Goal: Task Accomplishment & Management: Complete application form

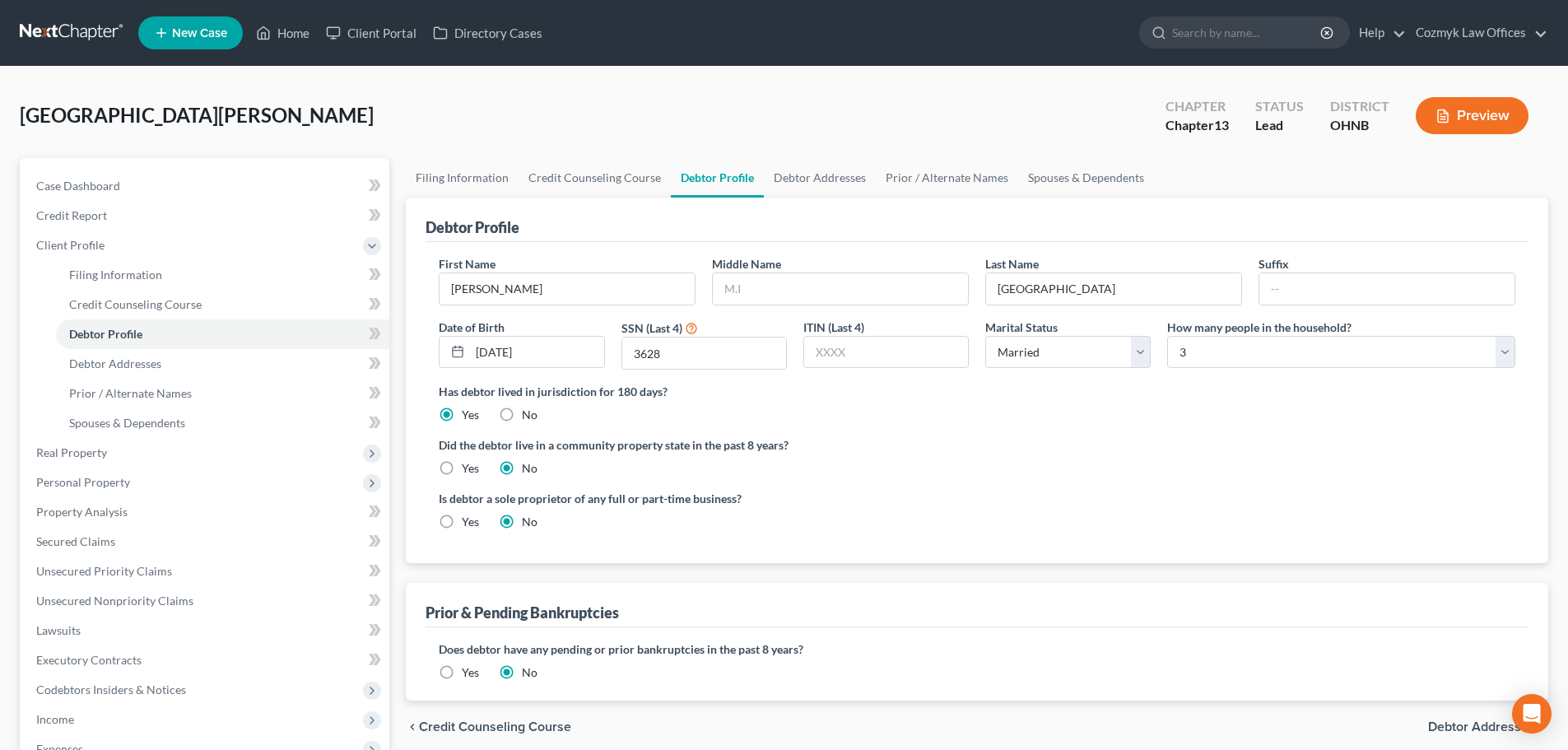
select select "1"
select select "2"
drag, startPoint x: 1448, startPoint y: 730, endPoint x: 1435, endPoint y: 724, distance: 14.3
click at [1448, 730] on span "Debtor Addresses" at bounding box center [1482, 728] width 107 height 14
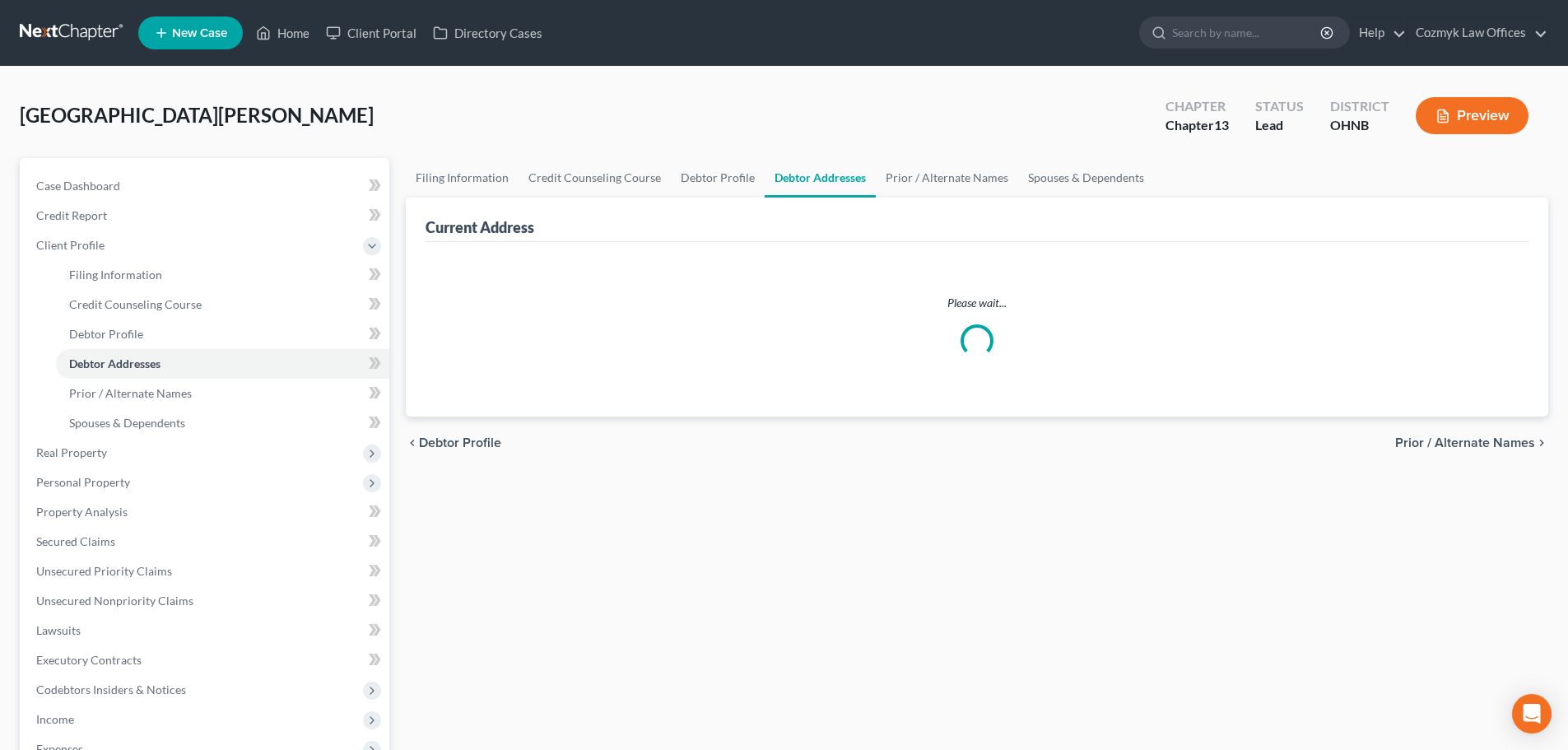
select select "0"
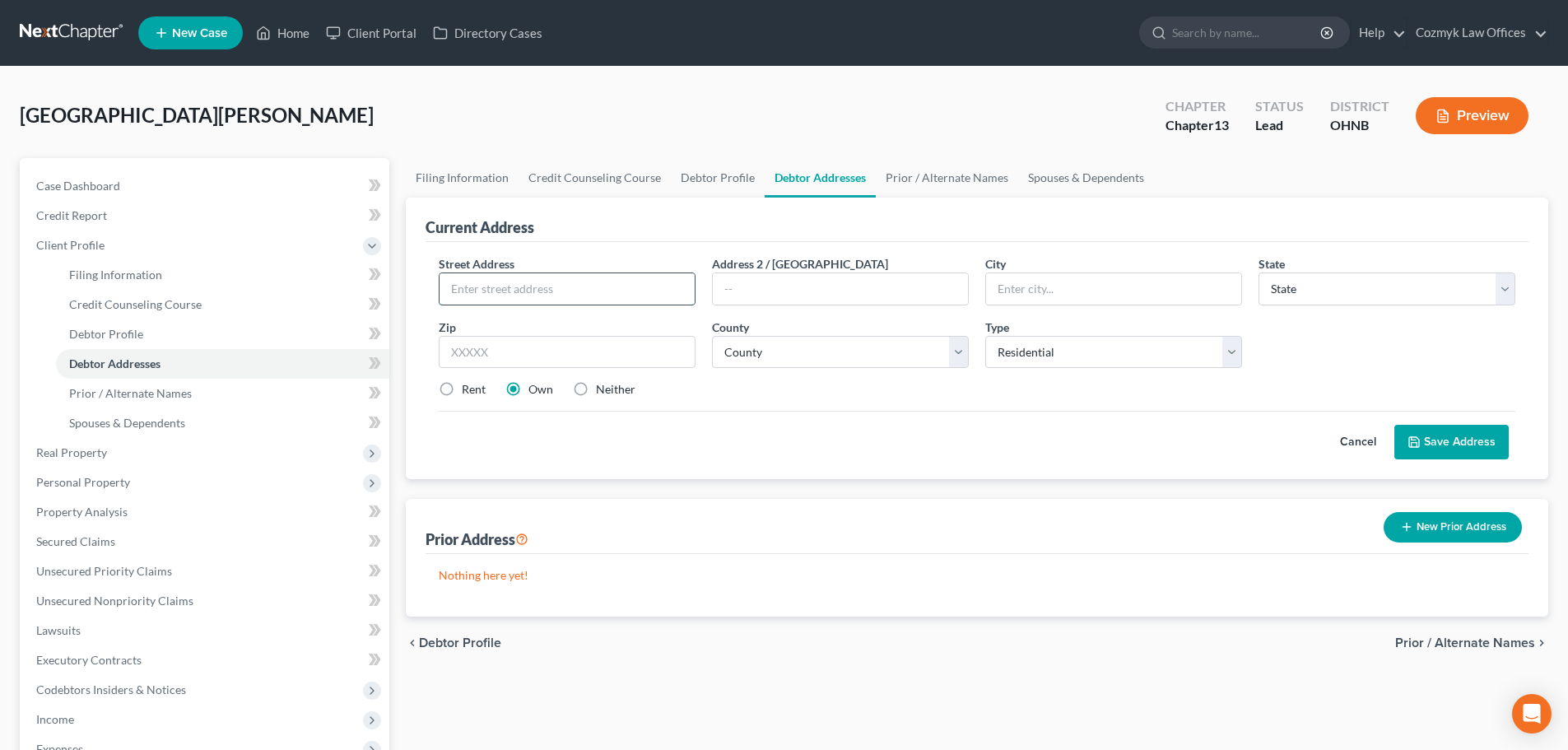
click at [514, 287] on input "text" at bounding box center [567, 289] width 255 height 31
type input "[STREET_ADDRESS]"
type input "44111"
type input "[GEOGRAPHIC_DATA]"
select select "36"
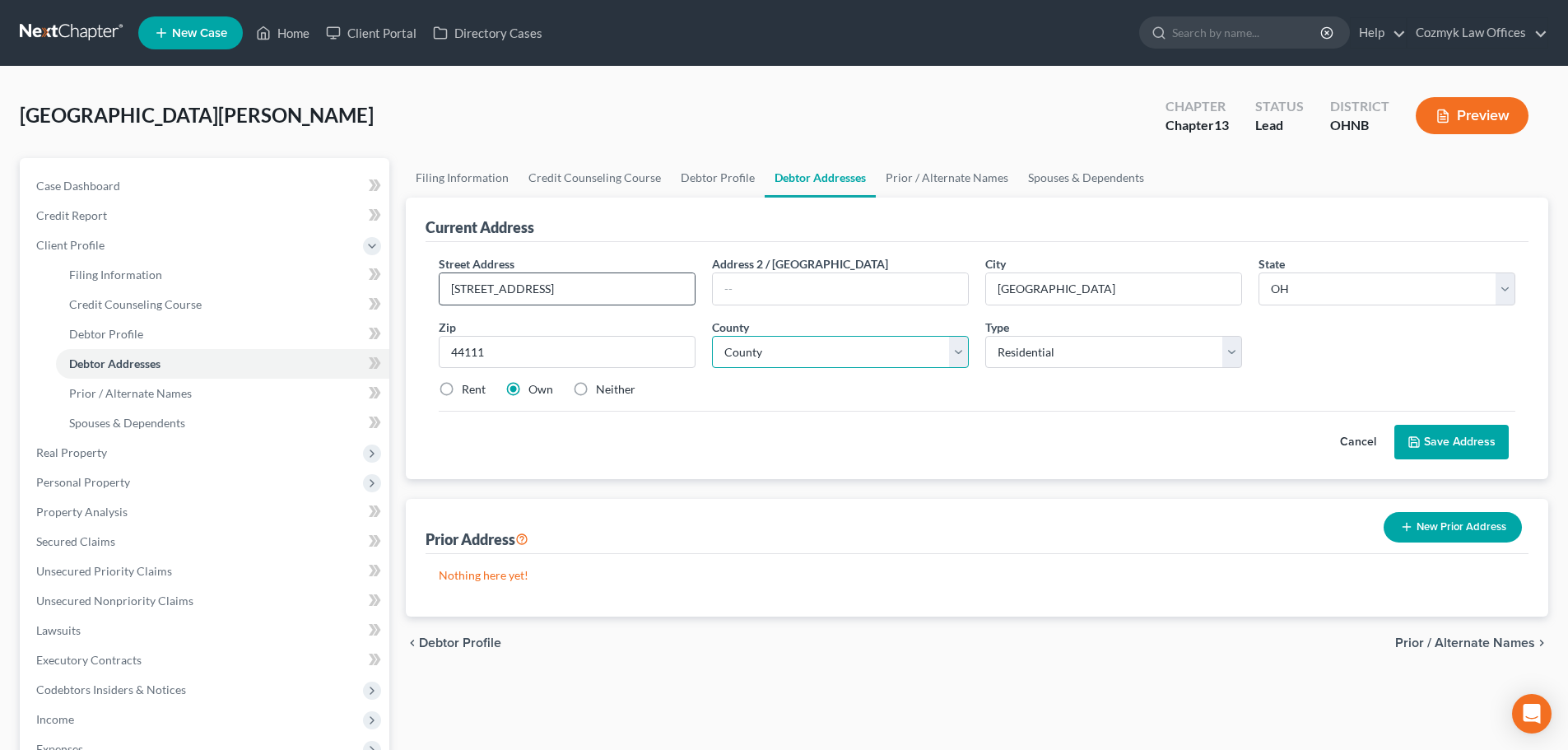
select select "17"
click at [1444, 438] on button "Save Address" at bounding box center [1452, 442] width 115 height 35
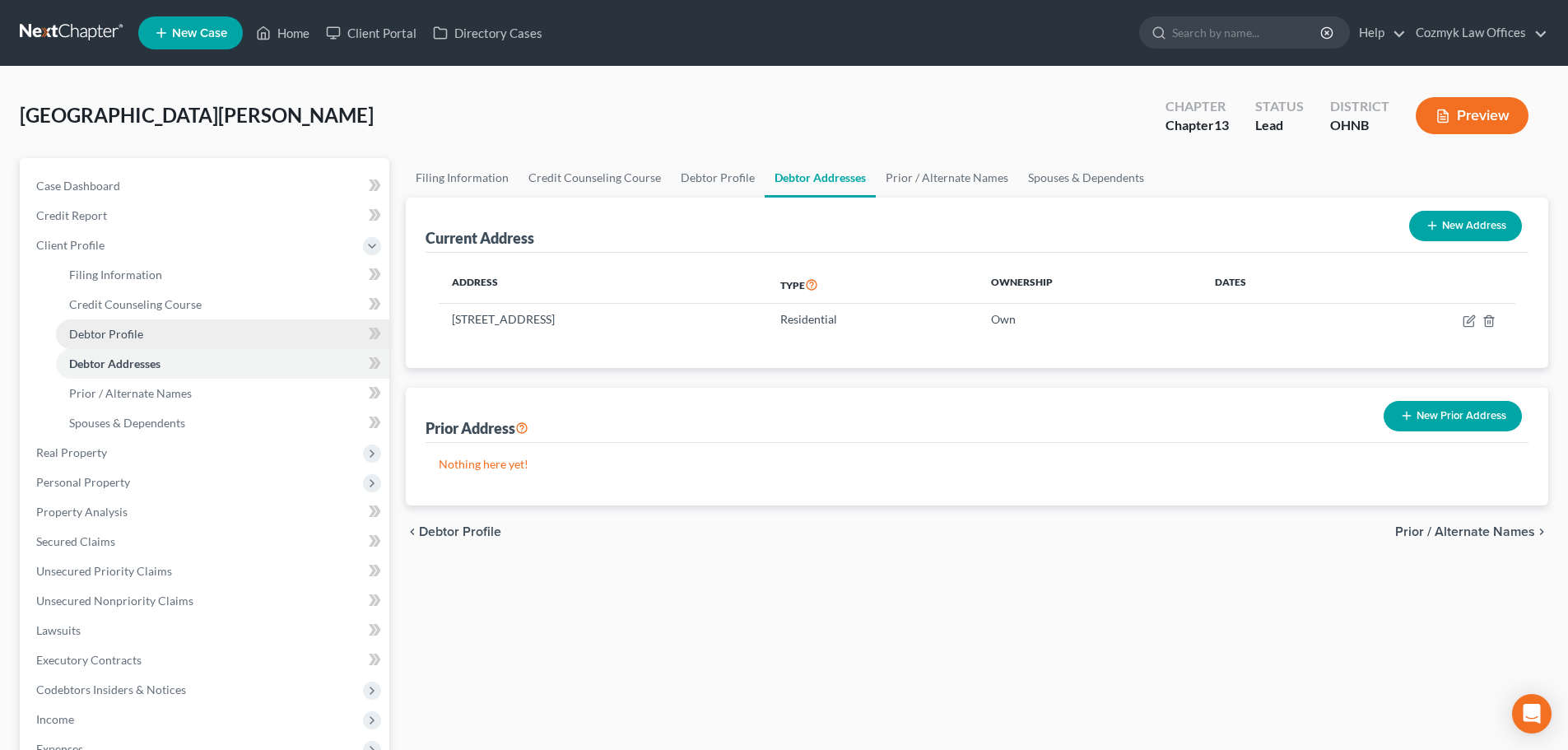
click at [183, 333] on link "Debtor Profile" at bounding box center [222, 334] width 333 height 29
select select "1"
select select "2"
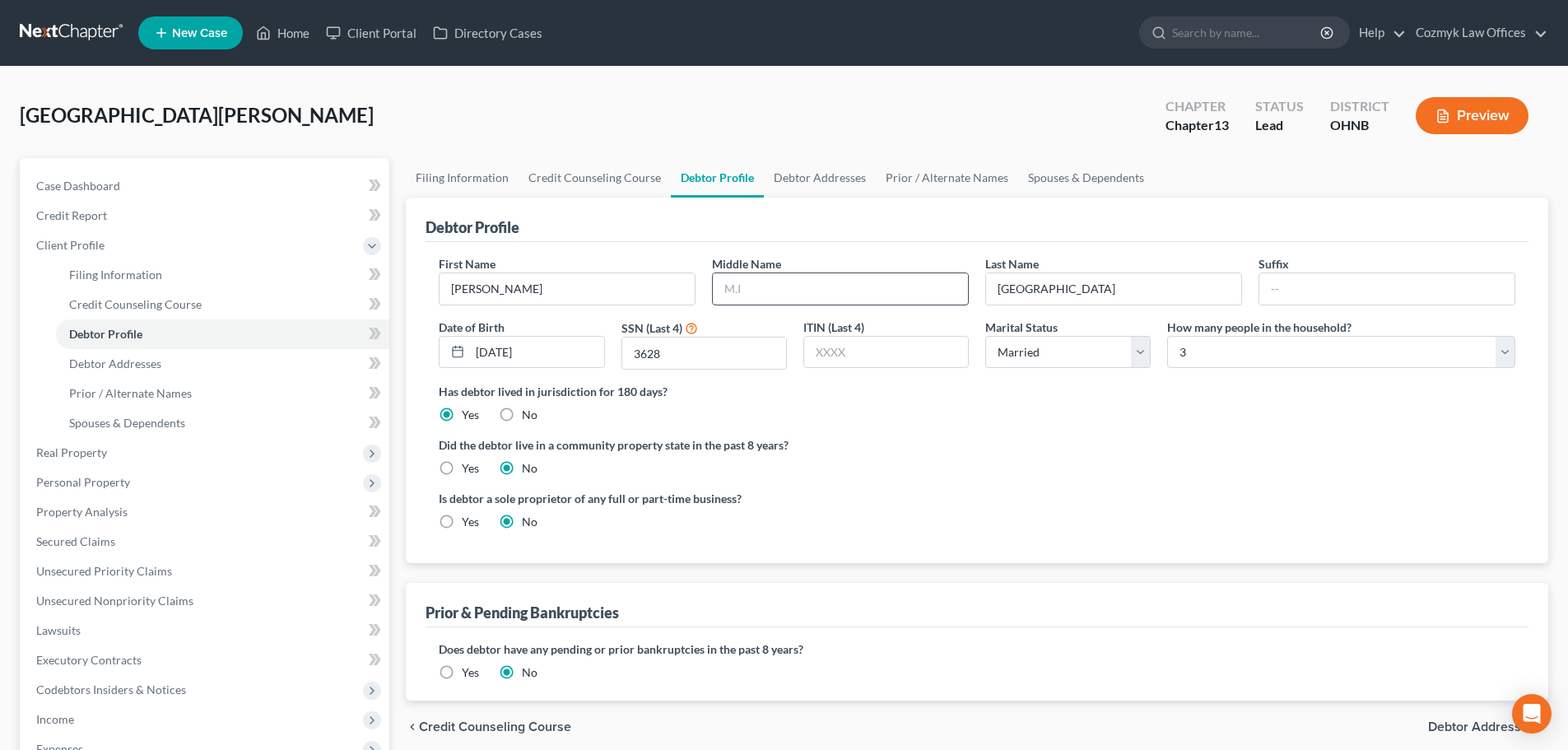
click at [778, 289] on input "text" at bounding box center [840, 289] width 255 height 31
type input "L."
click at [151, 369] on span "Debtor Addresses" at bounding box center [115, 363] width 93 height 14
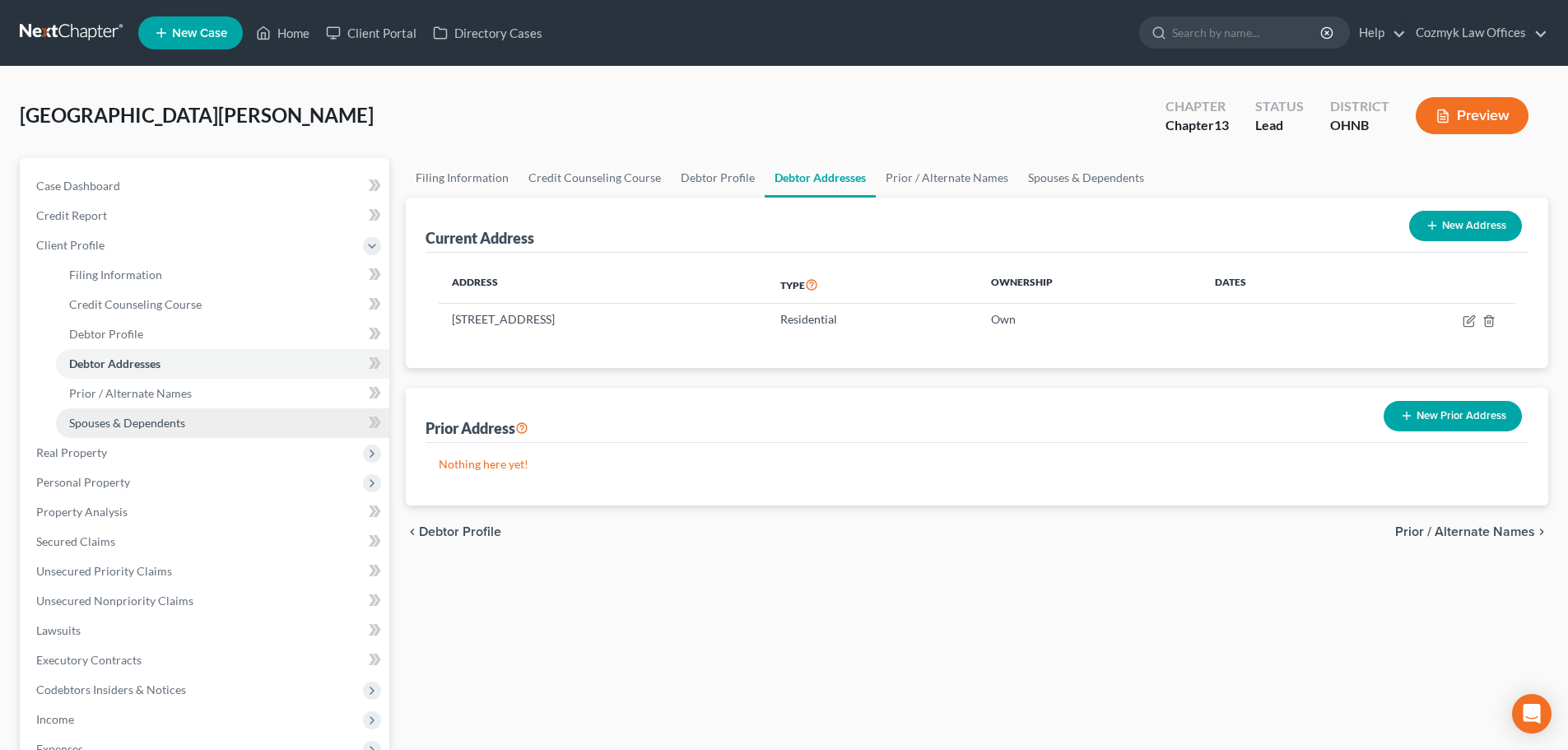
click at [138, 434] on link "Spouses & Dependents" at bounding box center [222, 423] width 333 height 29
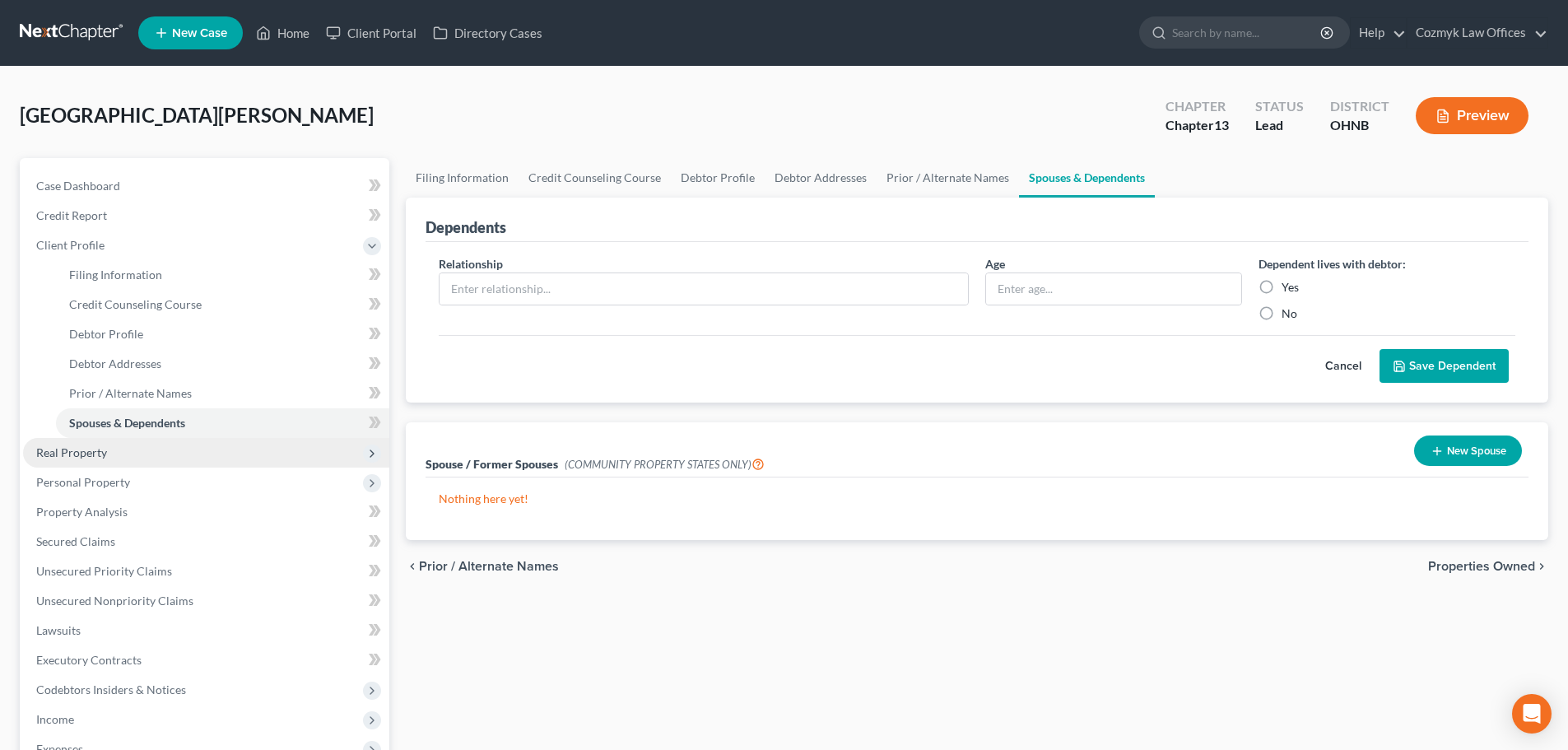
click at [80, 445] on span "Real Property" at bounding box center [71, 452] width 71 height 14
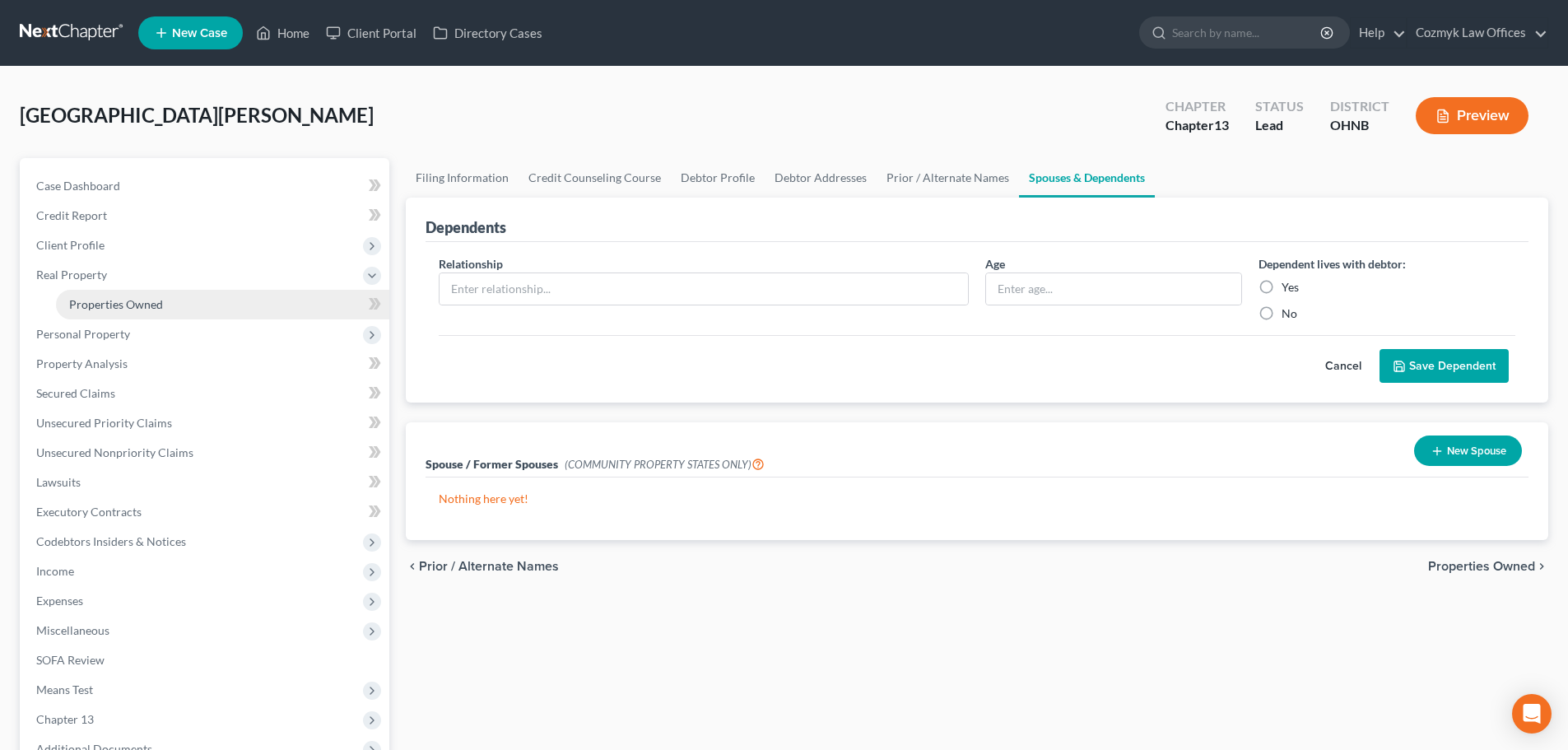
click at [131, 292] on link "Properties Owned" at bounding box center [222, 305] width 333 height 29
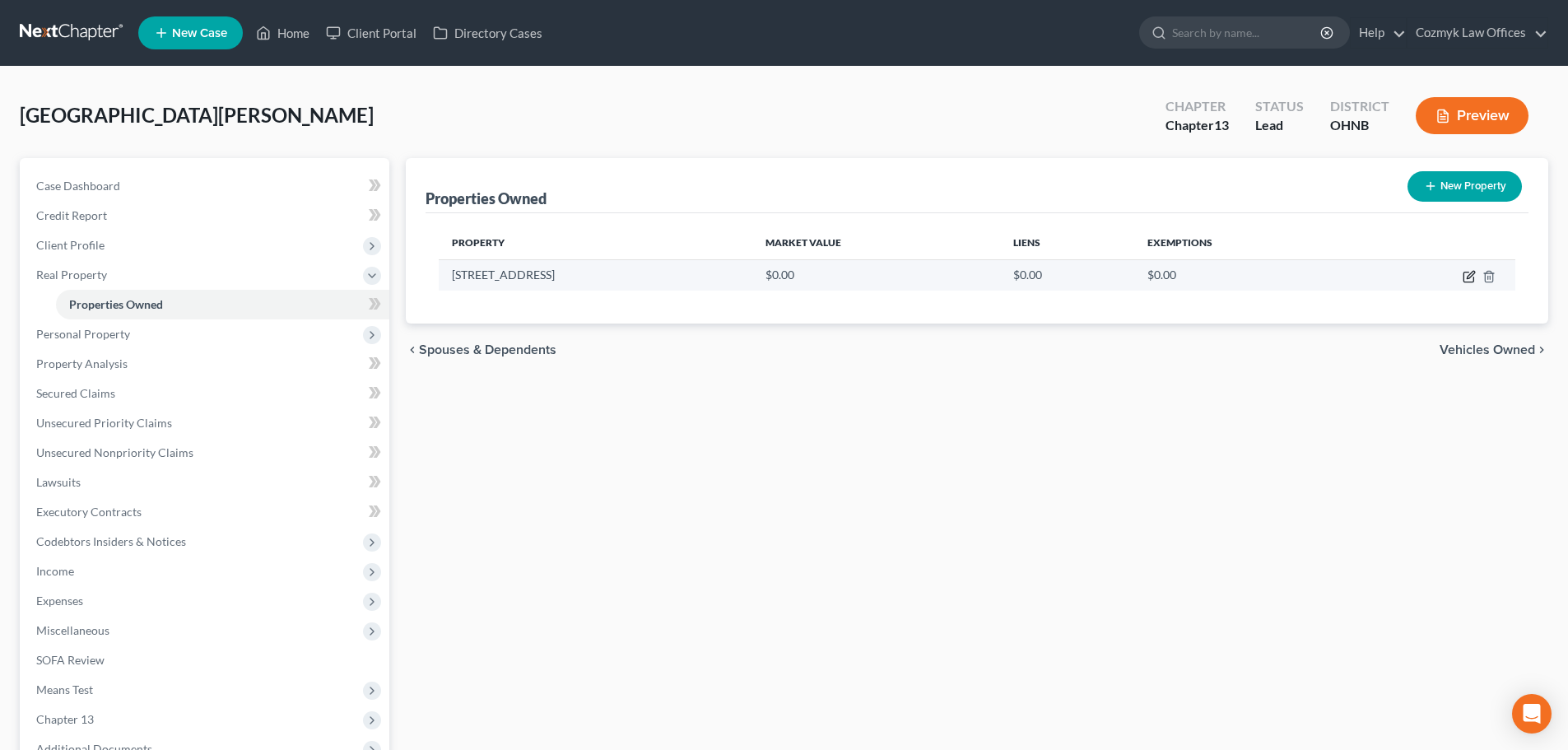
click at [1465, 280] on icon "button" at bounding box center [1469, 278] width 10 height 10
select select "36"
select select "17"
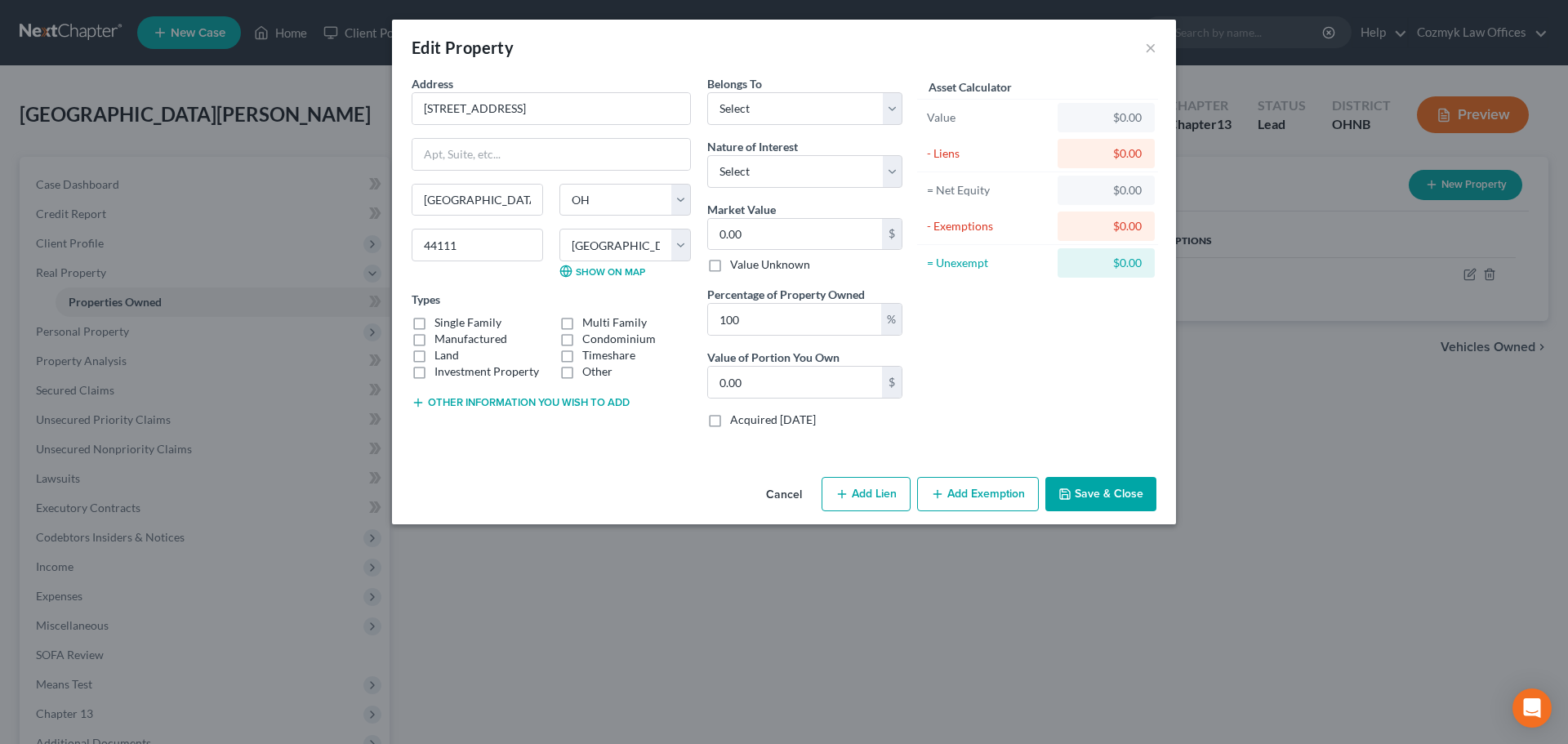
click at [433, 325] on div "Single Family" at bounding box center [477, 322] width 131 height 16
click at [435, 320] on label "Single Family" at bounding box center [468, 322] width 67 height 16
click at [441, 320] on input "Single Family" at bounding box center [445, 319] width 11 height 11
checkbox input "true"
click at [462, 399] on button "Other information you wish to add" at bounding box center [521, 403] width 218 height 14
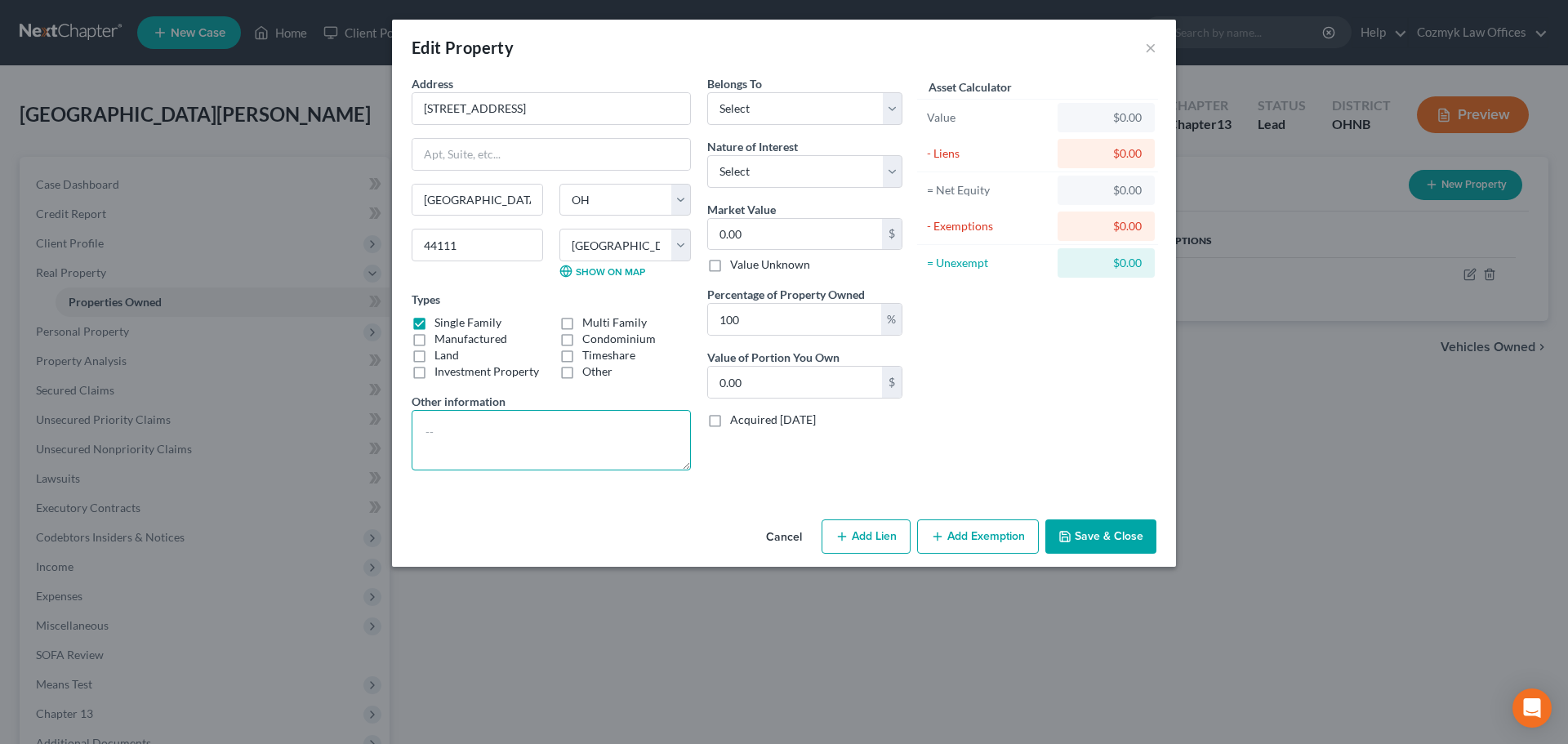
click at [461, 425] on textarea at bounding box center [551, 440] width 279 height 61
type textarea "PPN:"
click at [782, 103] on select "Select Debtor 1 Only Debtor 2 Only Debtor 1 And Debtor 2 Only At Least One Of T…" at bounding box center [805, 109] width 195 height 33
select select "0"
click at [707, 93] on select "Select Debtor 1 Only Debtor 2 Only Debtor 1 And Debtor 2 Only At Least One Of T…" at bounding box center [805, 109] width 195 height 33
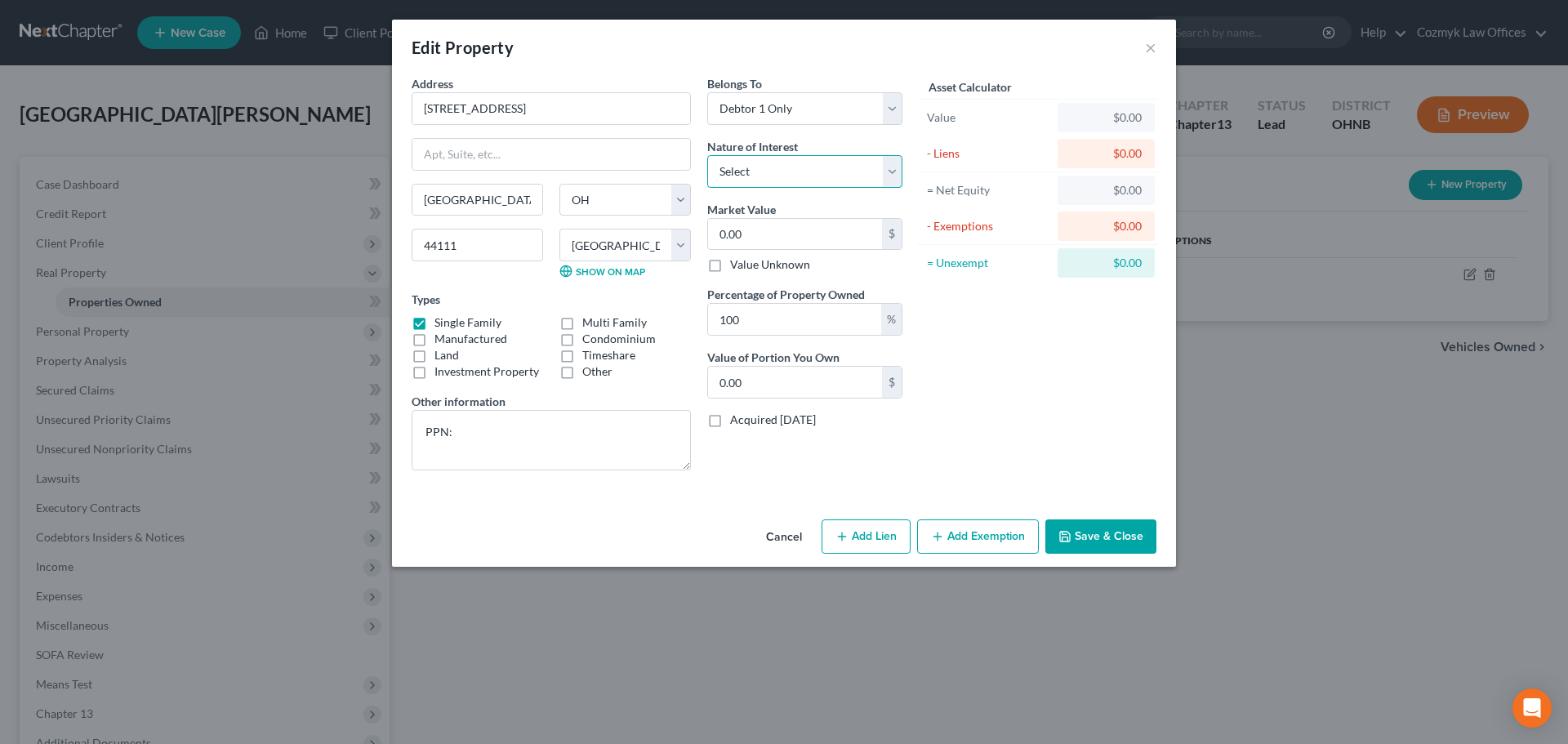
click at [765, 174] on select "Select Fee Simple Joint Tenant Life Estate Equitable Interest Future Interest T…" at bounding box center [805, 172] width 195 height 33
select select "0"
click at [707, 156] on select "Select Fee Simple Joint Tenant Life Estate Equitable Interest Future Interest T…" at bounding box center [805, 172] width 195 height 33
click at [765, 234] on input "0.00" at bounding box center [795, 235] width 174 height 31
type input "1"
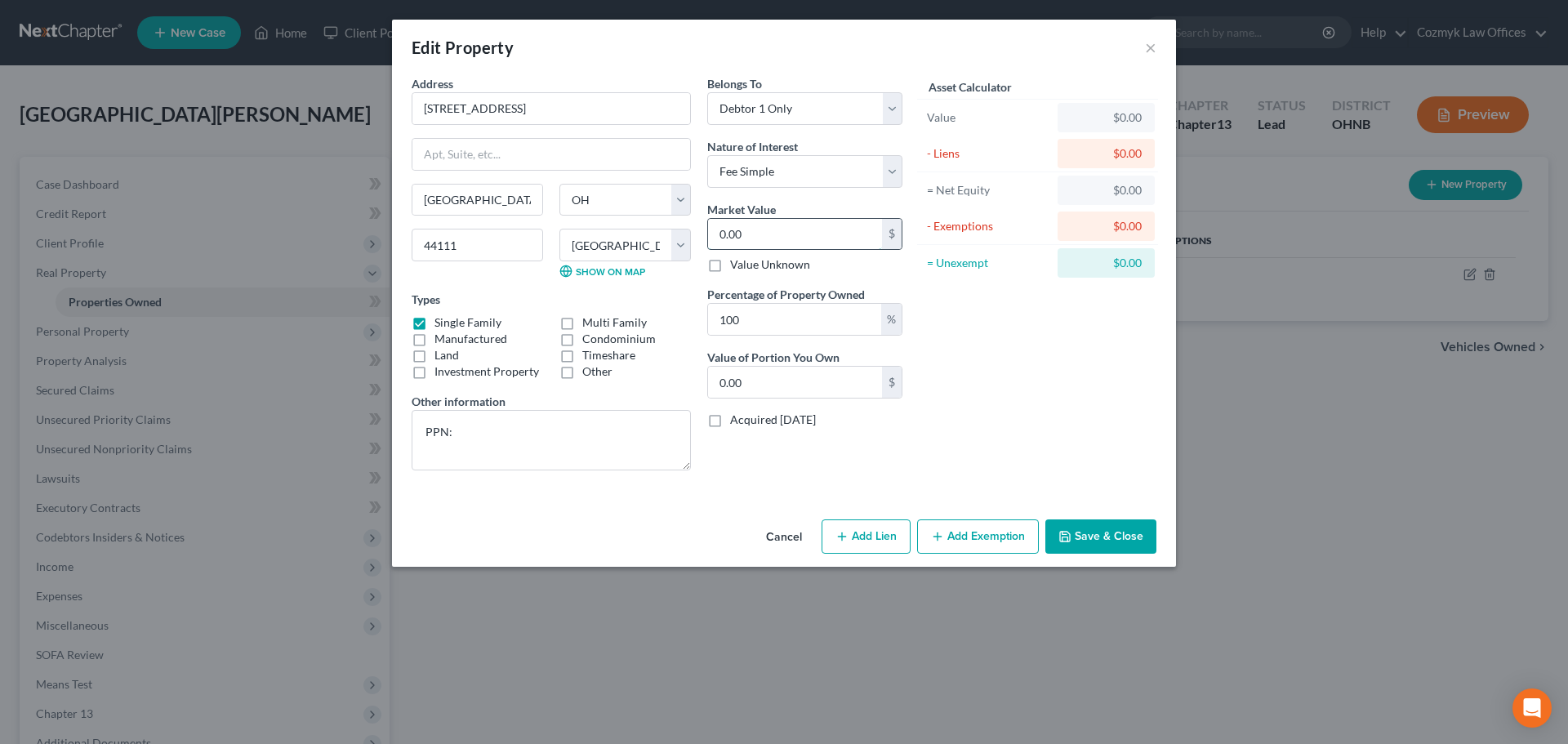
type input "1.00"
type input "10"
type input "10.00"
type input "104"
type input "104.00"
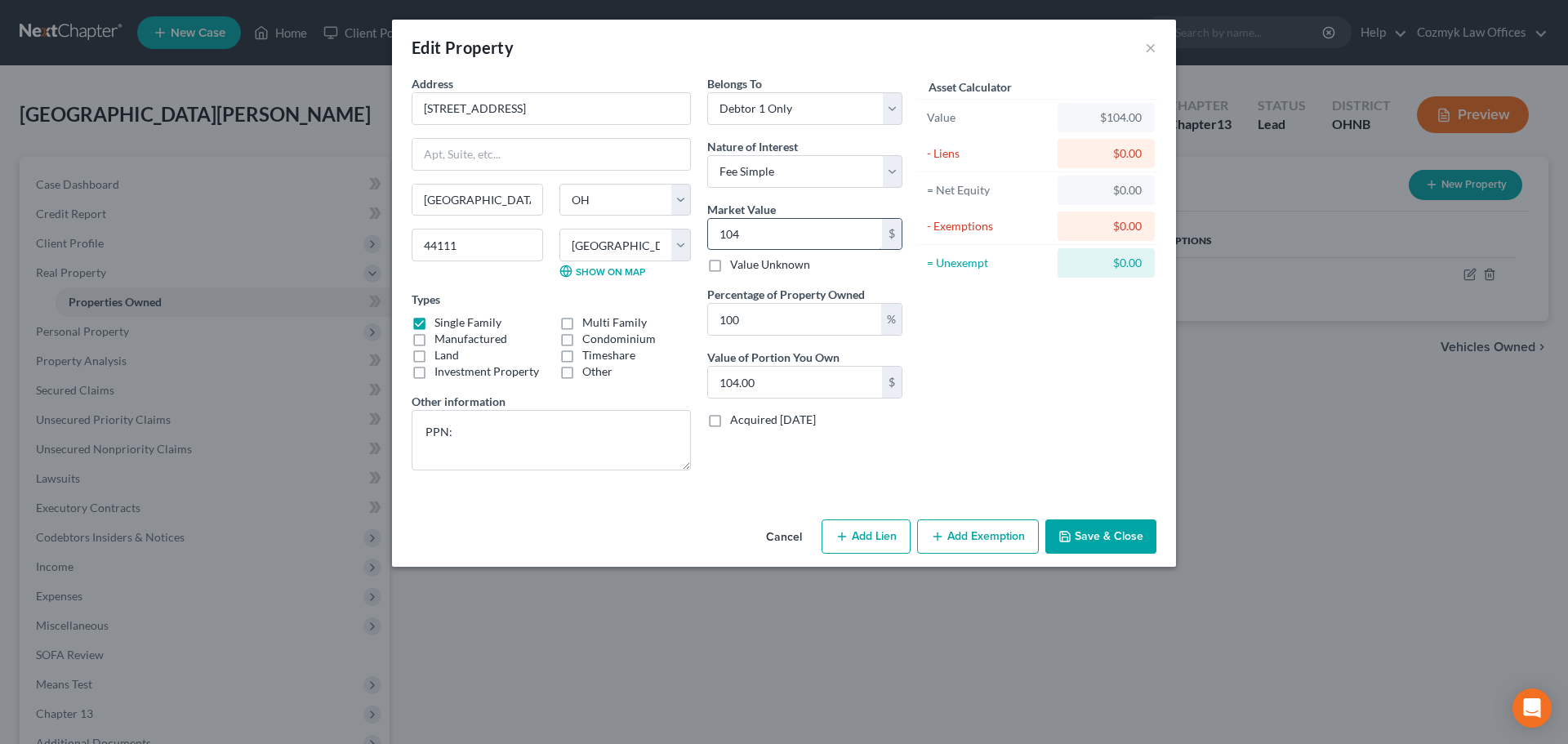
type input "1043"
type input "1,043.00"
type input "1,0430"
type input "10,430.00"
type input "10,4300"
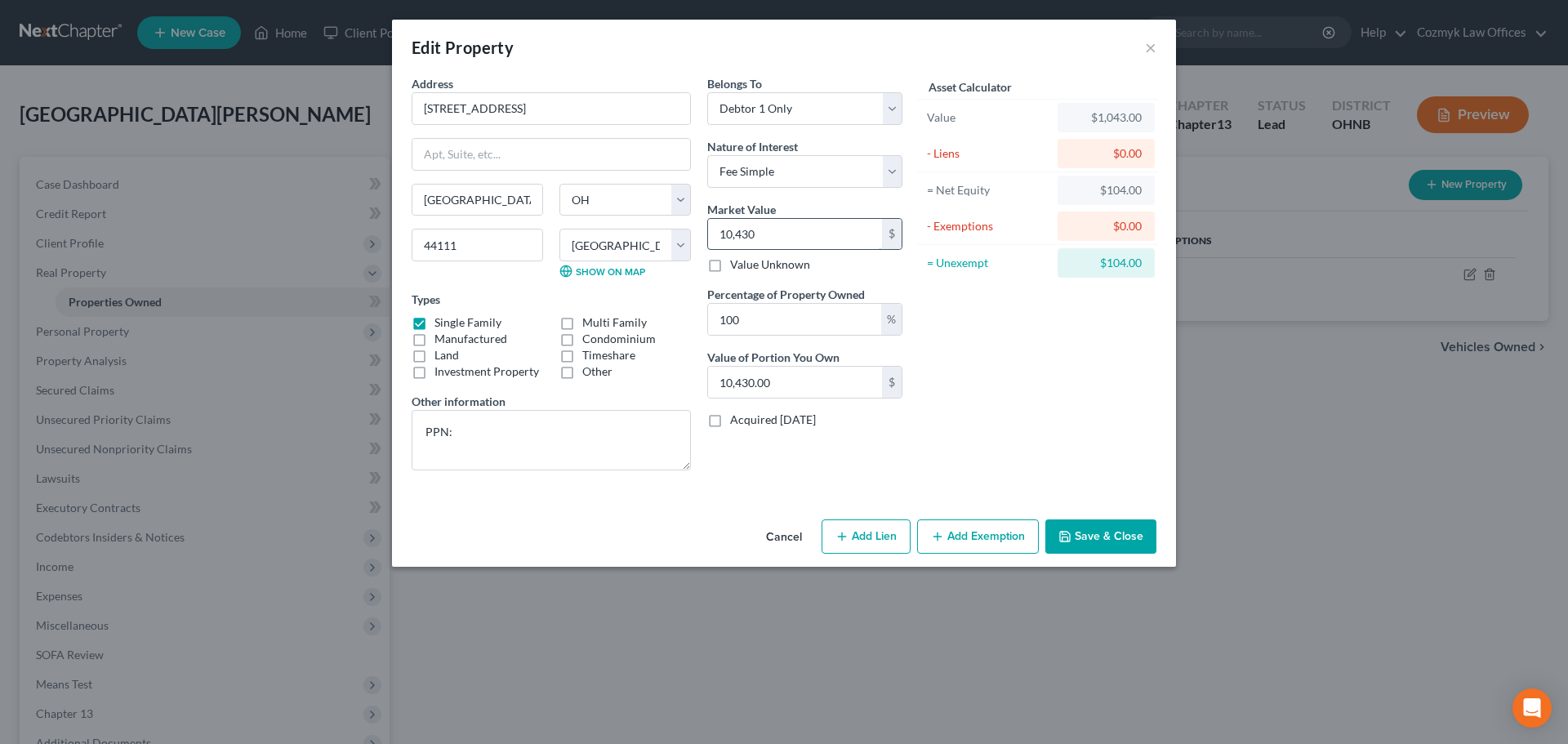
type input "104,300.00"
type input "104,300"
click at [461, 434] on textarea "PPN:" at bounding box center [551, 440] width 279 height 61
paste textarea "[PHONE_NUMBER]"
type textarea "PPN: [PHONE_NUMBER]"
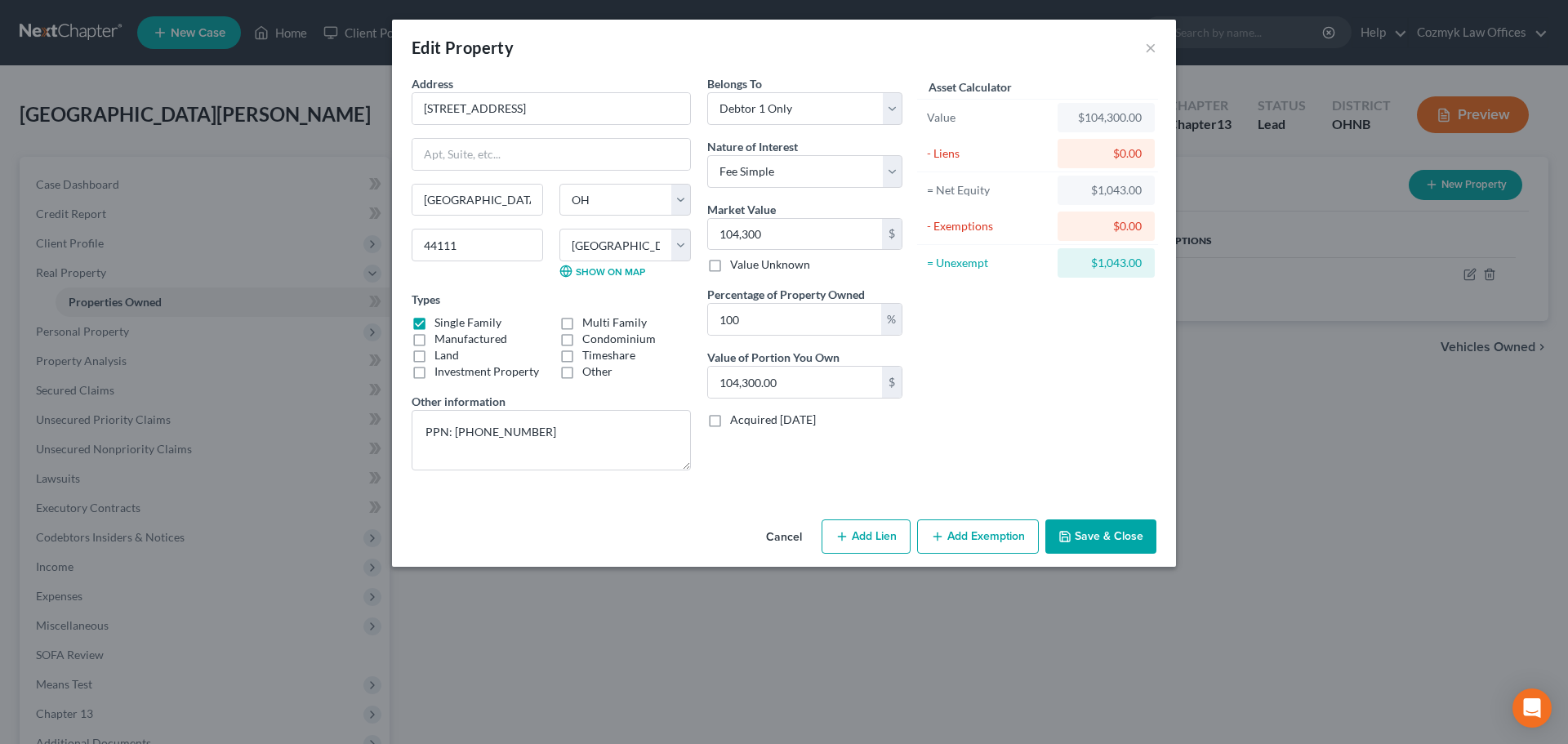
click at [966, 534] on button "Add Exemption" at bounding box center [978, 537] width 122 height 35
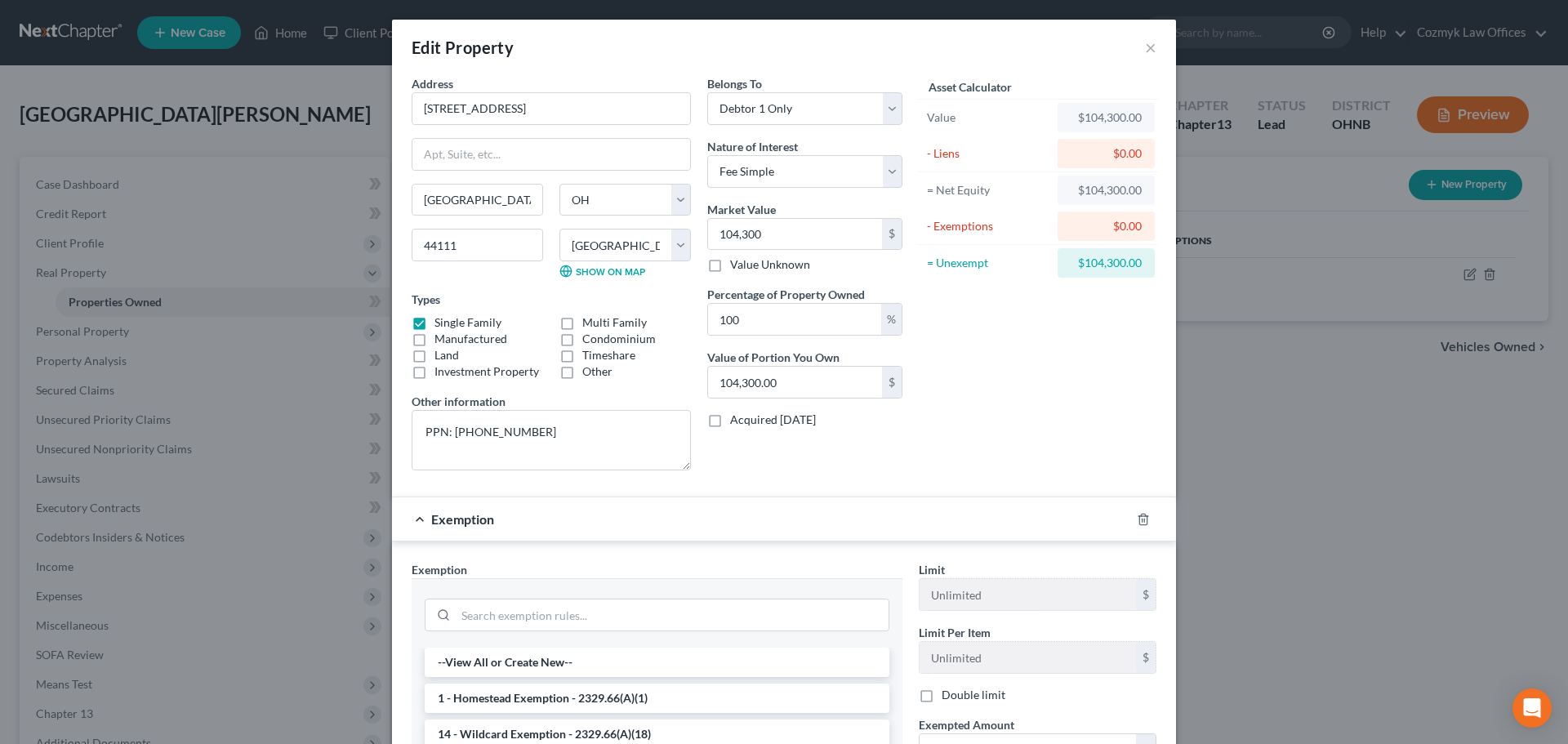
click at [758, 694] on li "1 - Homestead Exemption - 2329.66(A)(1)" at bounding box center [657, 699] width 465 height 29
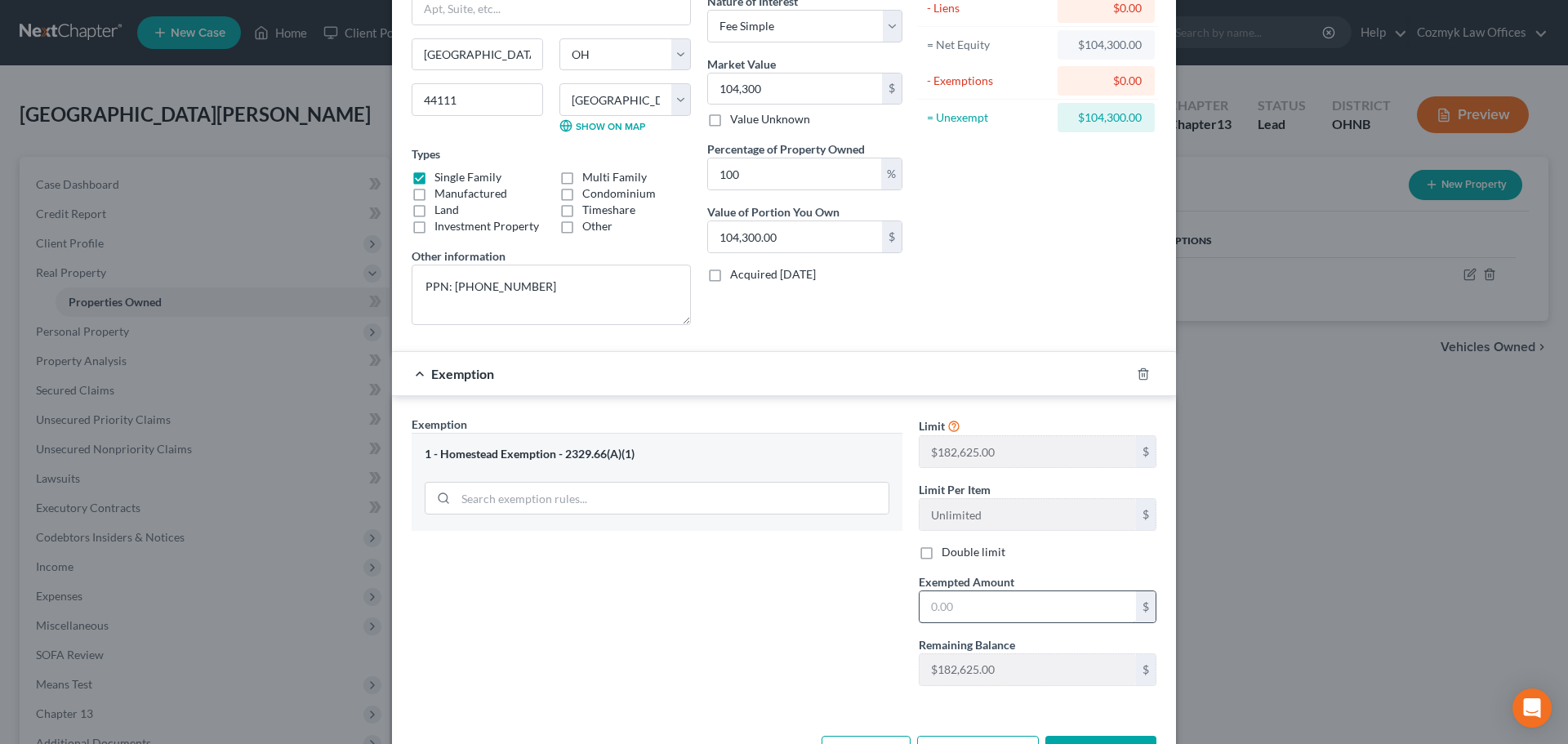
scroll to position [163, 0]
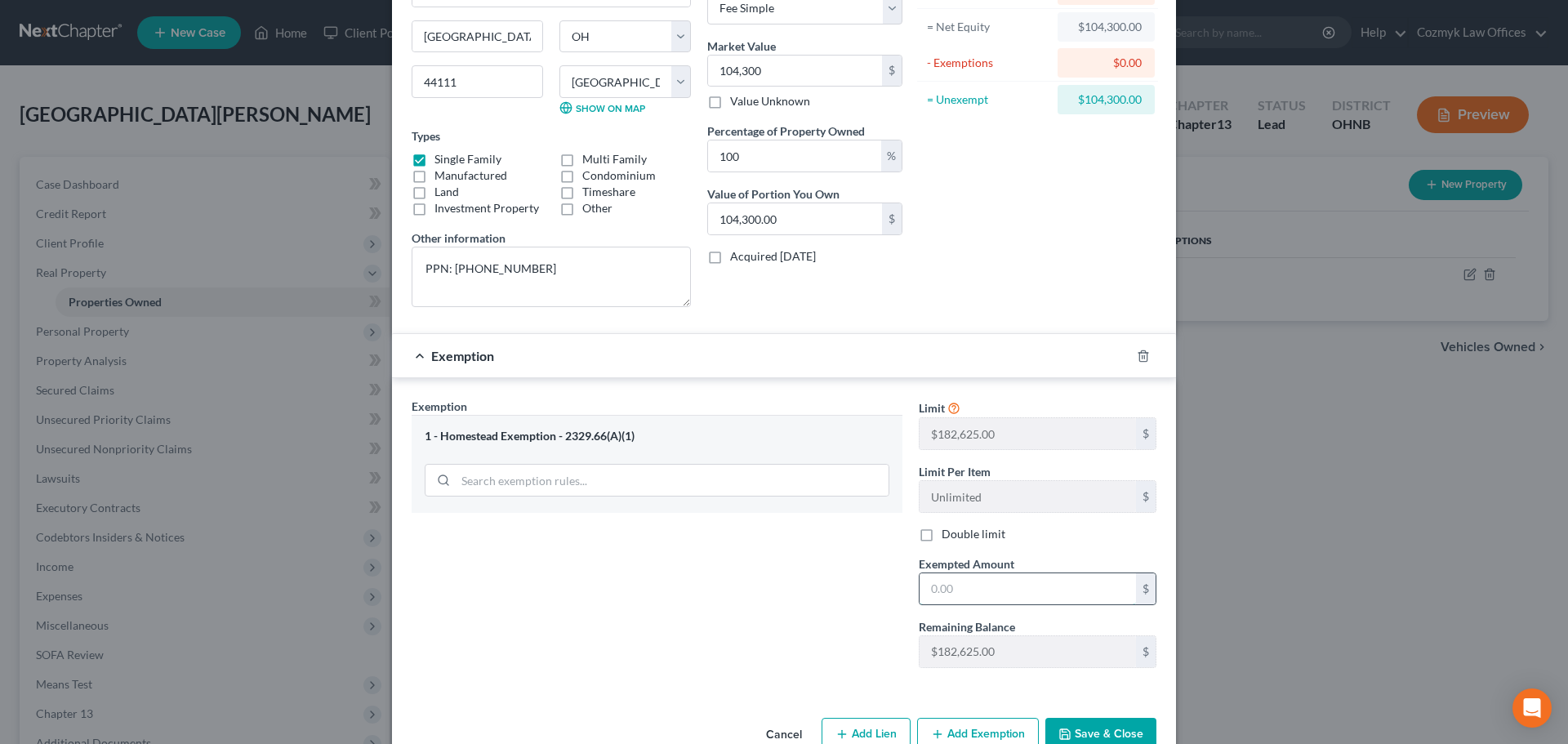
click at [984, 594] on input "text" at bounding box center [1028, 588] width 216 height 31
type input "182,625.00"
click at [937, 340] on div "Exemption $182,625.00" at bounding box center [761, 356] width 738 height 43
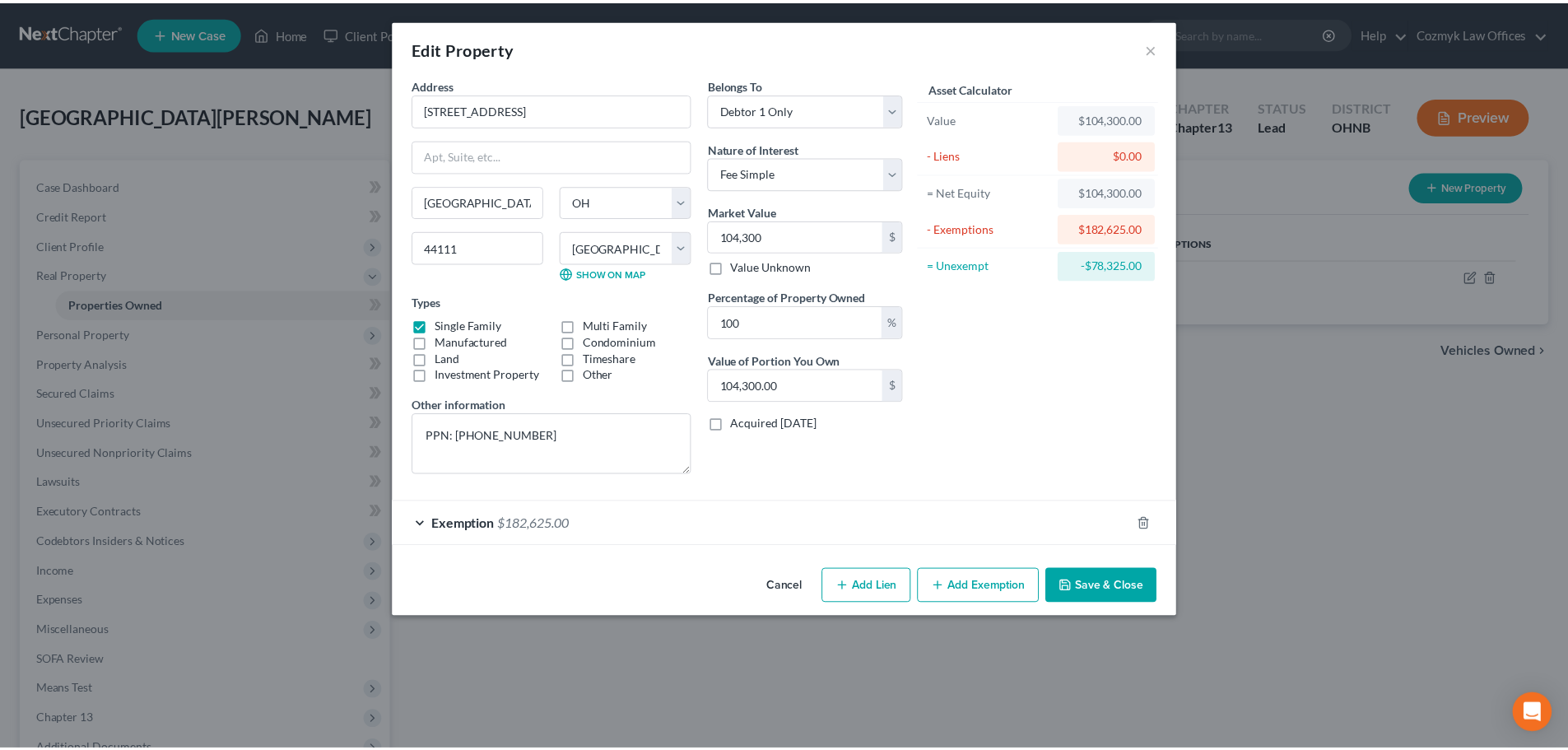
scroll to position [0, 0]
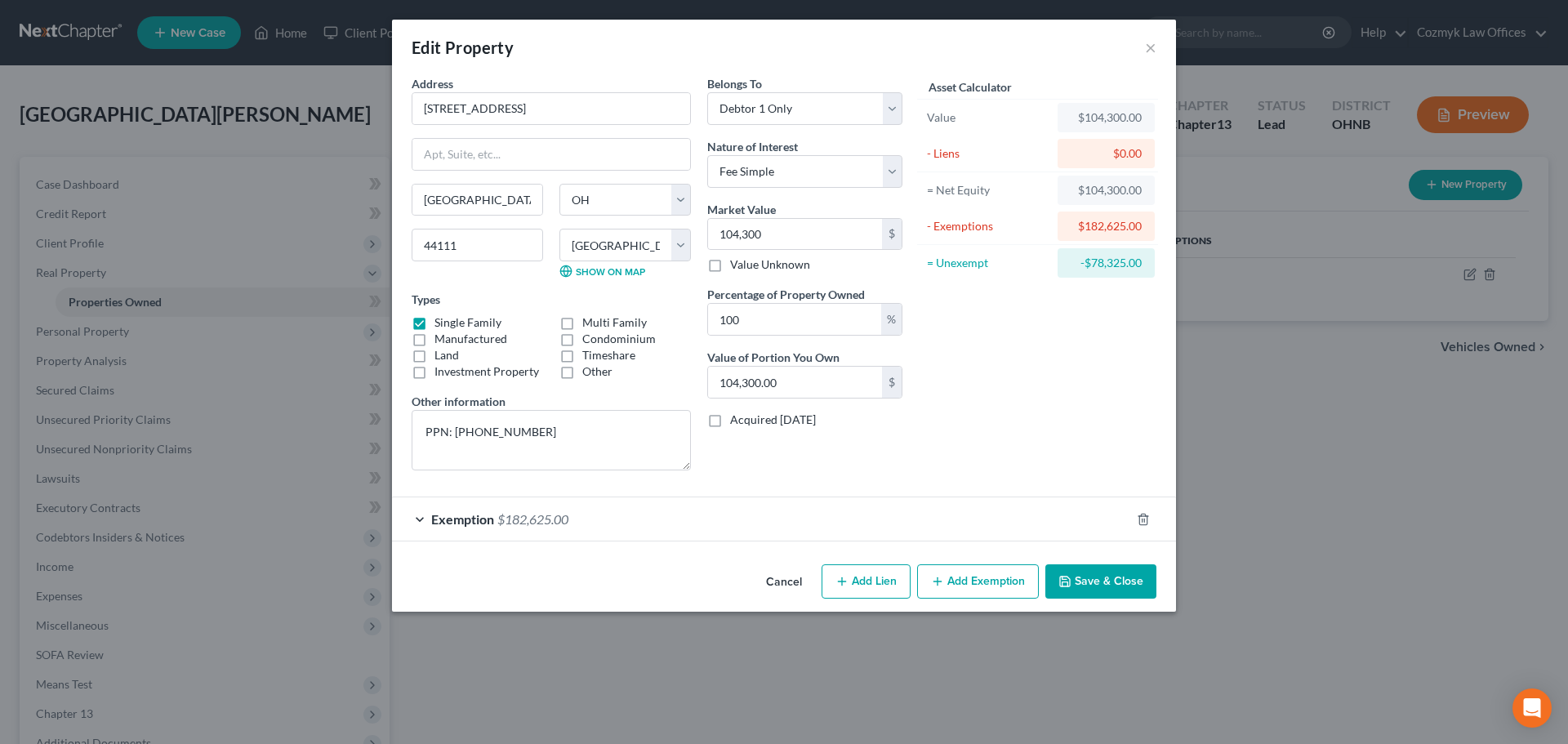
click at [858, 582] on button "Add Lien" at bounding box center [866, 582] width 89 height 35
select select "0"
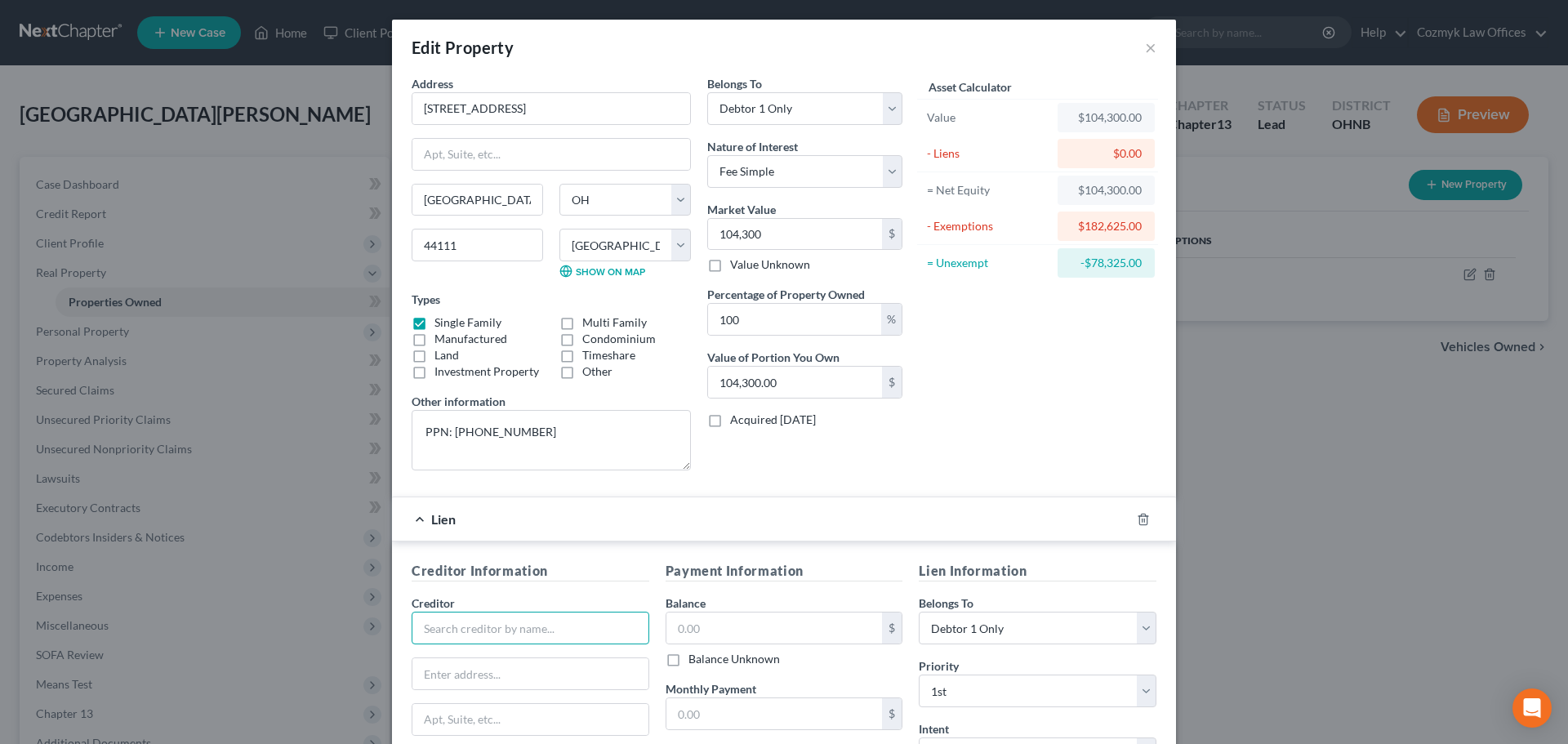
click at [494, 624] on input "text" at bounding box center [530, 628] width 238 height 33
type input "Mortgage"
drag, startPoint x: 753, startPoint y: 534, endPoint x: 743, endPoint y: 545, distance: 14.9
click at [753, 533] on div "Lien" at bounding box center [761, 519] width 738 height 43
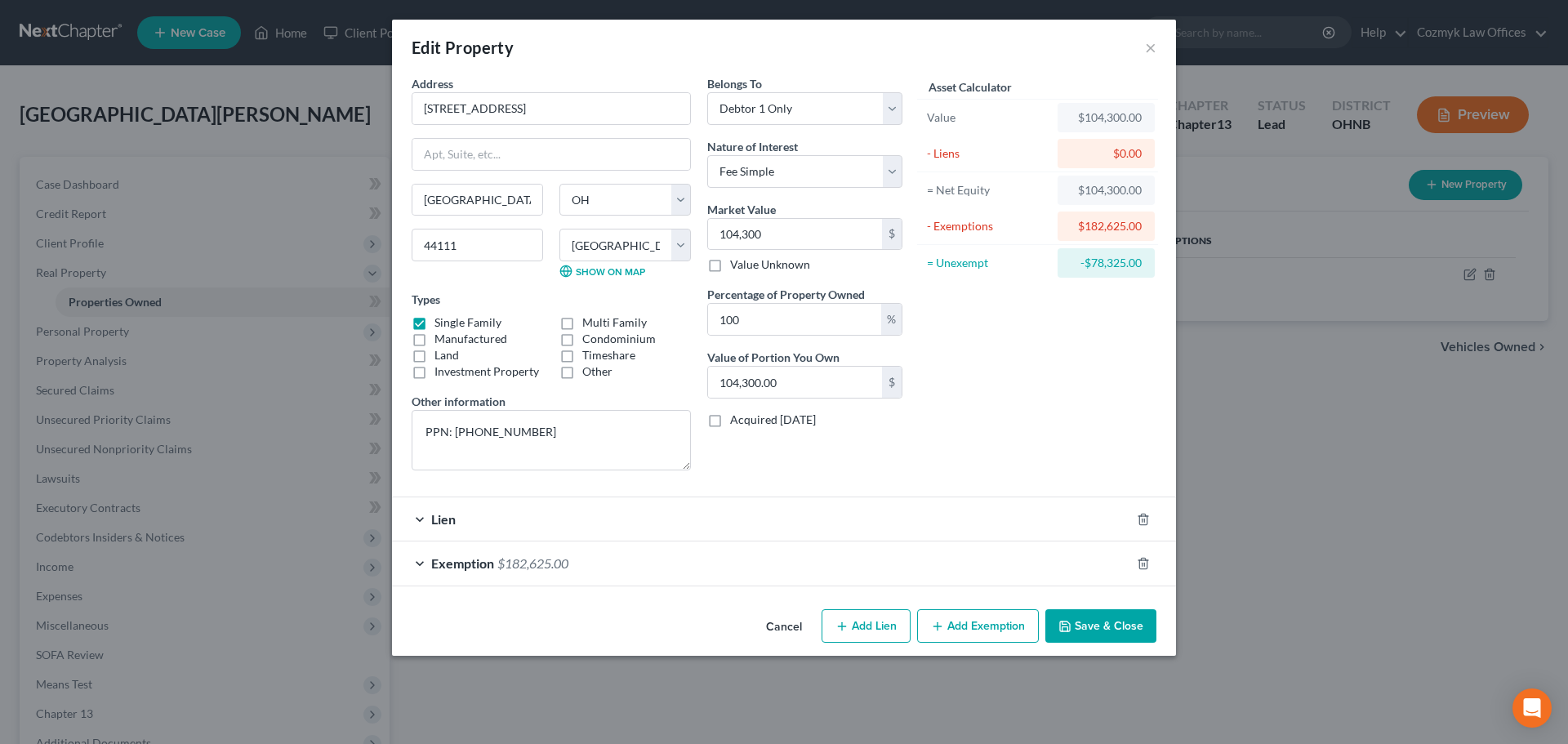
click at [1084, 626] on button "Save & Close" at bounding box center [1100, 627] width 111 height 35
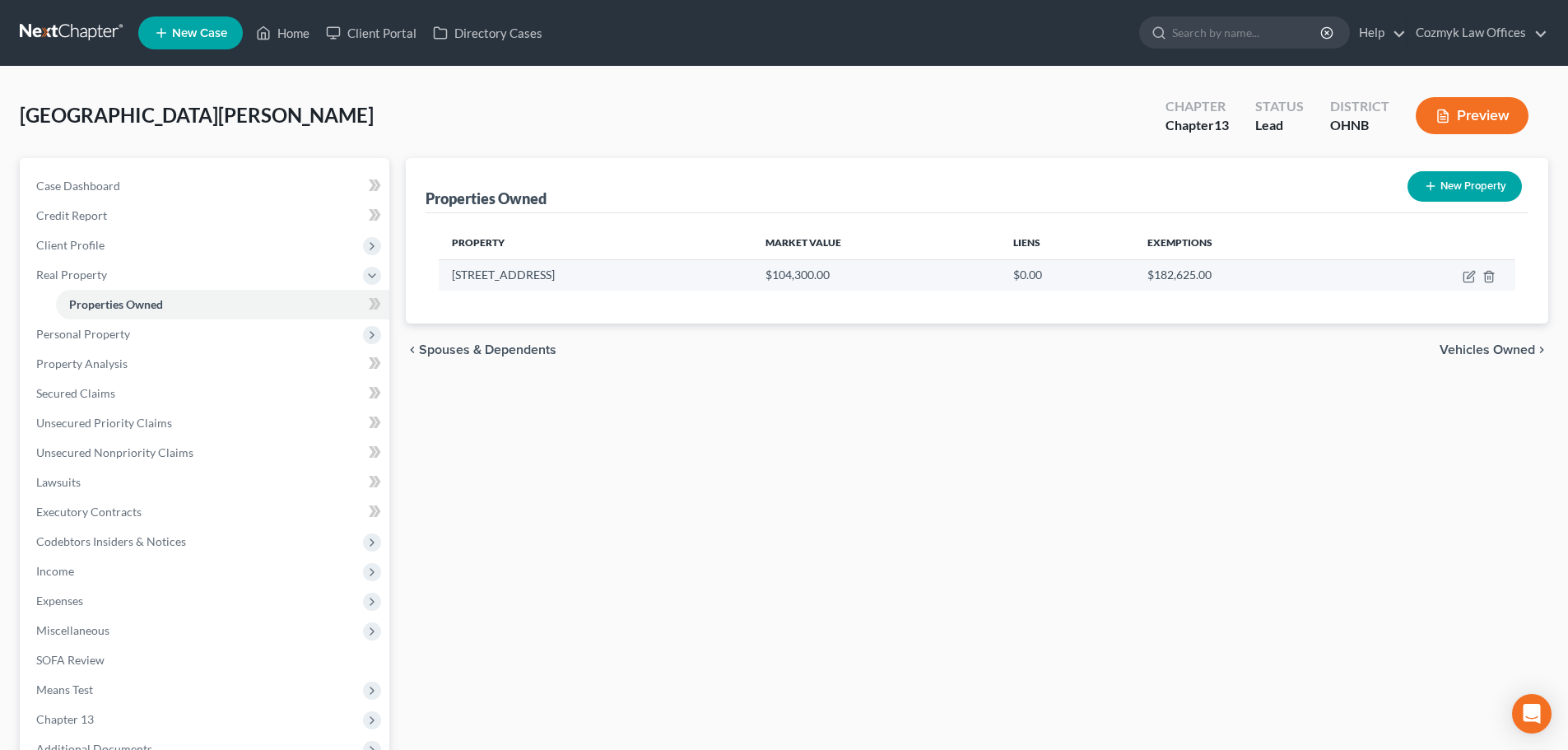
click at [1462, 280] on td at bounding box center [1436, 275] width 160 height 31
click at [1467, 276] on icon "button" at bounding box center [1470, 277] width 14 height 14
select select "36"
select select "17"
select select "0"
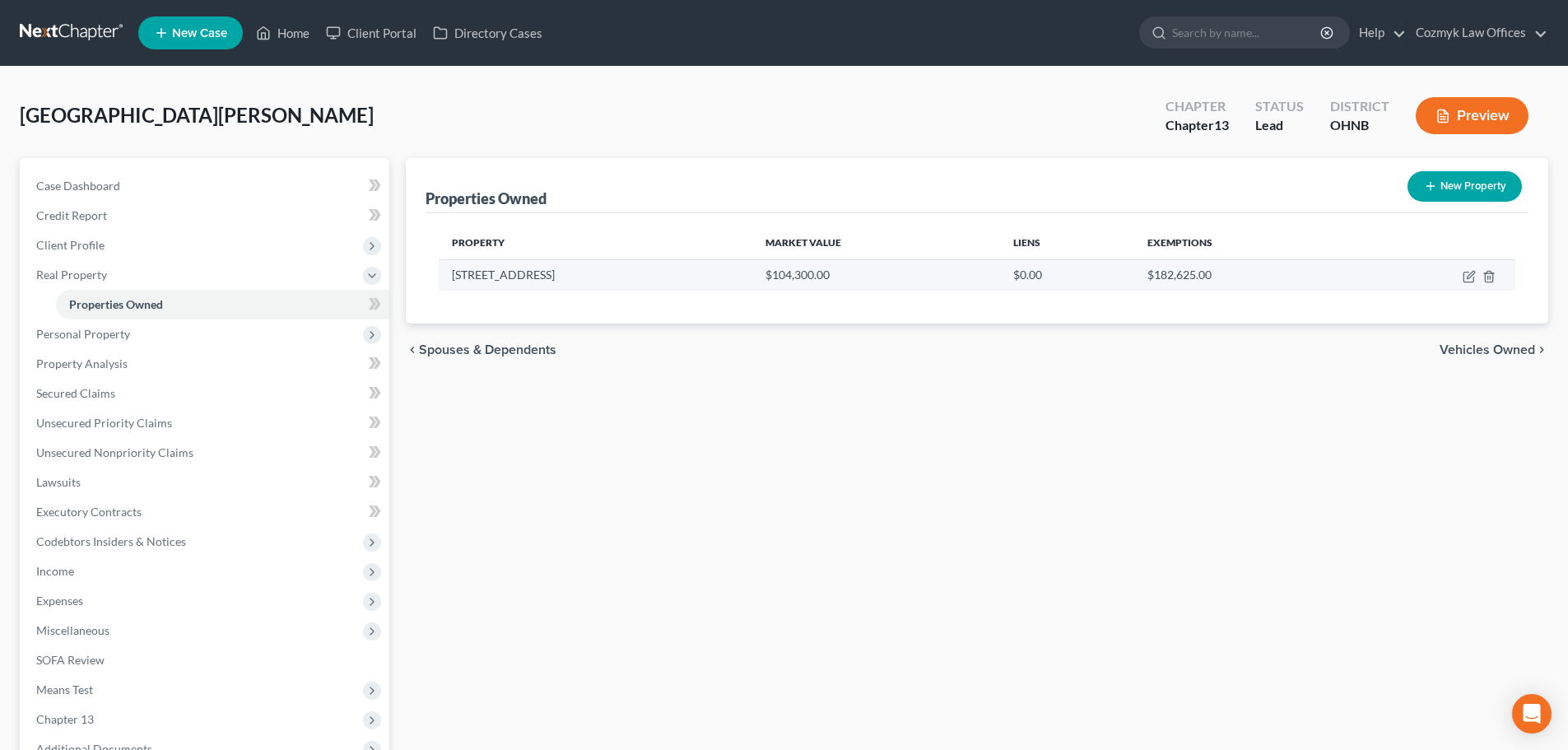
select select "0"
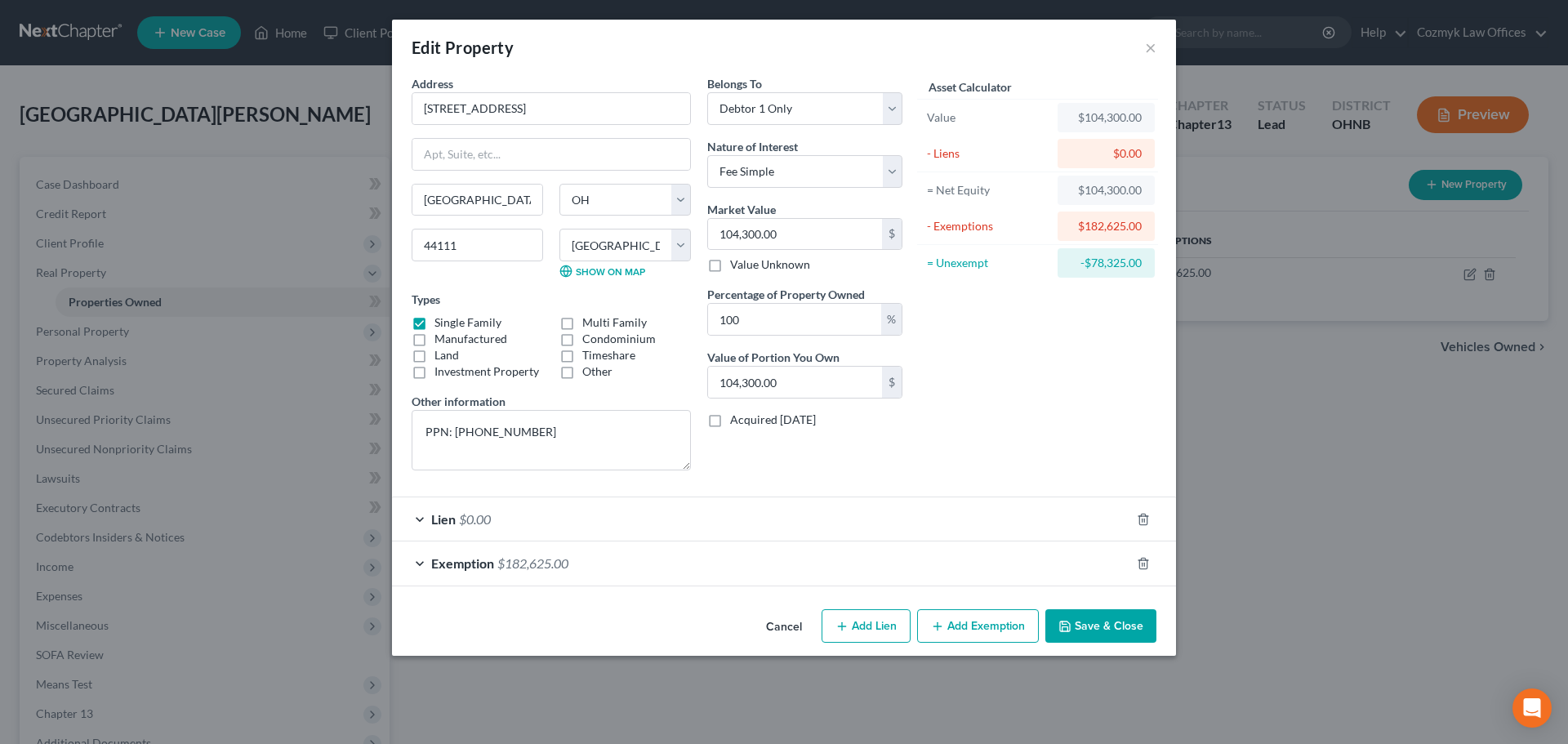
click at [786, 623] on button "Cancel" at bounding box center [784, 627] width 62 height 33
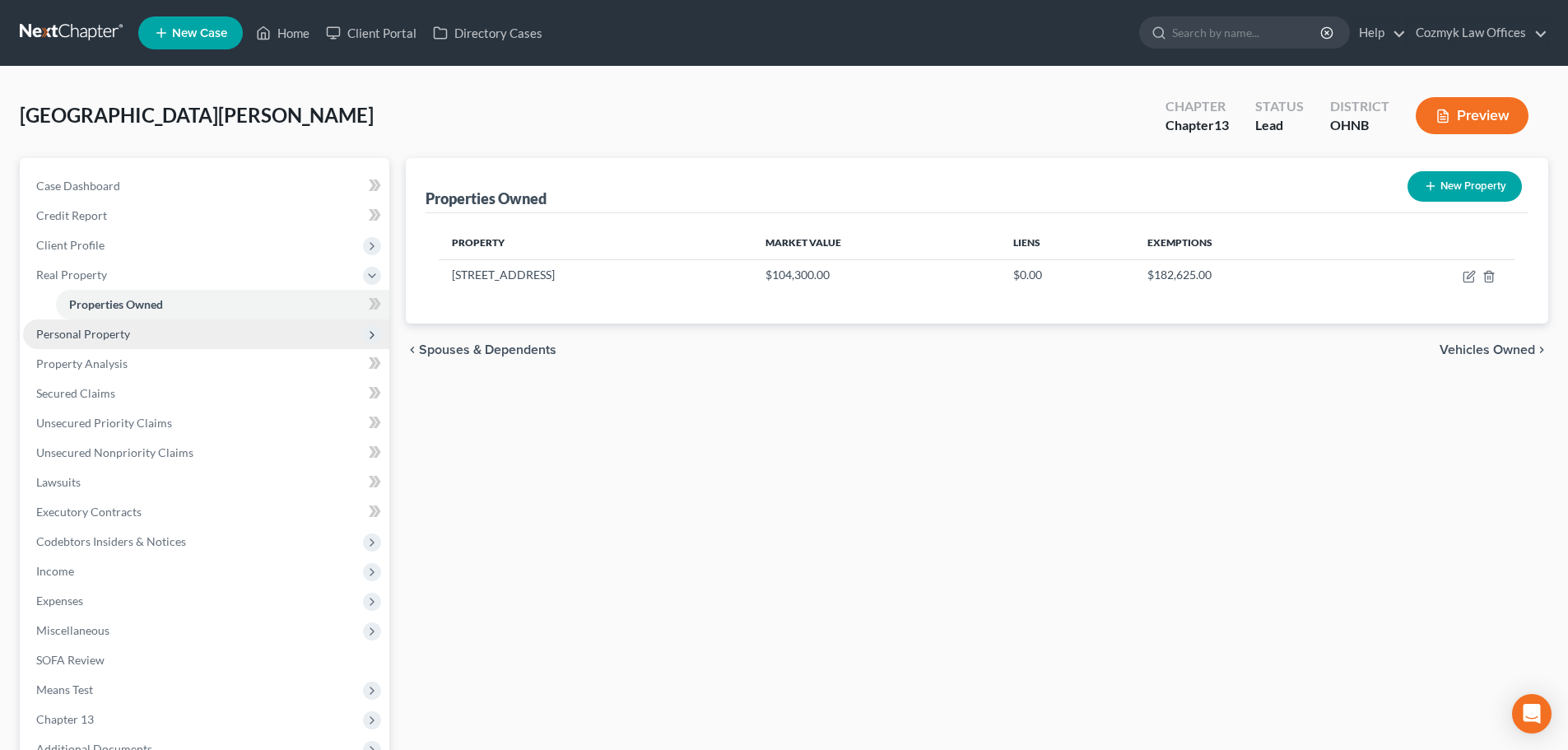
click at [130, 337] on span "Personal Property" at bounding box center [206, 334] width 366 height 29
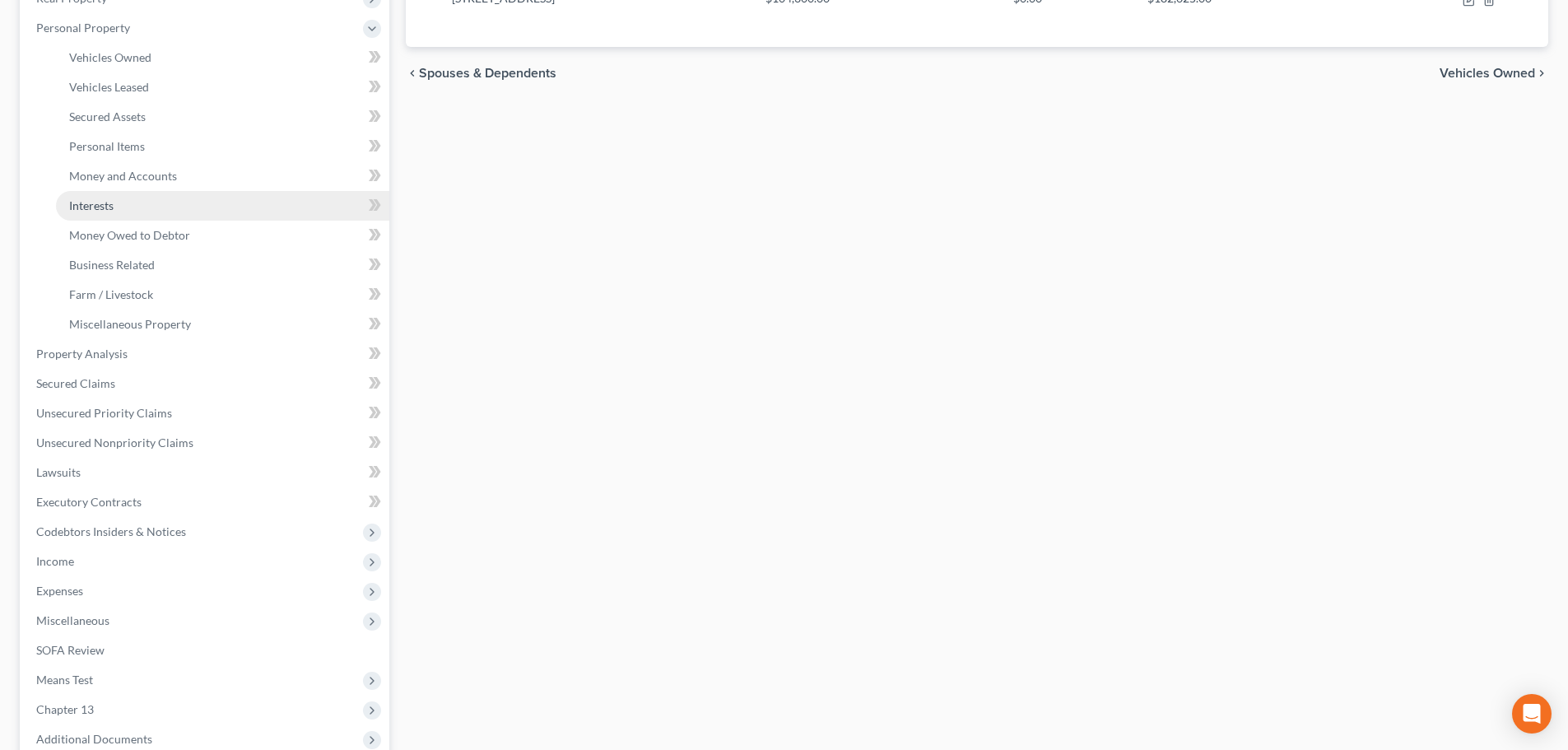
scroll to position [329, 0]
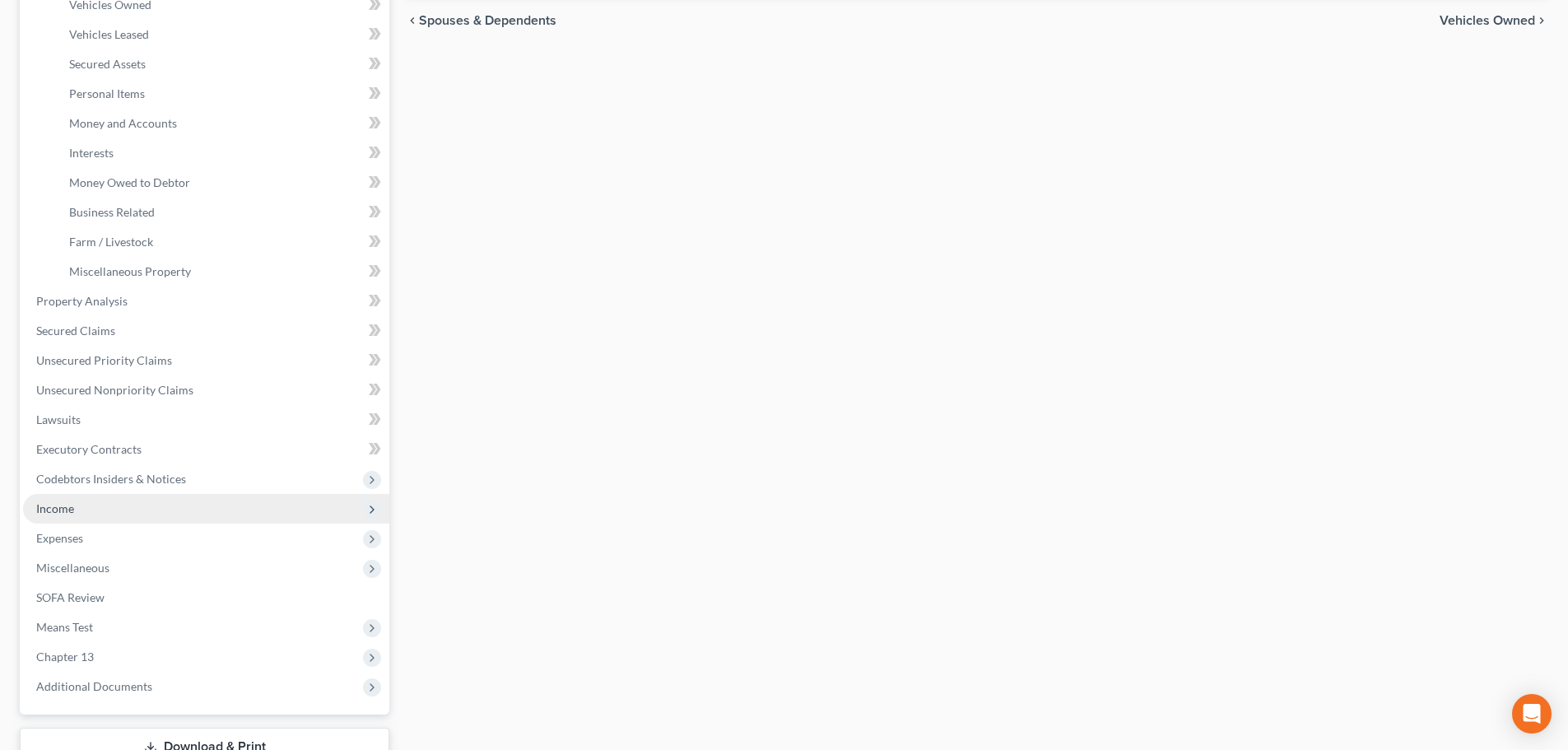
click at [68, 506] on span "Income" at bounding box center [55, 508] width 38 height 14
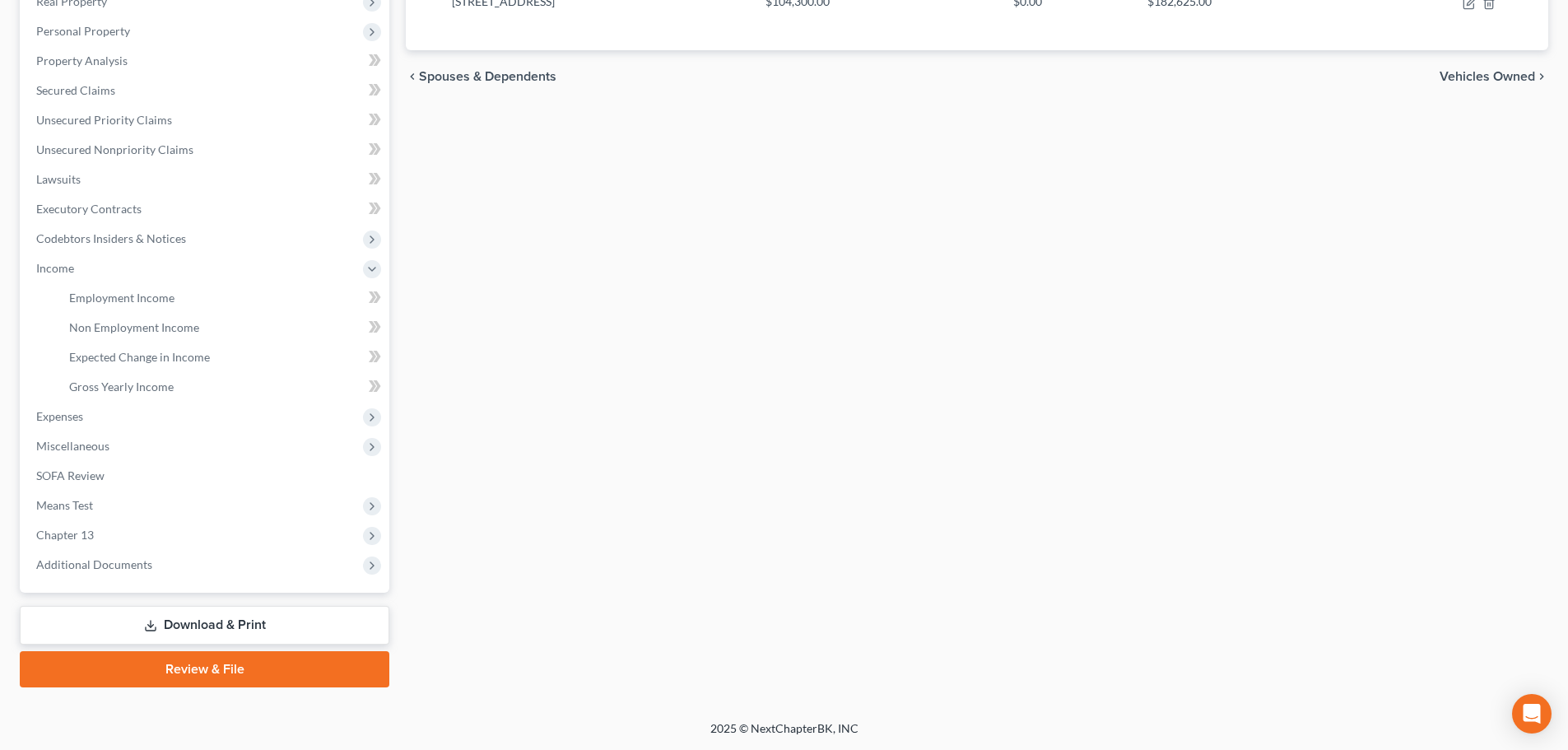
scroll to position [274, 0]
click at [115, 295] on span "Employment Income" at bounding box center [122, 297] width 105 height 14
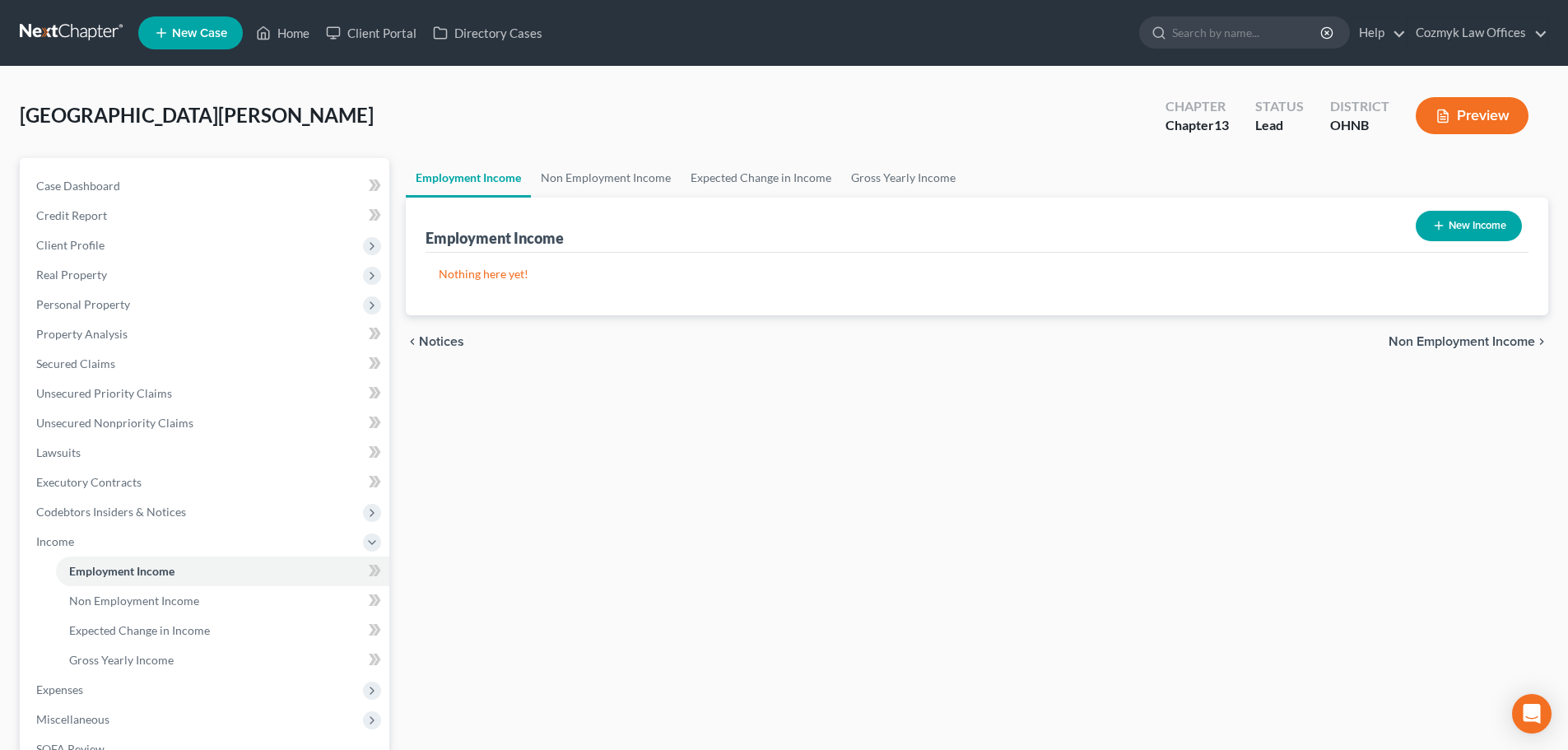
click at [1480, 226] on button "New Income" at bounding box center [1469, 225] width 106 height 30
select select "0"
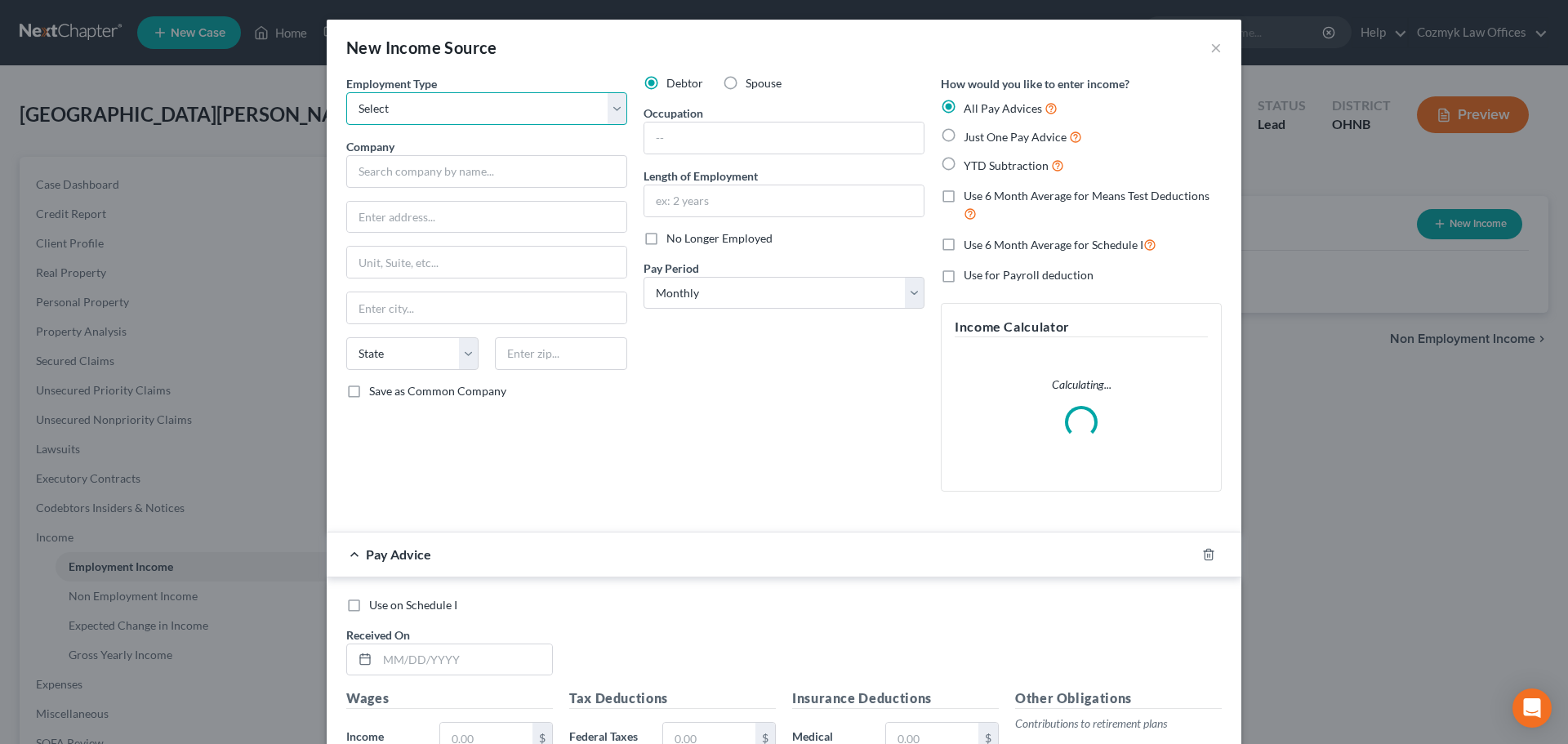
click at [410, 113] on select "Select Full or [DEMOGRAPHIC_DATA] Employment Self Employment" at bounding box center [486, 109] width 281 height 33
select select "0"
click at [346, 93] on select "Select Full or [DEMOGRAPHIC_DATA] Employment Self Employment" at bounding box center [486, 109] width 281 height 33
click at [411, 171] on input "text" at bounding box center [486, 172] width 281 height 33
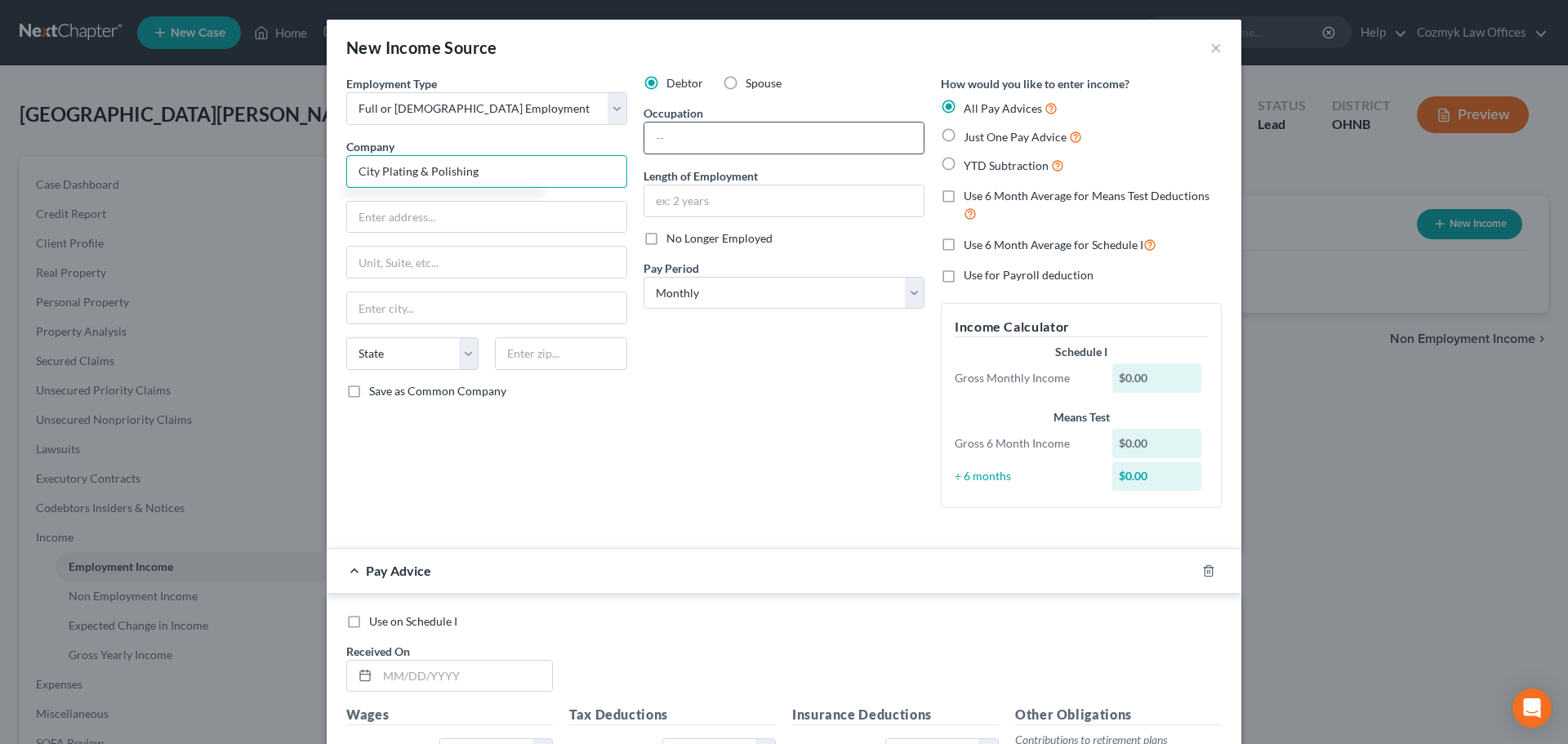
type input "City Plating & Polishing"
click at [771, 141] on input "text" at bounding box center [784, 138] width 279 height 31
click at [699, 139] on input "3rd shift supervisor/Line Operator" at bounding box center [784, 138] width 279 height 31
click at [674, 139] on input "3rd shift Supervisor/Line Operator" at bounding box center [784, 138] width 279 height 31
type input "3rd Shift Supervisor/Line Operator"
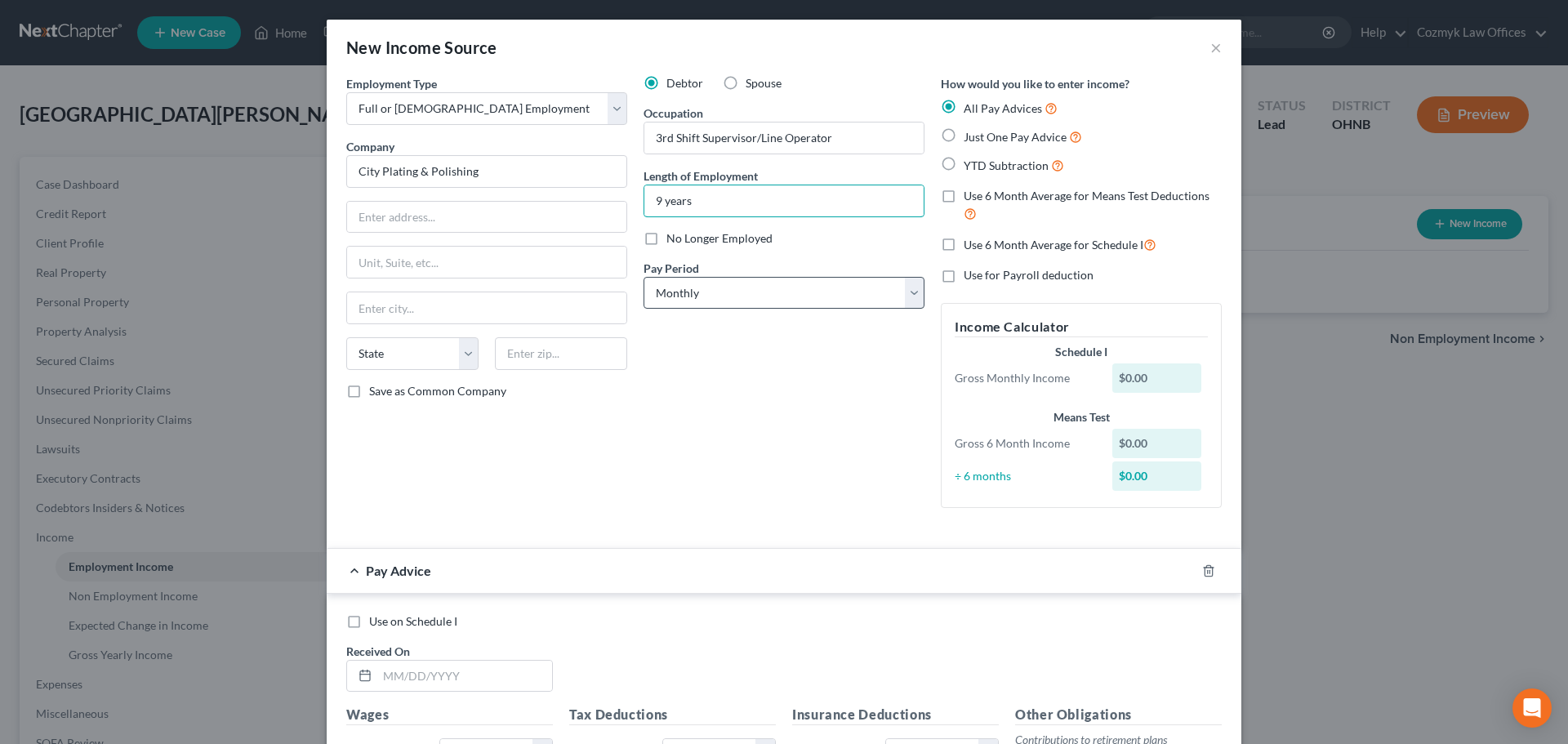
type input "9 years"
click at [774, 299] on select "Select Monthly Twice Monthly Every Other Week Weekly" at bounding box center [784, 294] width 281 height 33
select select "3"
click at [643, 277] on select "Select Monthly Twice Monthly Every Other Week Weekly" at bounding box center [784, 294] width 281 height 33
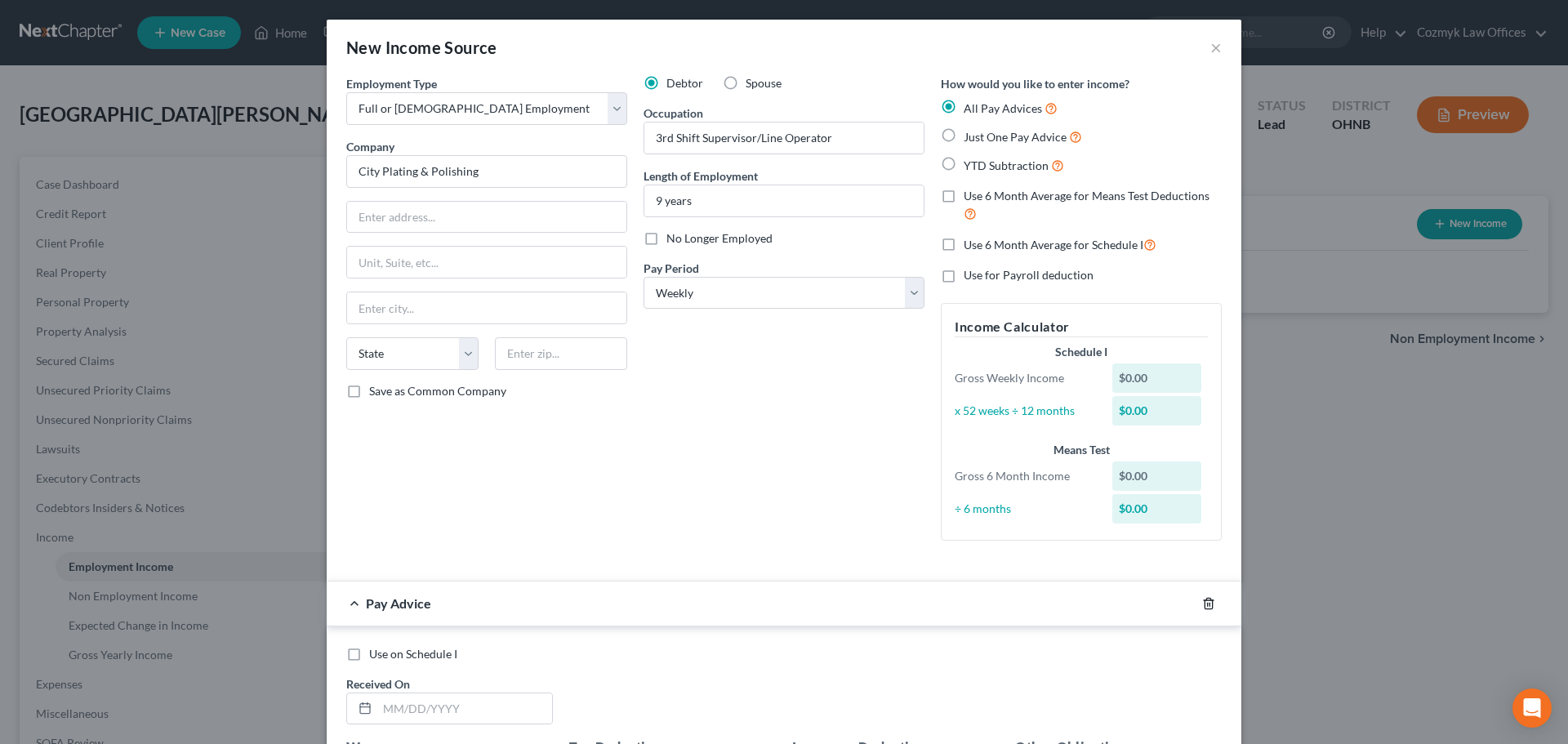
click at [1206, 599] on icon "button" at bounding box center [1209, 604] width 14 height 14
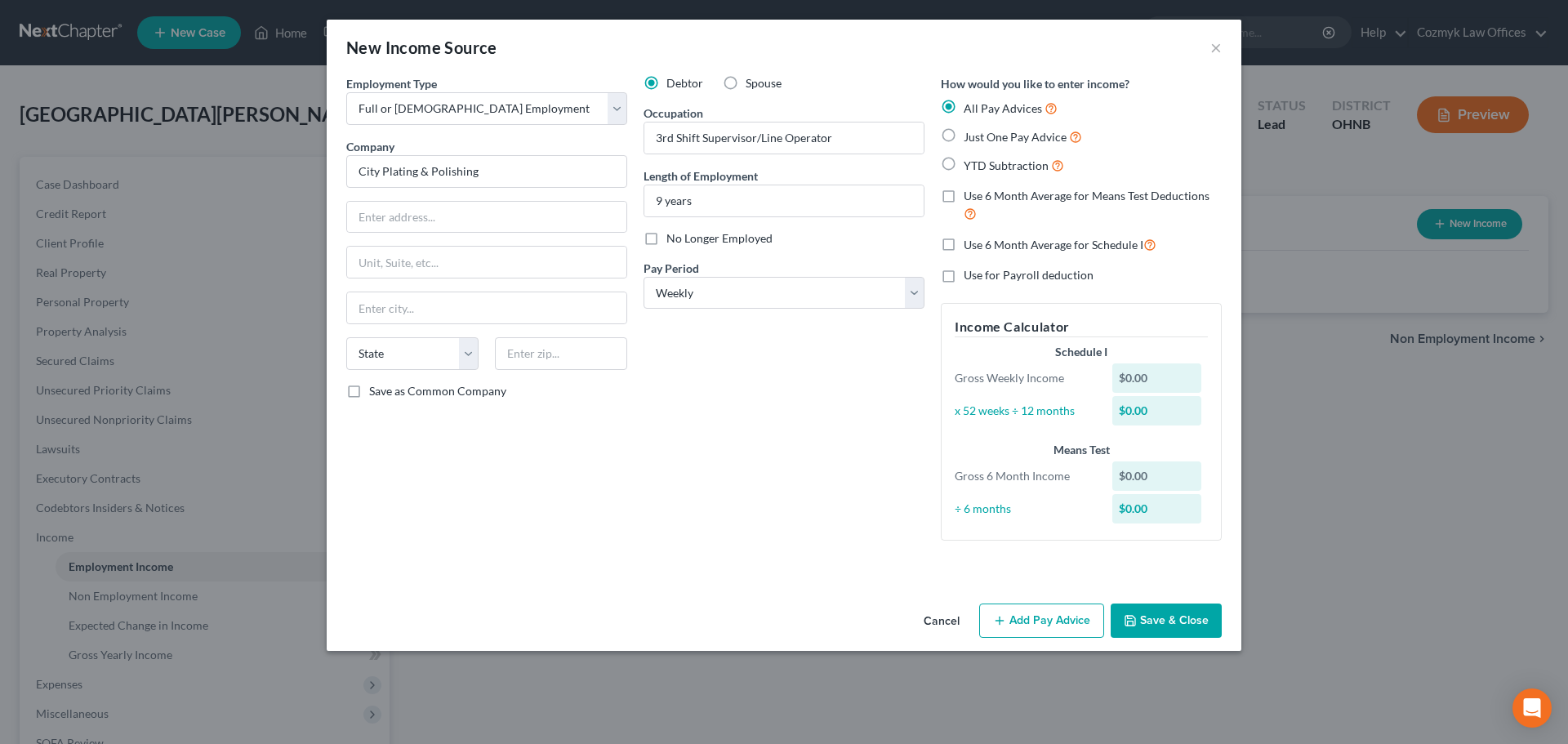
click at [1143, 608] on button "Save & Close" at bounding box center [1166, 621] width 111 height 35
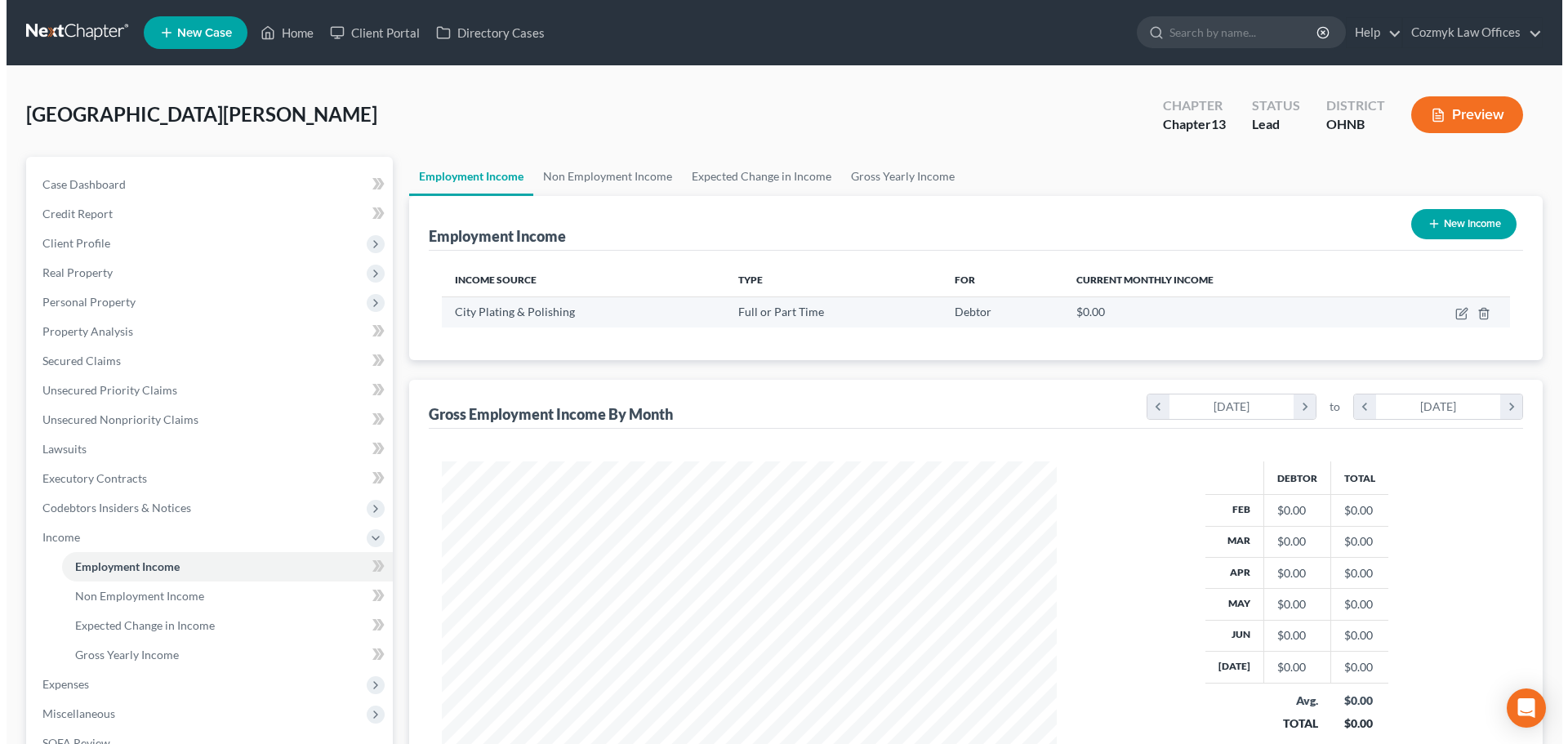
scroll to position [816511, 816071]
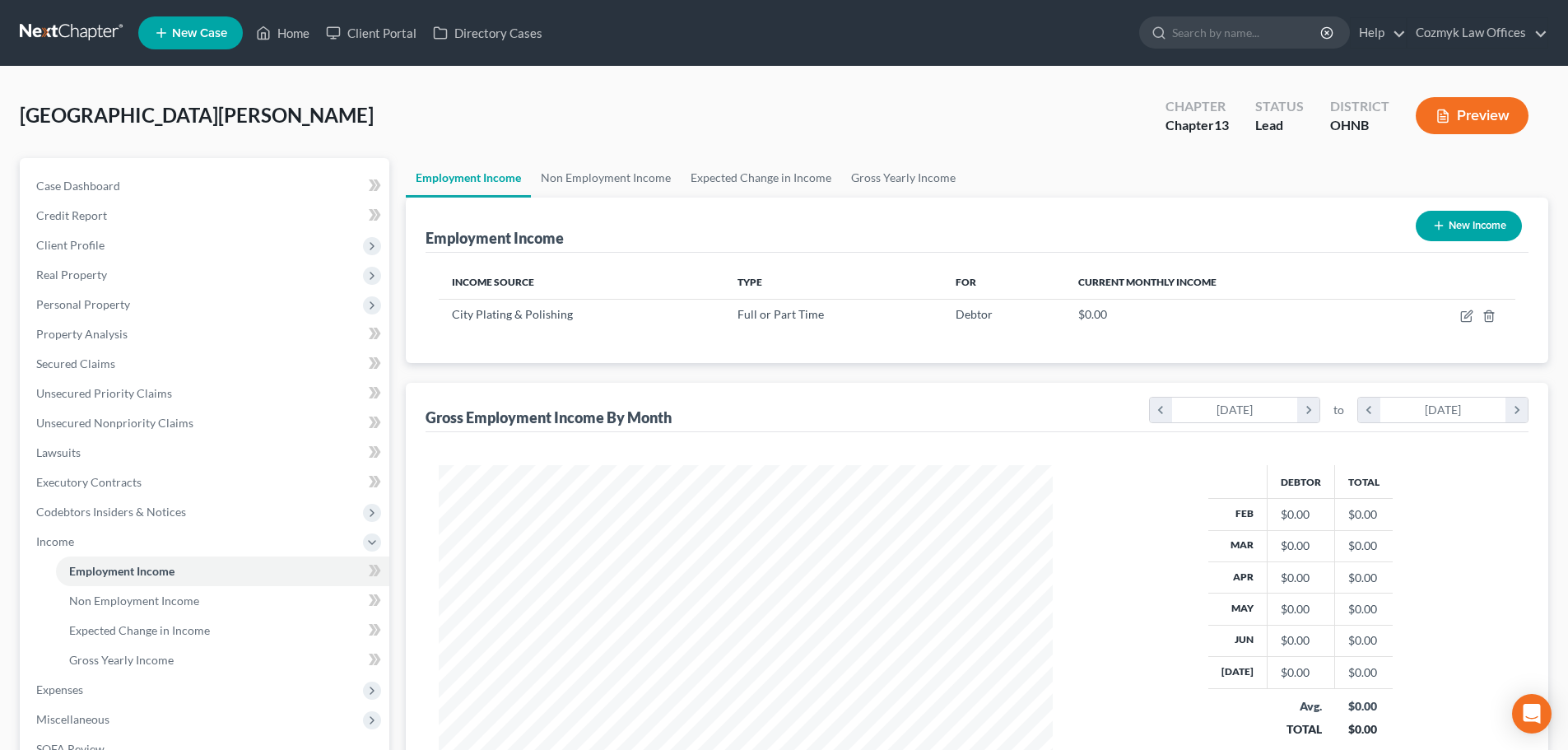
click at [1450, 226] on button "New Income" at bounding box center [1469, 225] width 106 height 30
select select "0"
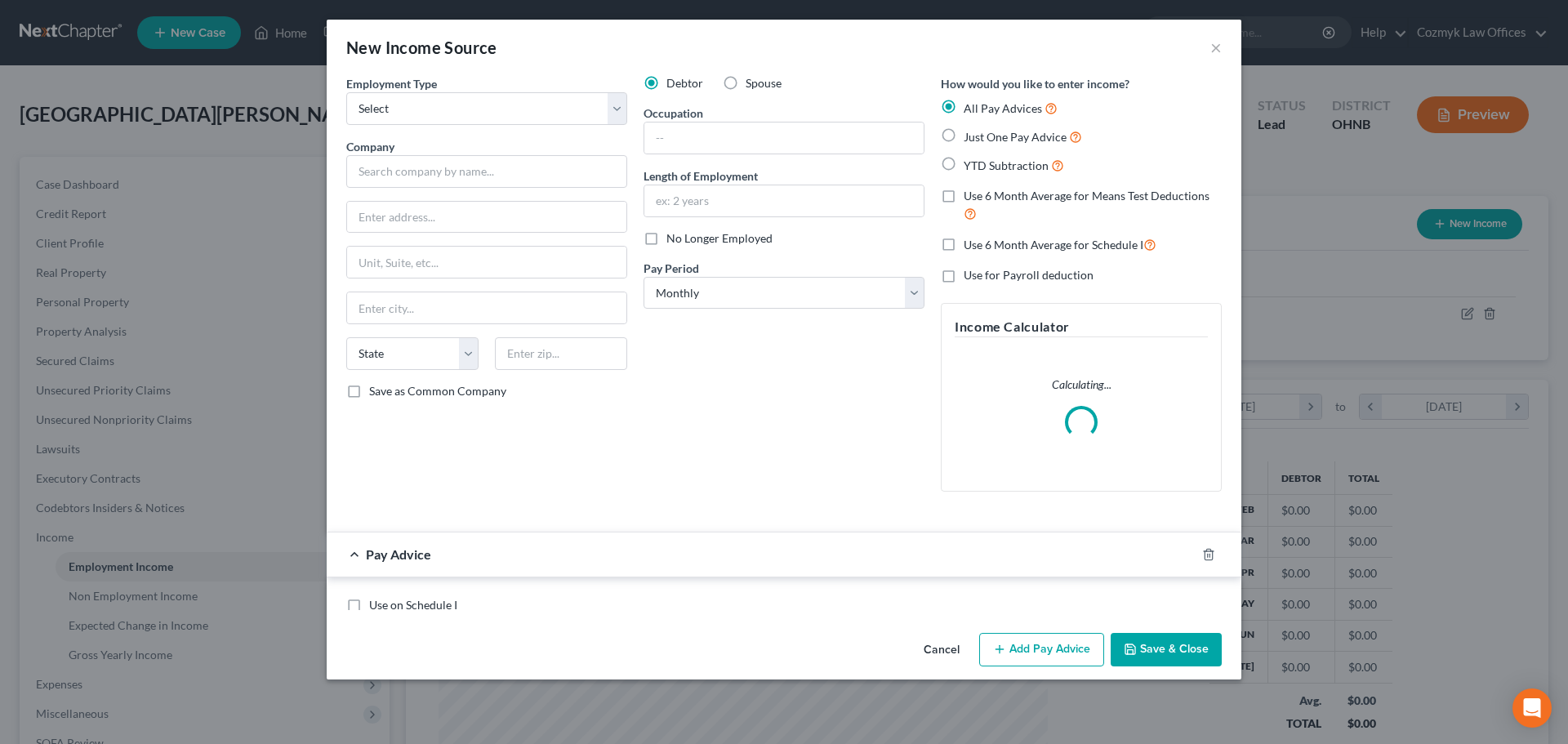
scroll to position [307, 647]
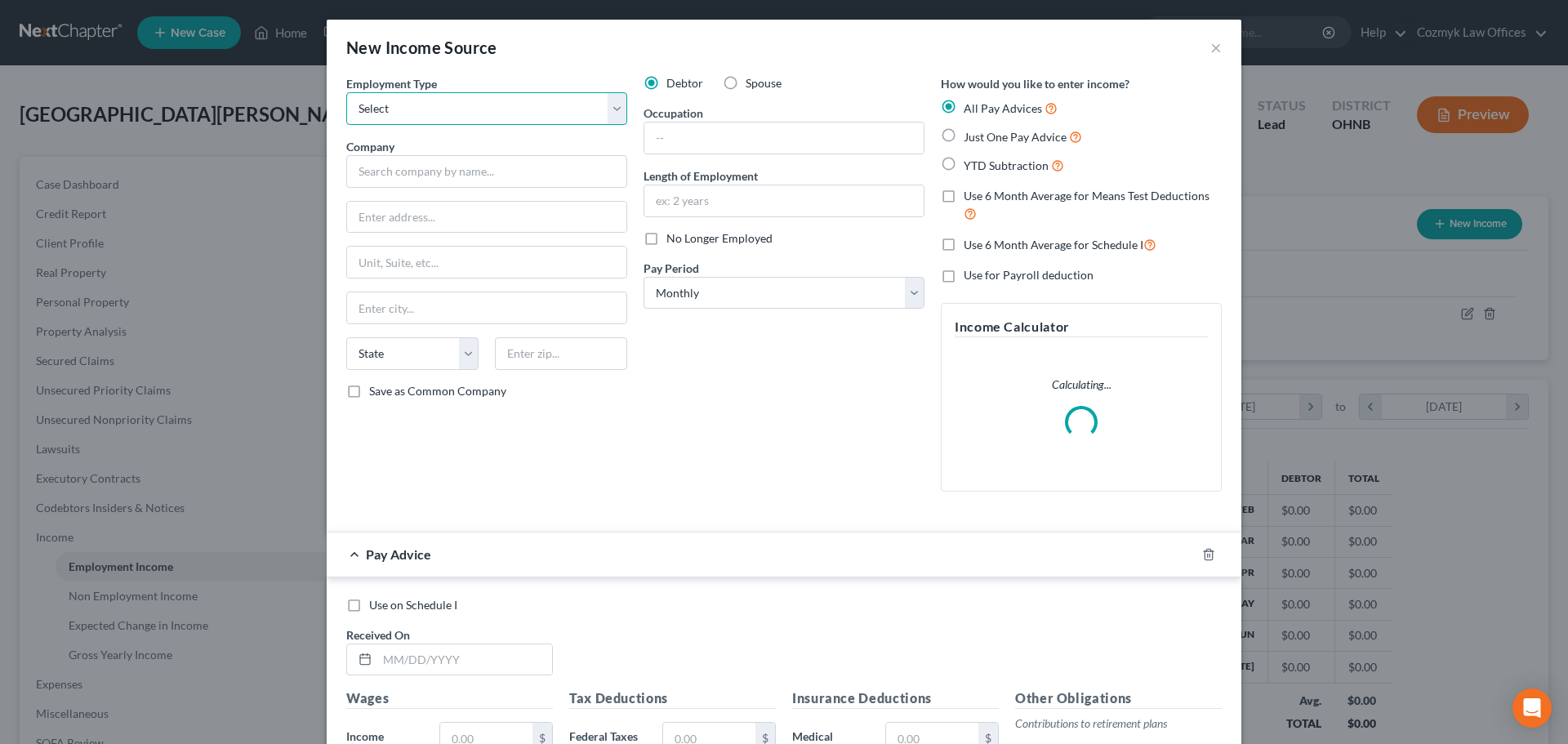
click at [527, 100] on select "Select Full or [DEMOGRAPHIC_DATA] Employment Self Employment" at bounding box center [486, 109] width 281 height 33
select select "0"
click at [346, 93] on select "Select Full or [DEMOGRAPHIC_DATA] Employment Self Employment" at bounding box center [486, 109] width 281 height 33
click at [746, 86] on label "Spouse" at bounding box center [763, 83] width 36 height 16
click at [753, 86] on input "Spouse" at bounding box center [757, 80] width 11 height 11
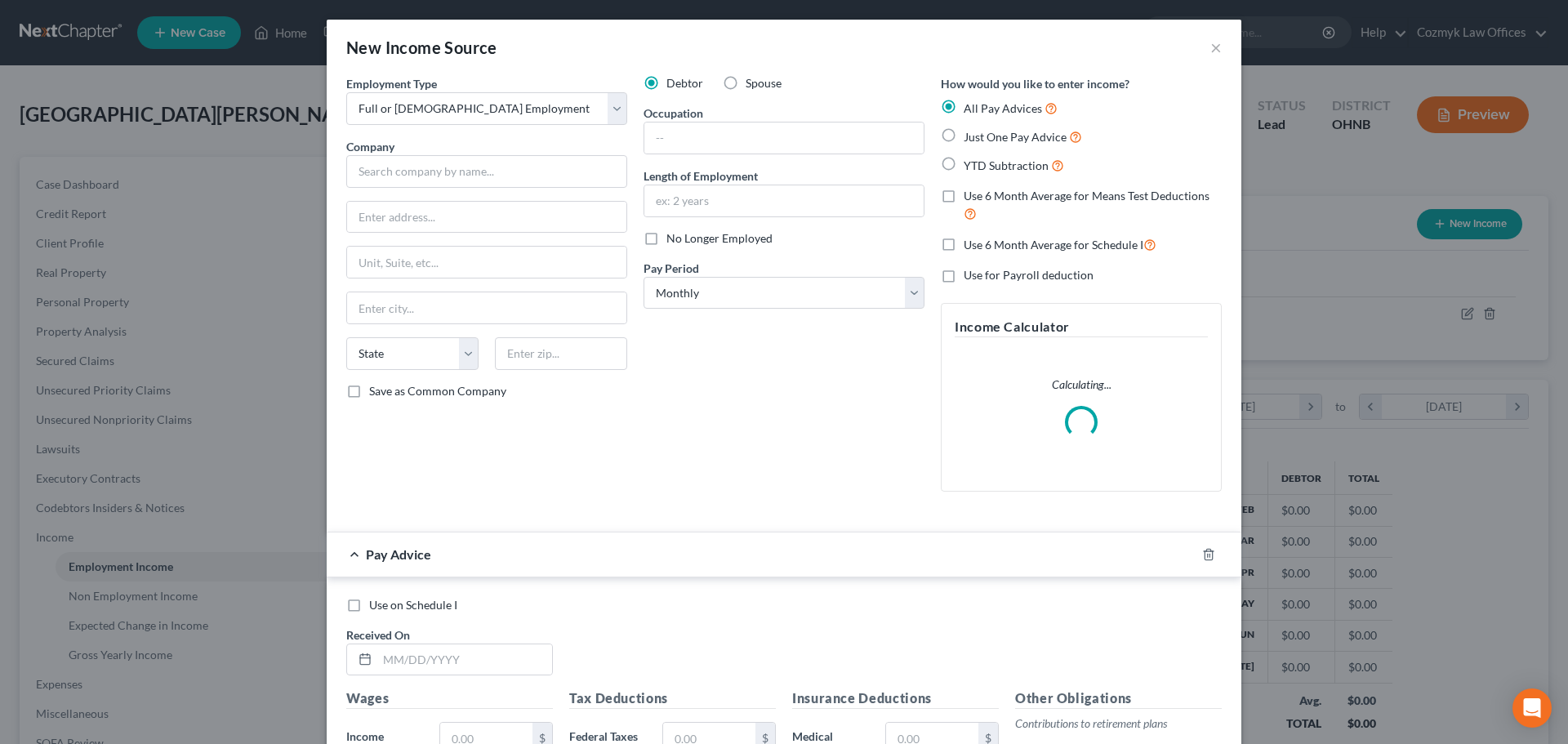
radio input "true"
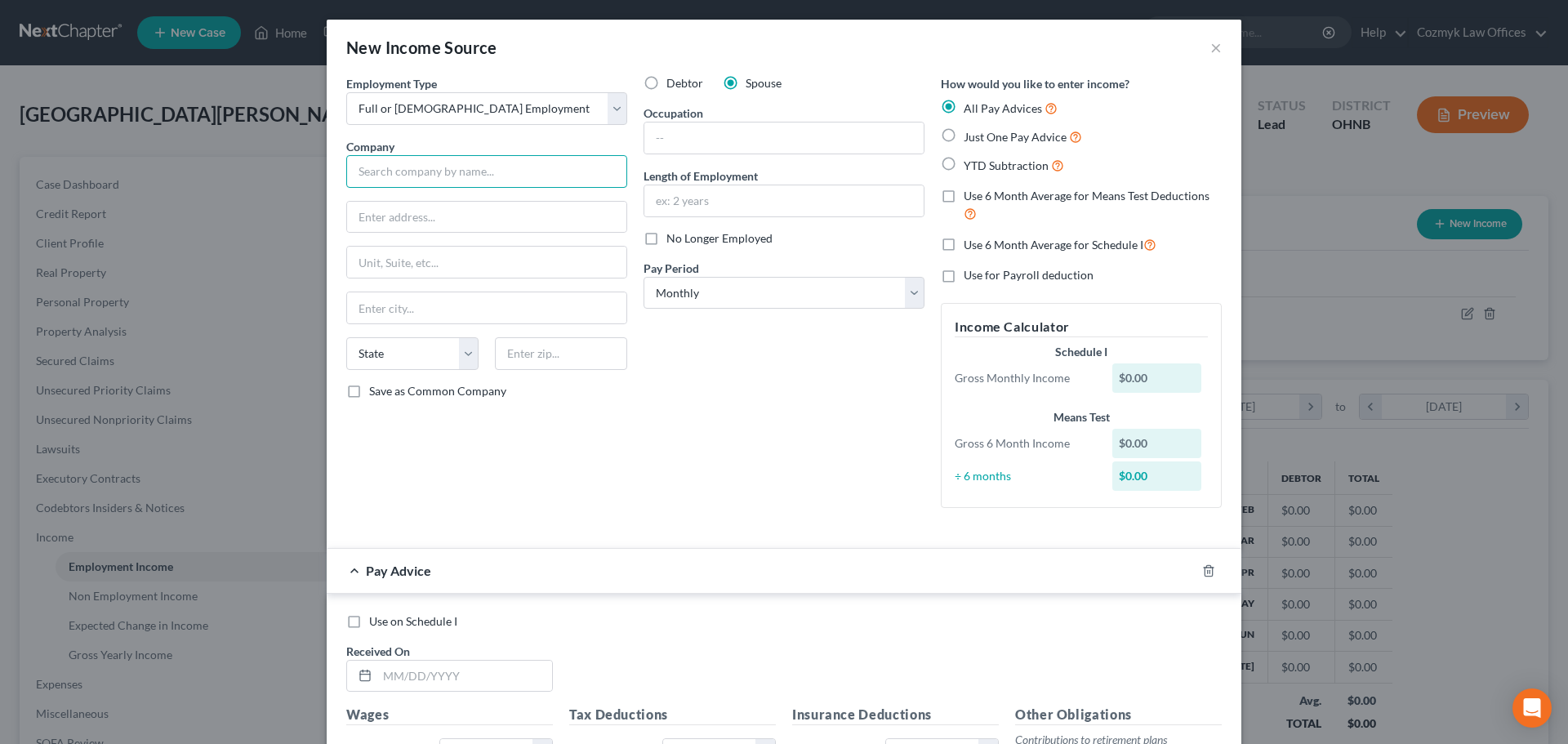
click at [430, 184] on input "text" at bounding box center [486, 172] width 281 height 33
type input "City Plating & Polishing"
click at [845, 155] on div "Debtor Spouse Occupation Length of Employment No Longer Employed Pay Period * S…" at bounding box center [784, 299] width 298 height 446
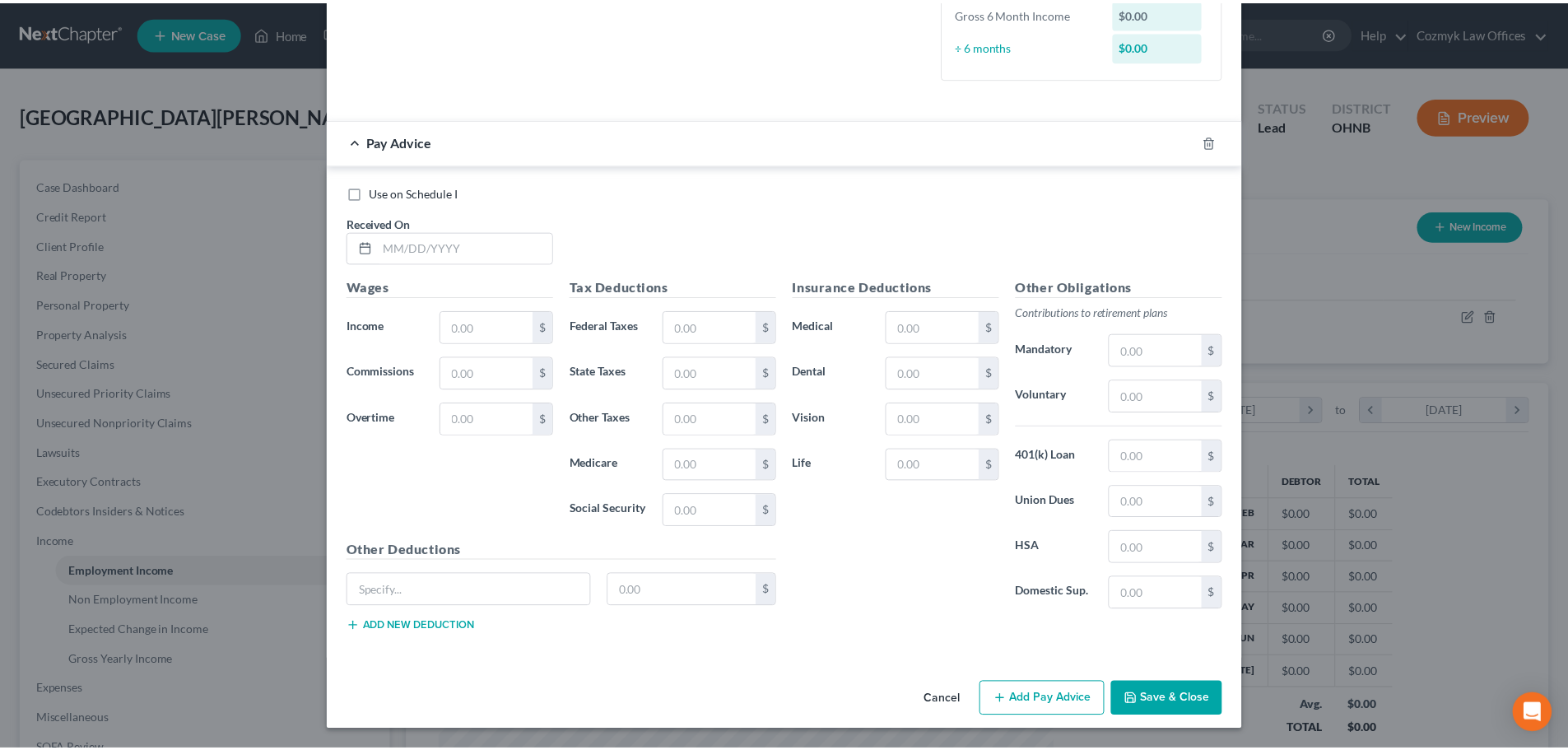
scroll to position [0, 0]
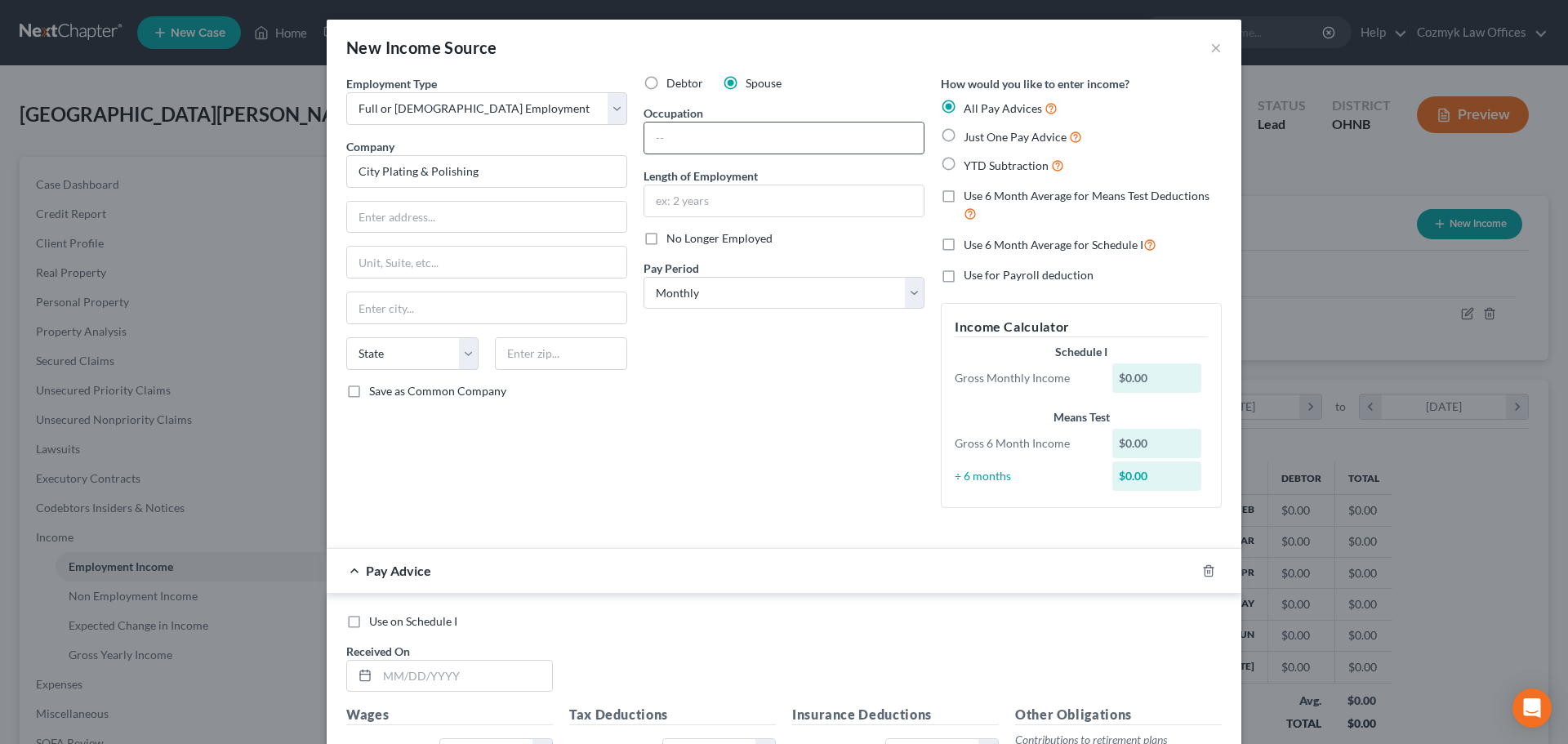
click at [767, 134] on input "text" at bounding box center [784, 138] width 279 height 31
type input "Lead Line Racker"
type input "8 years"
select select "3"
click at [1202, 566] on icon "button" at bounding box center [1209, 571] width 14 height 14
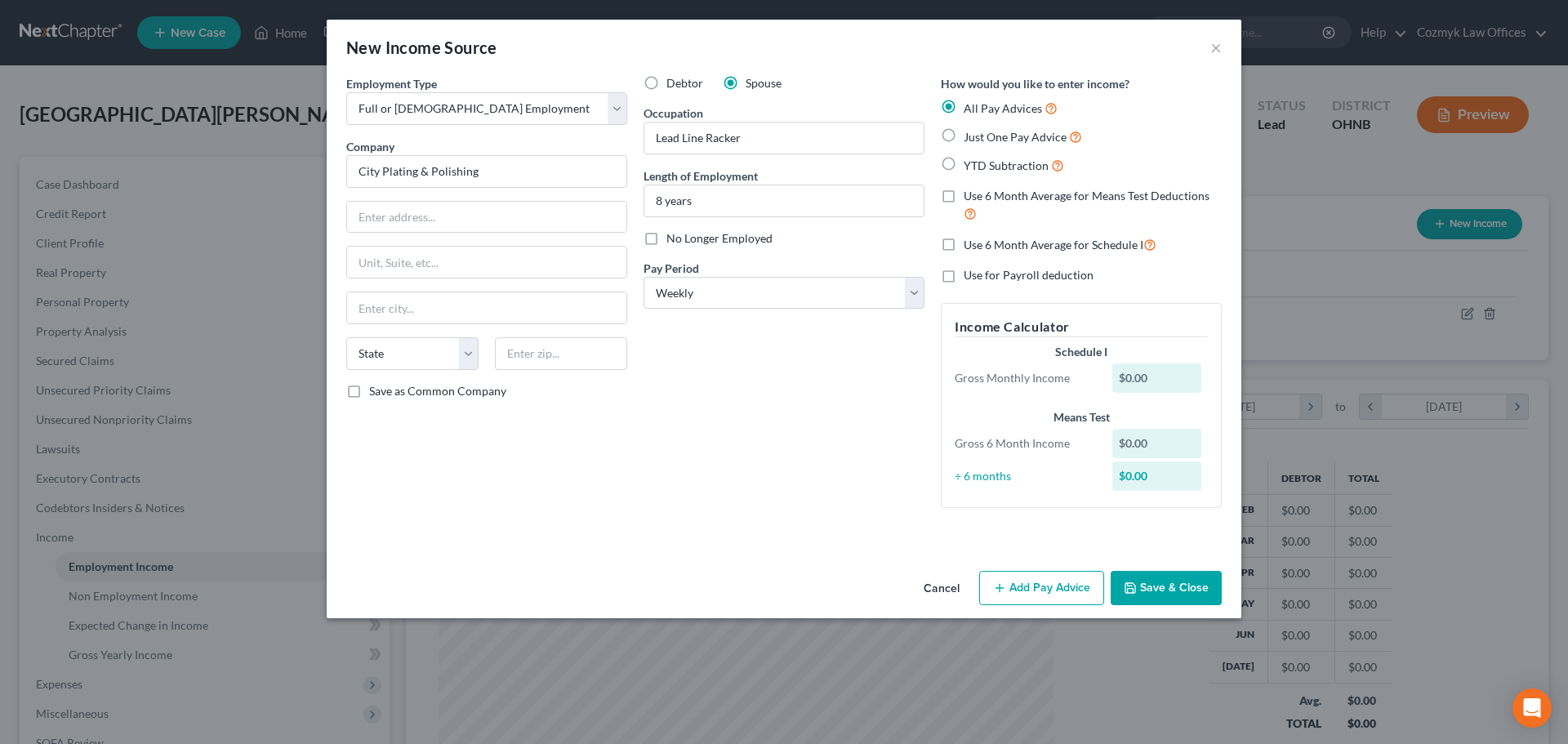
drag, startPoint x: 1197, startPoint y: 594, endPoint x: 1119, endPoint y: 587, distance: 78.3
click at [1197, 593] on button "Save & Close" at bounding box center [1166, 588] width 111 height 35
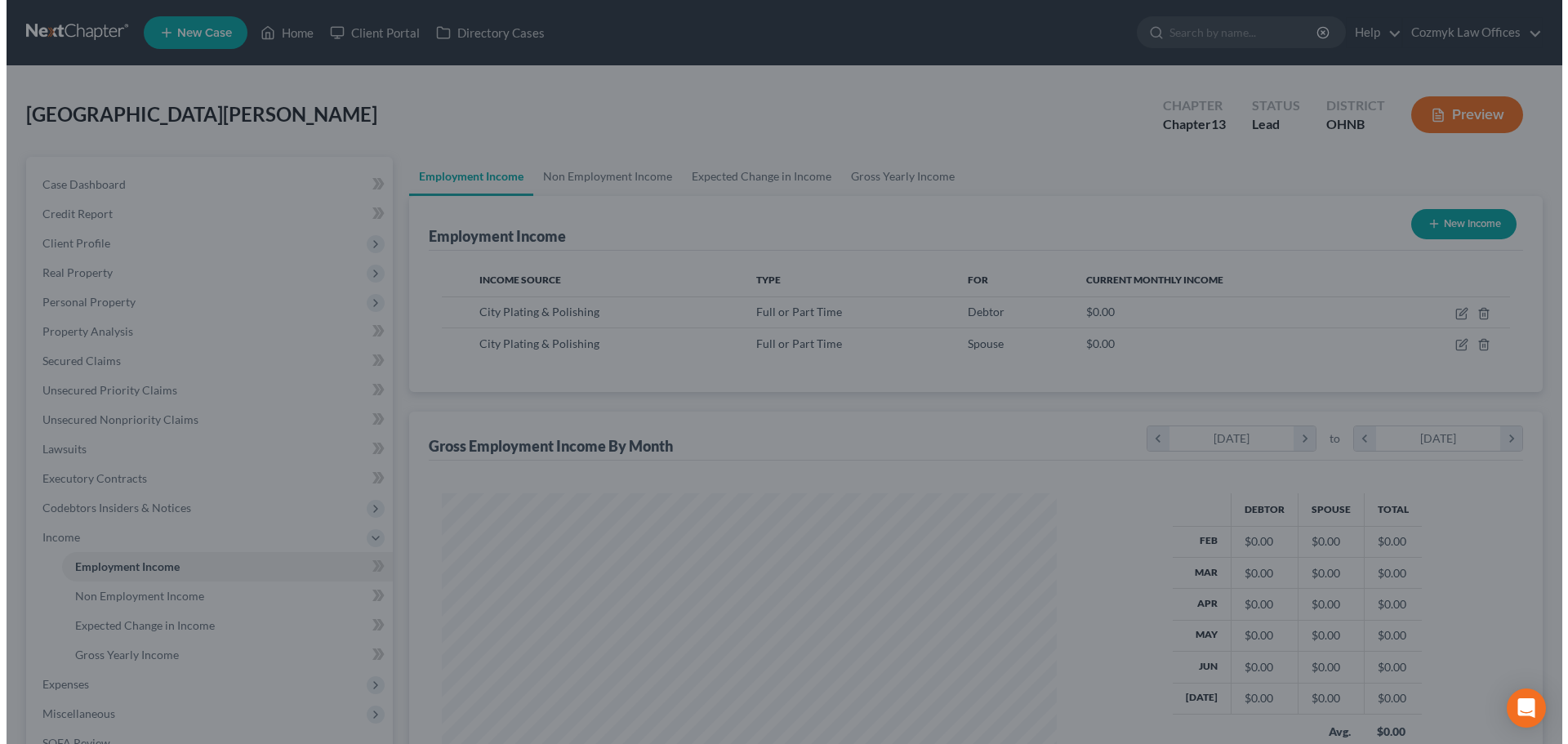
scroll to position [816511, 816071]
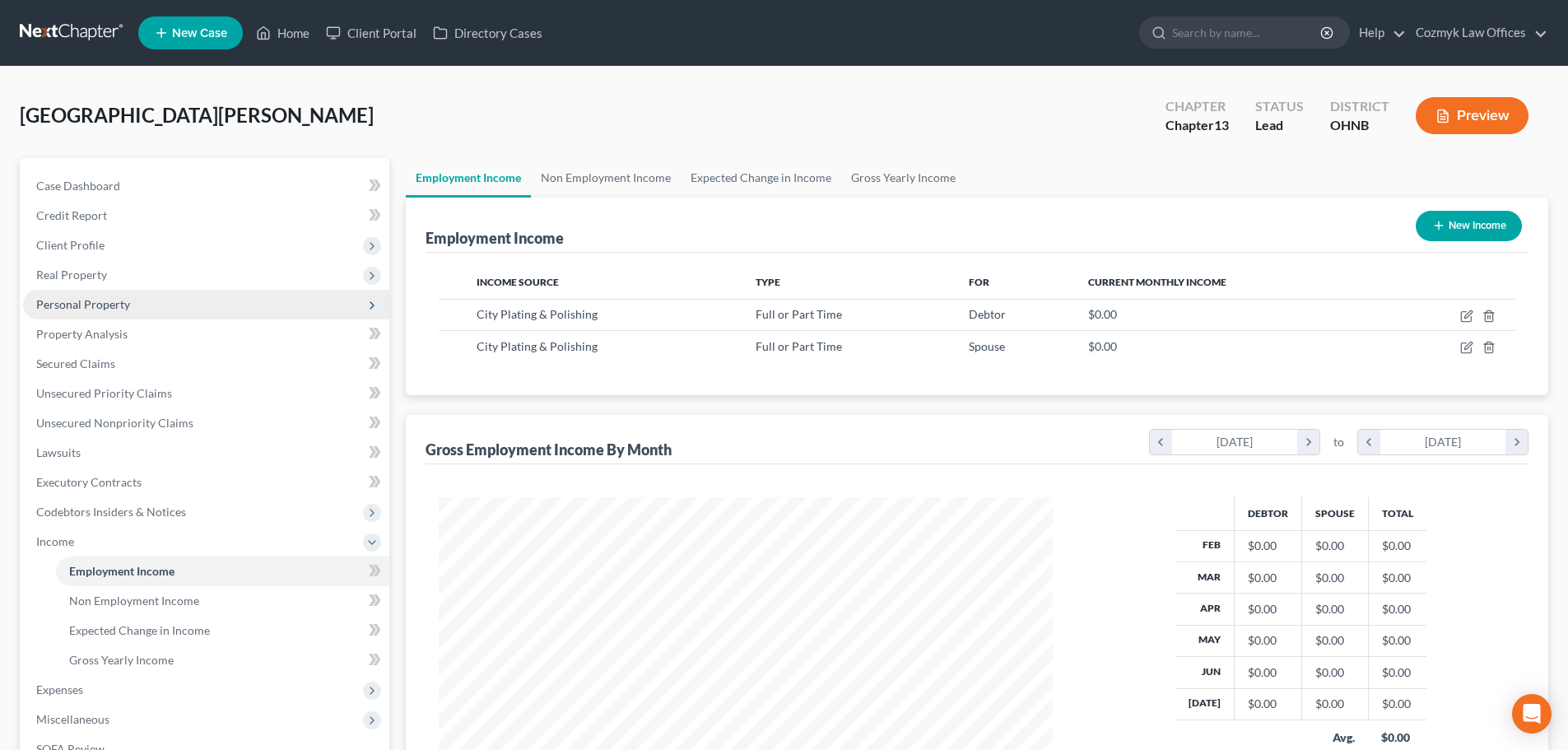
click at [118, 317] on span "Personal Property" at bounding box center [206, 305] width 366 height 29
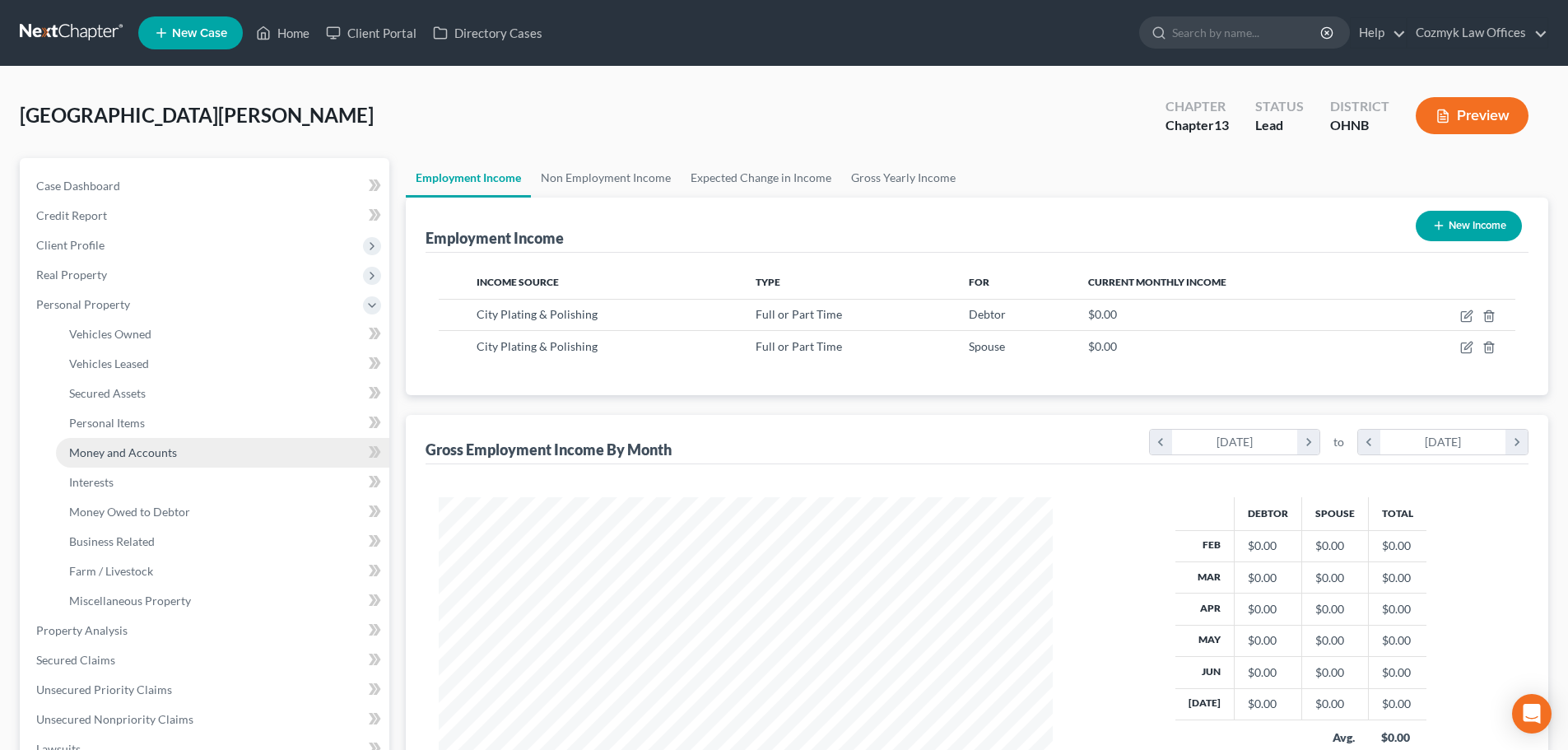
click at [125, 450] on span "Money and Accounts" at bounding box center [123, 452] width 108 height 14
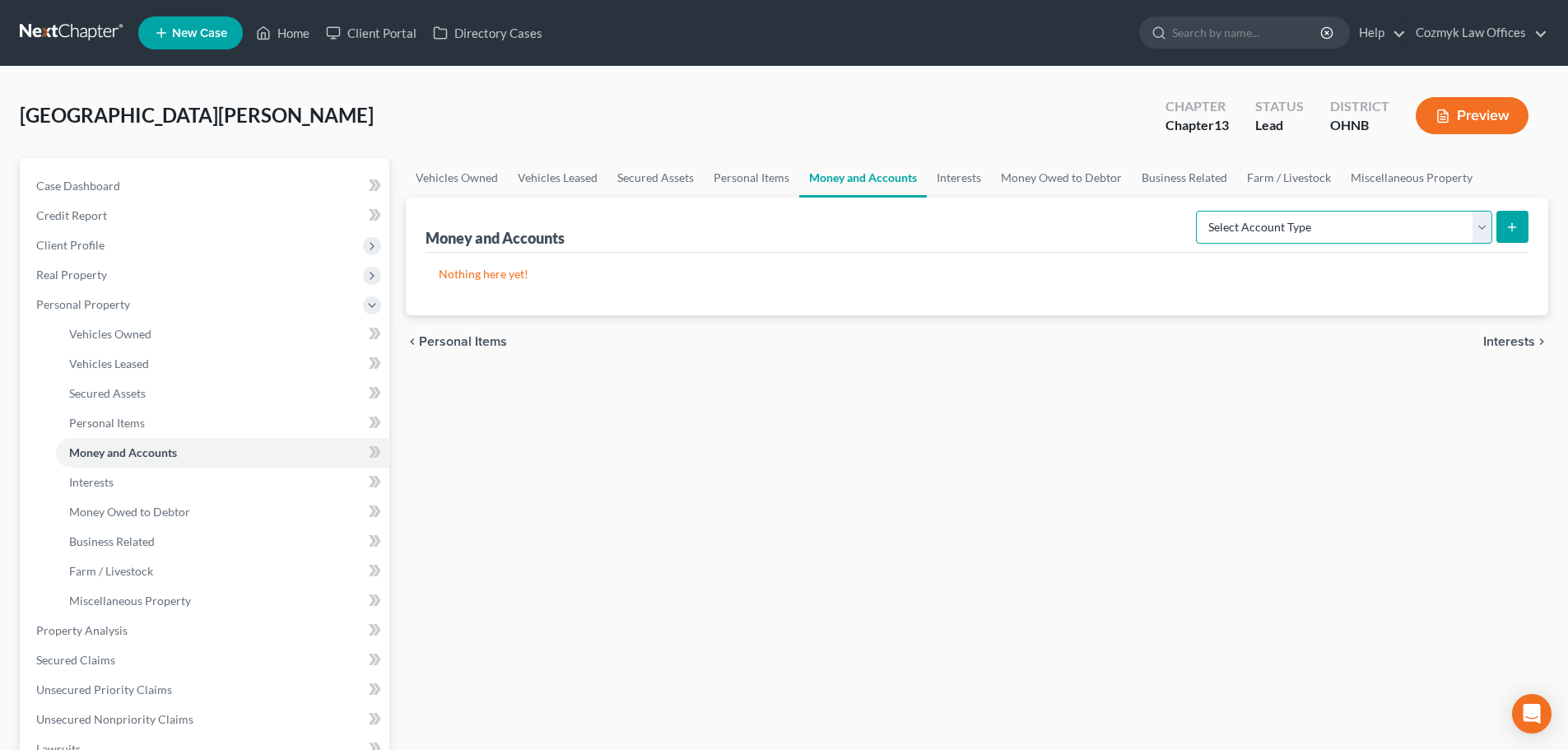
click at [1275, 231] on select "Select Account Type Brokerage Cash on Hand Certificates of Deposit Checking Acc…" at bounding box center [1344, 227] width 296 height 33
select select "checking"
click at [1200, 210] on select "Select Account Type Brokerage Cash on Hand Certificates of Deposit Checking Acc…" at bounding box center [1344, 227] width 296 height 33
click at [1499, 224] on button "submit" at bounding box center [1512, 226] width 32 height 32
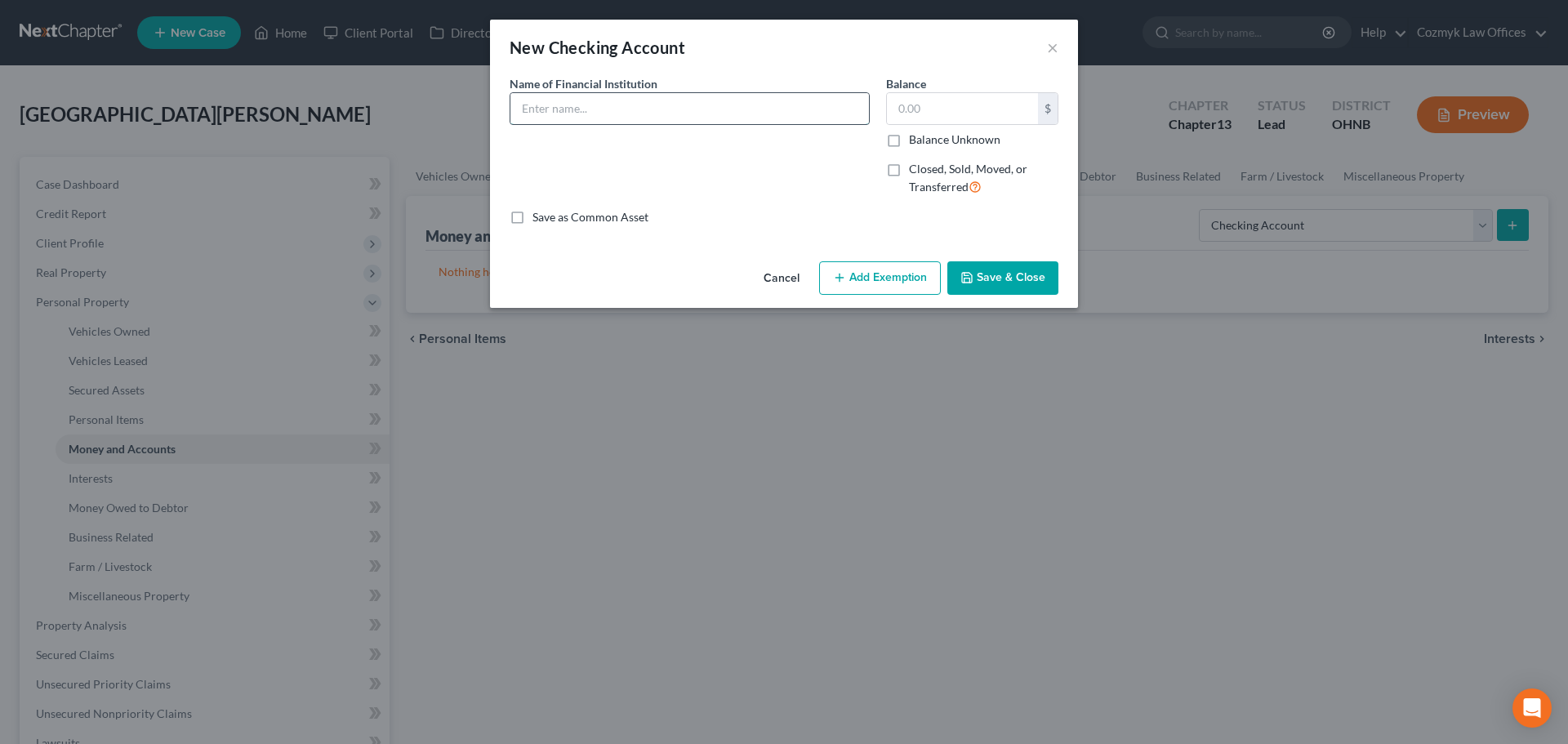
click at [646, 93] on input "text" at bounding box center [689, 108] width 358 height 31
type input "Woodforest National Bank - joint account with spouse"
click at [997, 278] on button "Save & Close" at bounding box center [1003, 279] width 111 height 35
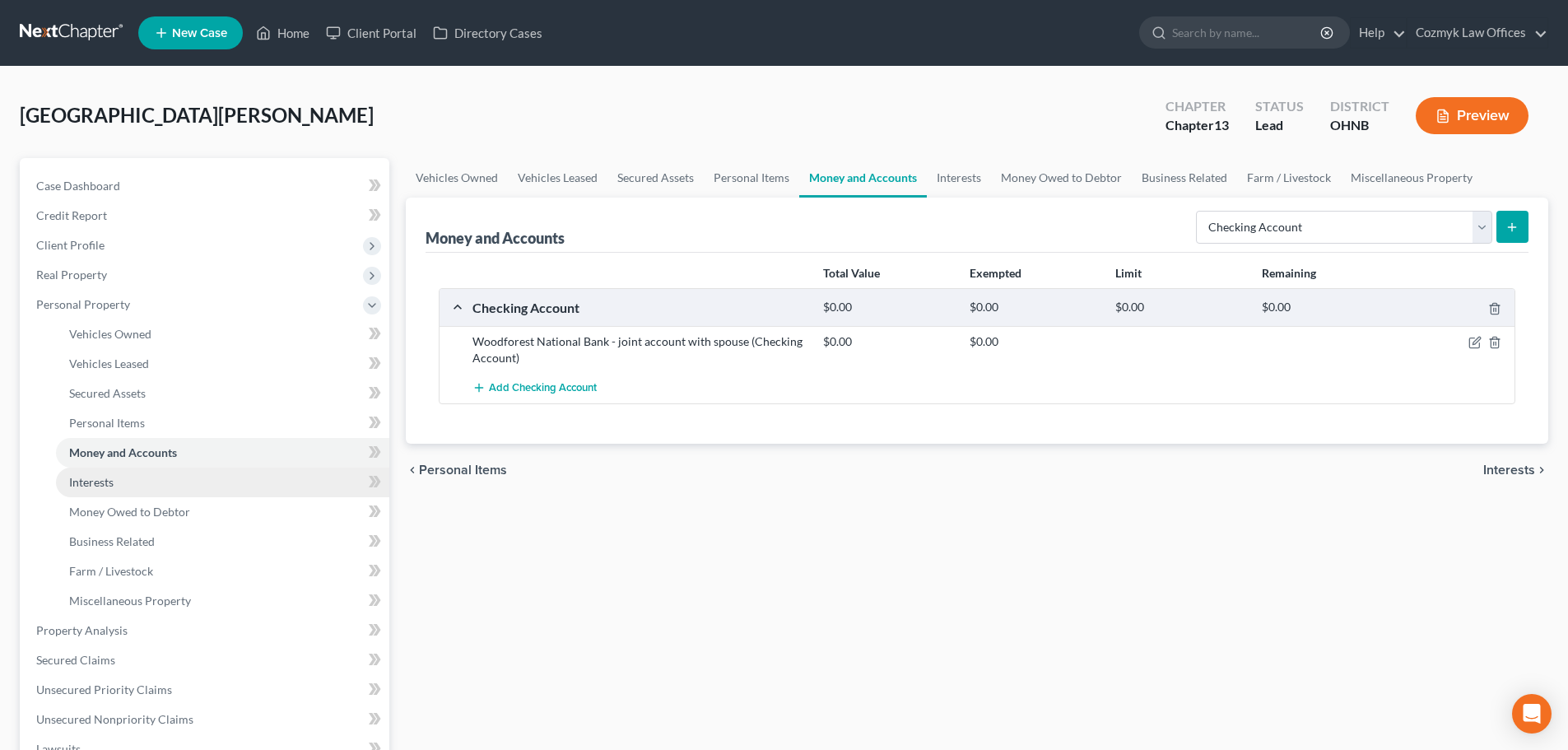
click at [121, 493] on link "Interests" at bounding box center [222, 482] width 333 height 29
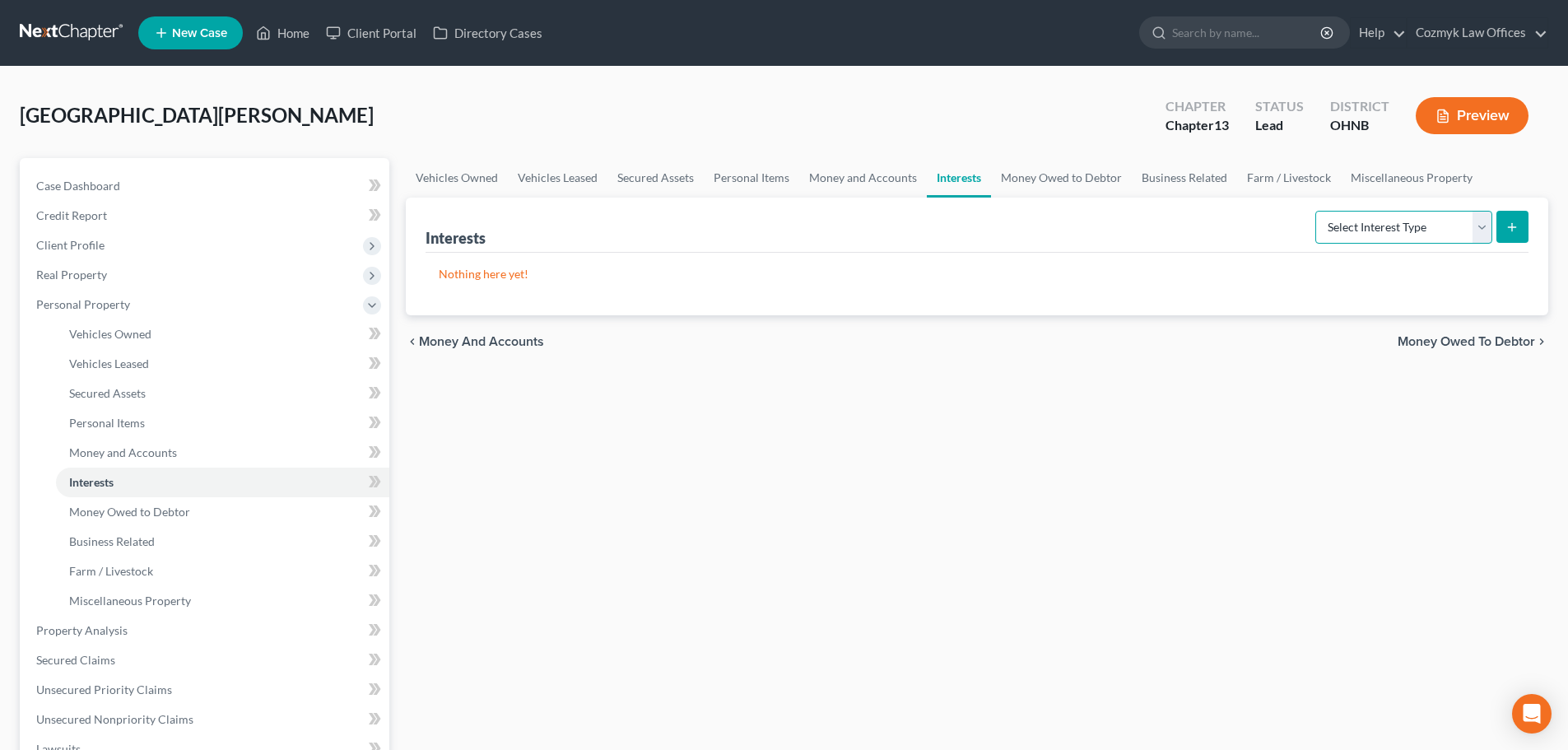
click at [1344, 231] on select "Select Interest Type 401K Annuity Bond Education IRA Government Bond Government…" at bounding box center [1404, 227] width 177 height 33
select select "ira"
click at [1318, 210] on select "Select Interest Type 401K Annuity Bond Education IRA Government Bond Government…" at bounding box center [1404, 227] width 177 height 33
click at [1505, 238] on button "submit" at bounding box center [1512, 226] width 32 height 32
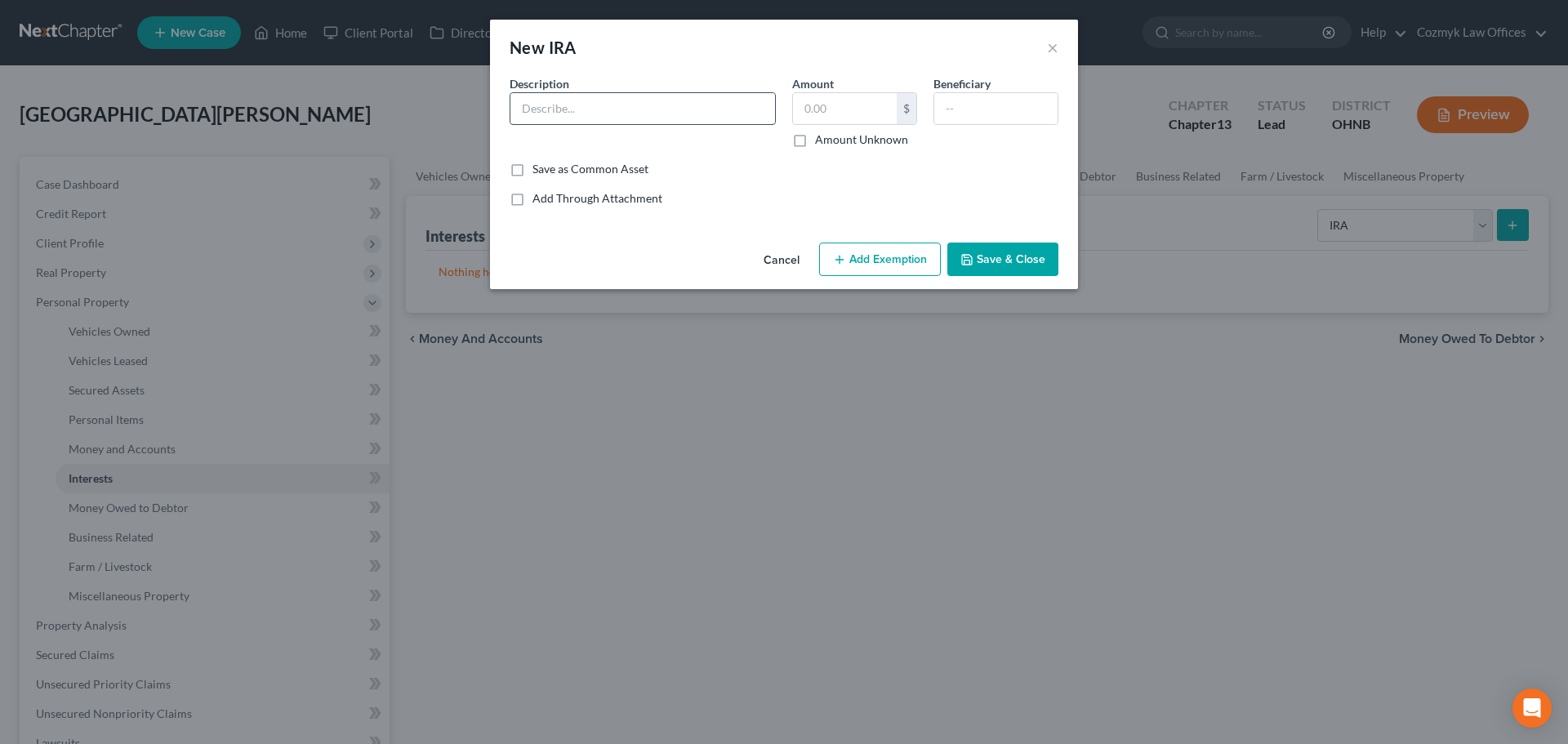
click at [578, 115] on input "text" at bounding box center [642, 108] width 265 height 31
type input "IRA through current employer"
click at [1010, 266] on button "Save & Close" at bounding box center [1003, 260] width 111 height 35
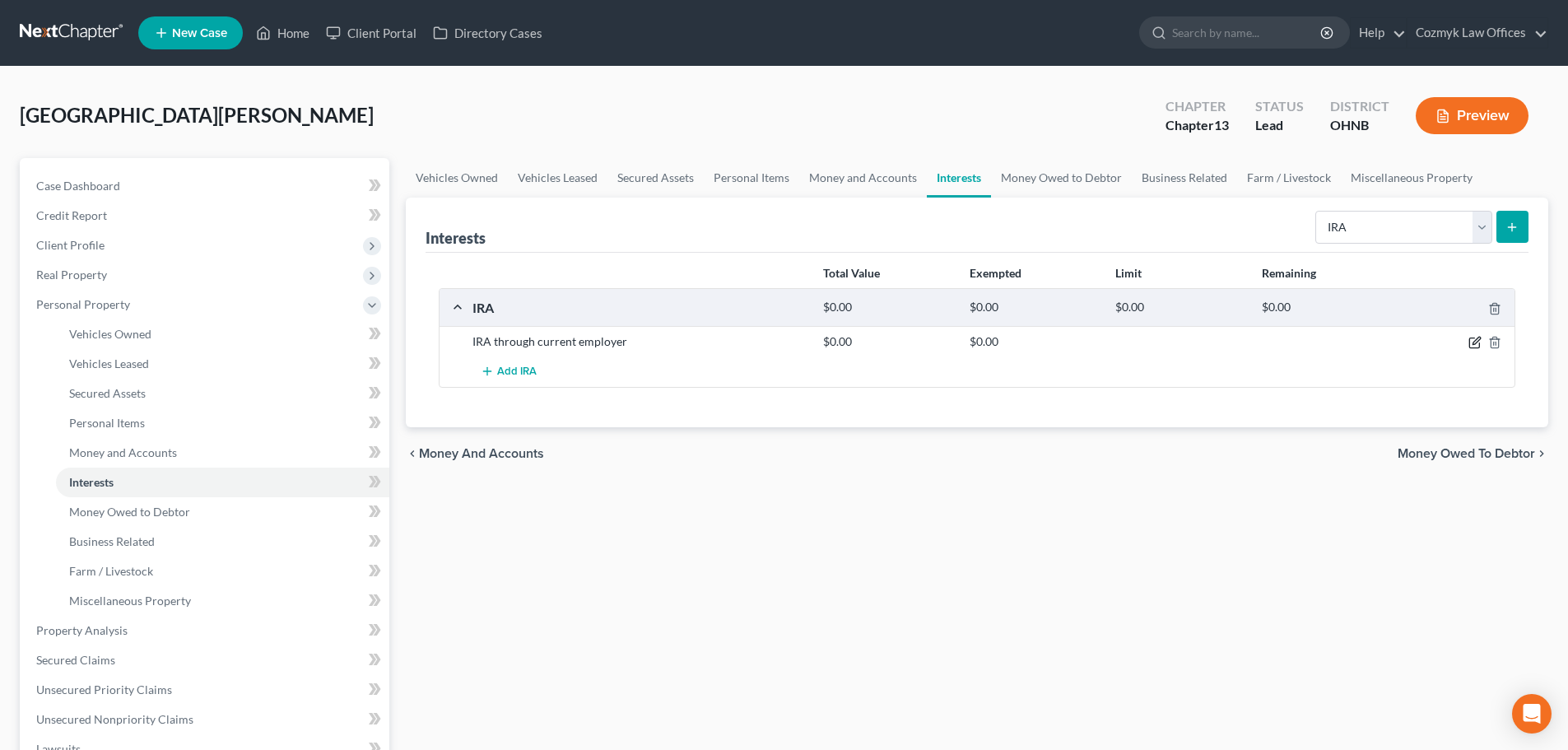
click at [1472, 347] on icon "button" at bounding box center [1475, 343] width 14 height 14
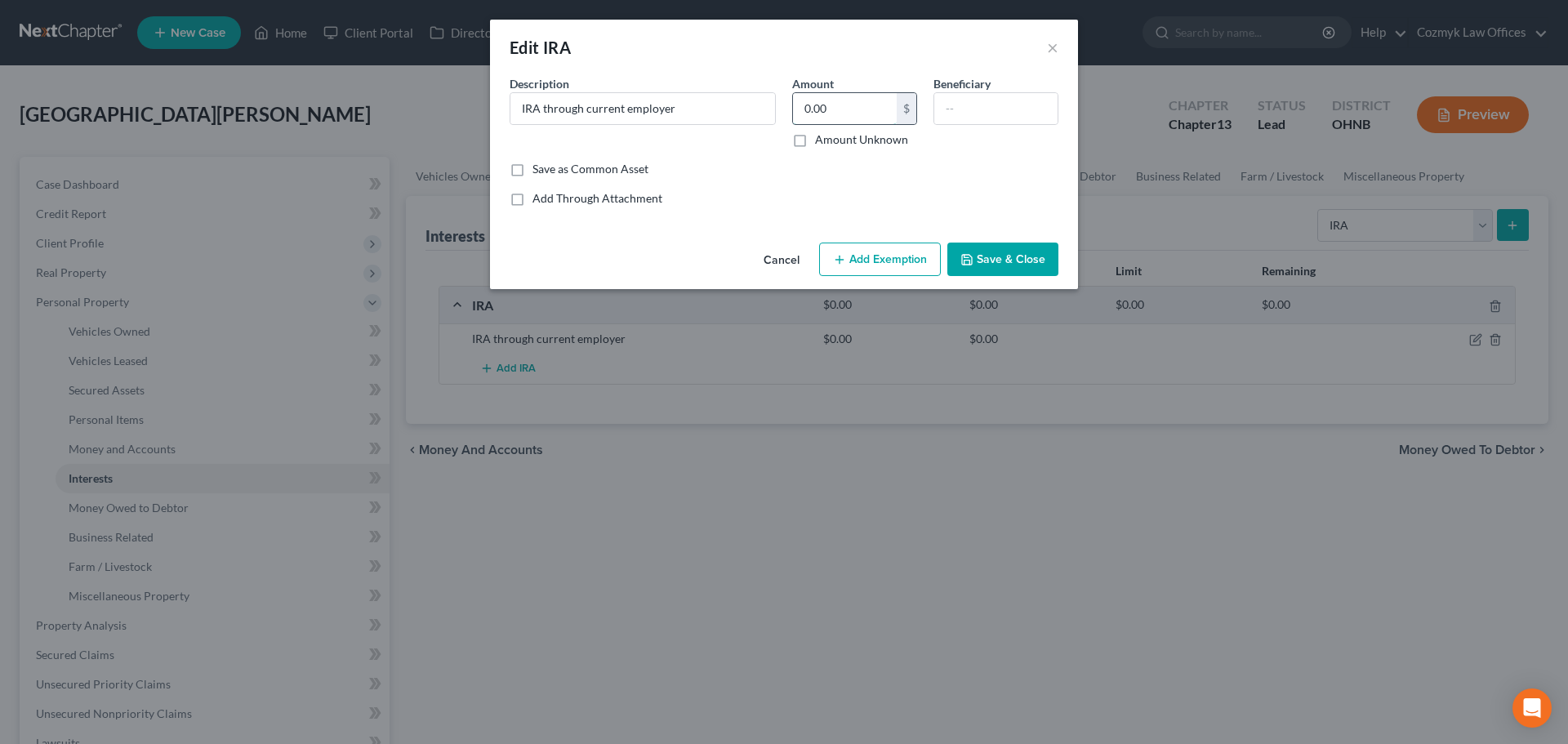
click at [820, 112] on input "0.00" at bounding box center [844, 108] width 103 height 31
type input "13,666.74"
click at [874, 244] on button "Add Exemption" at bounding box center [880, 260] width 122 height 35
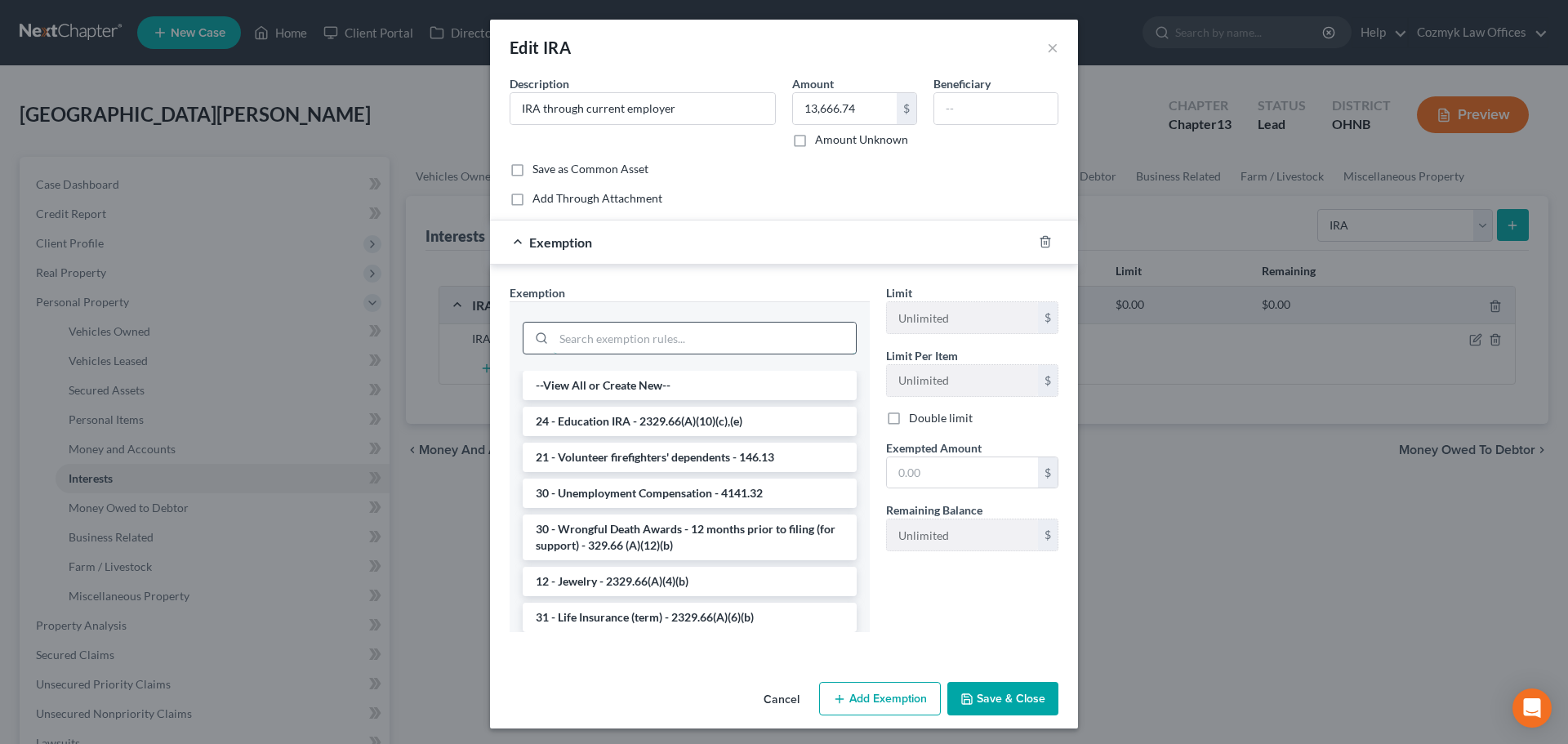
click at [638, 330] on input "search" at bounding box center [704, 338] width 302 height 31
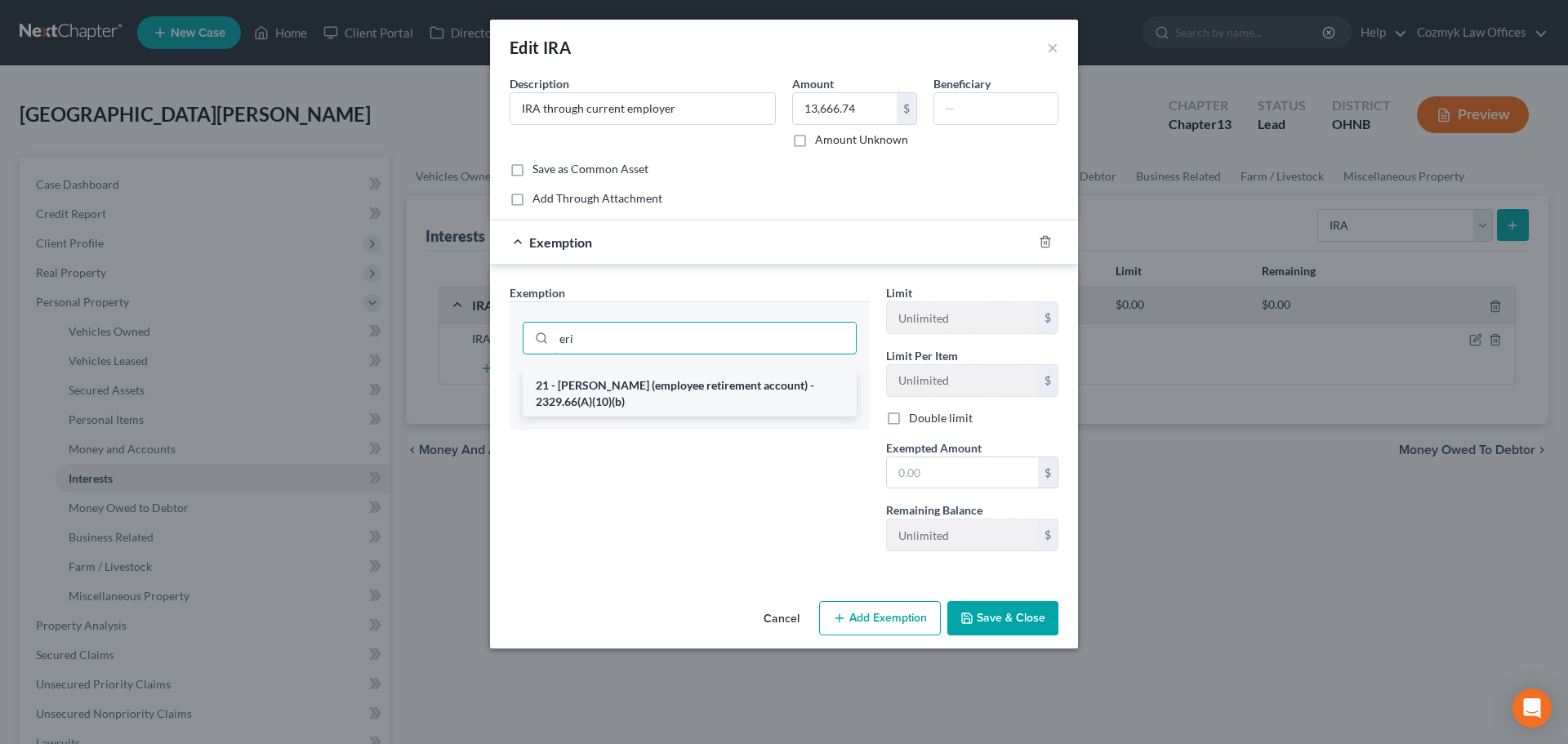
type input "eri"
click at [655, 378] on li "21 - [PERSON_NAME] (employee retirement account) - 2329.66(A)(10)(b)" at bounding box center [690, 393] width 334 height 45
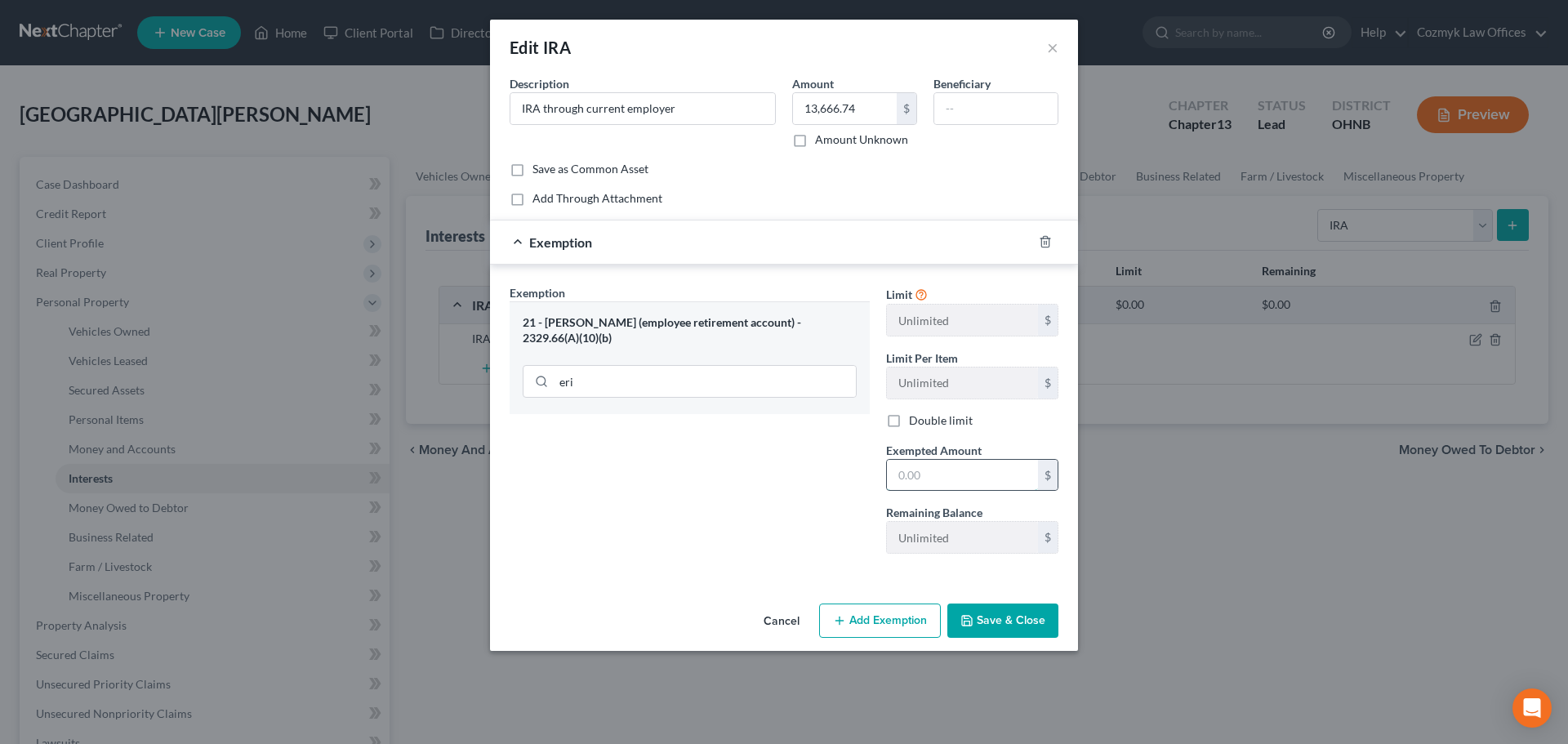
click at [908, 476] on input "text" at bounding box center [962, 475] width 151 height 31
type input "13,666.74"
click at [1013, 615] on button "Save & Close" at bounding box center [1003, 621] width 111 height 35
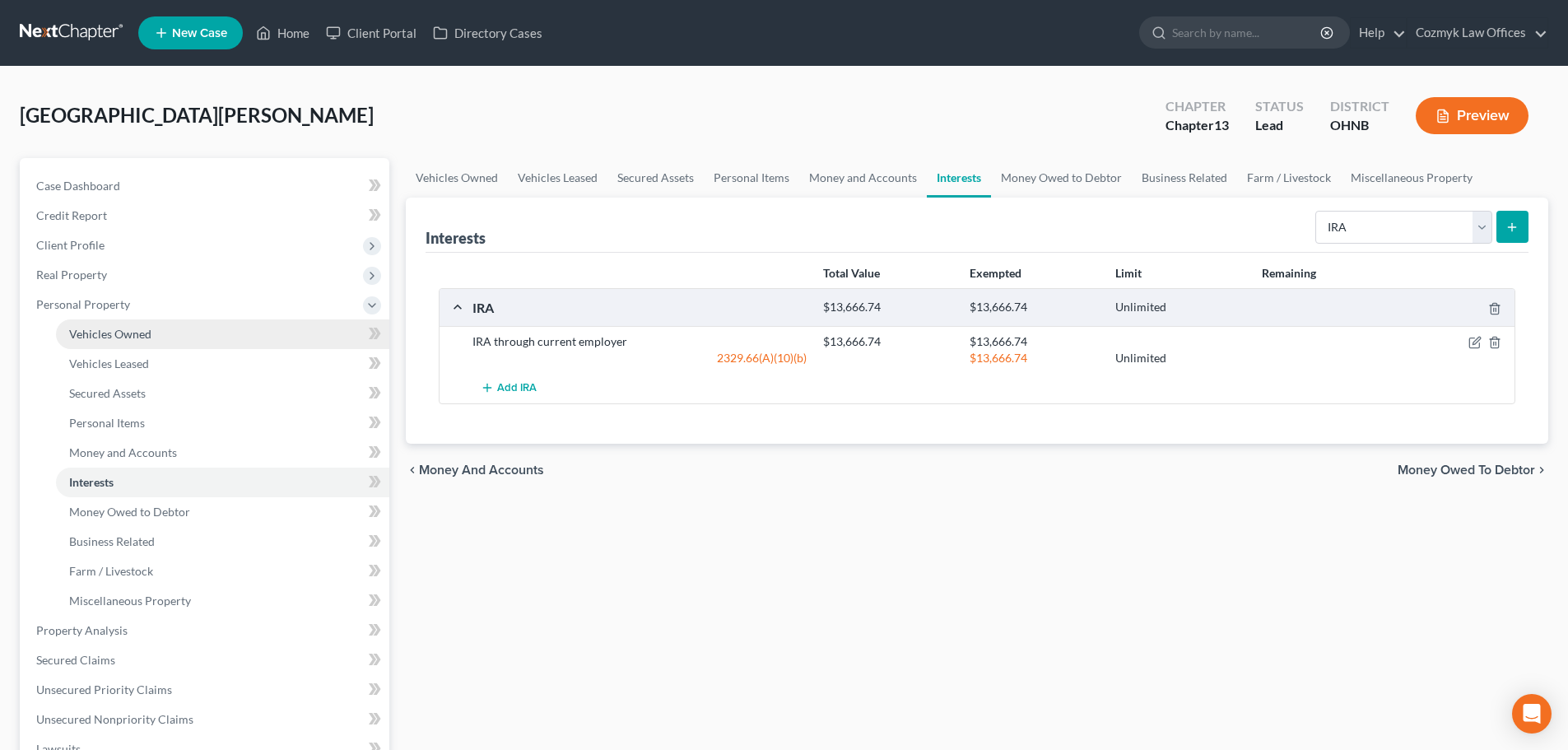
drag, startPoint x: 113, startPoint y: 344, endPoint x: 243, endPoint y: 335, distance: 130.3
click at [113, 344] on link "Vehicles Owned" at bounding box center [222, 334] width 333 height 29
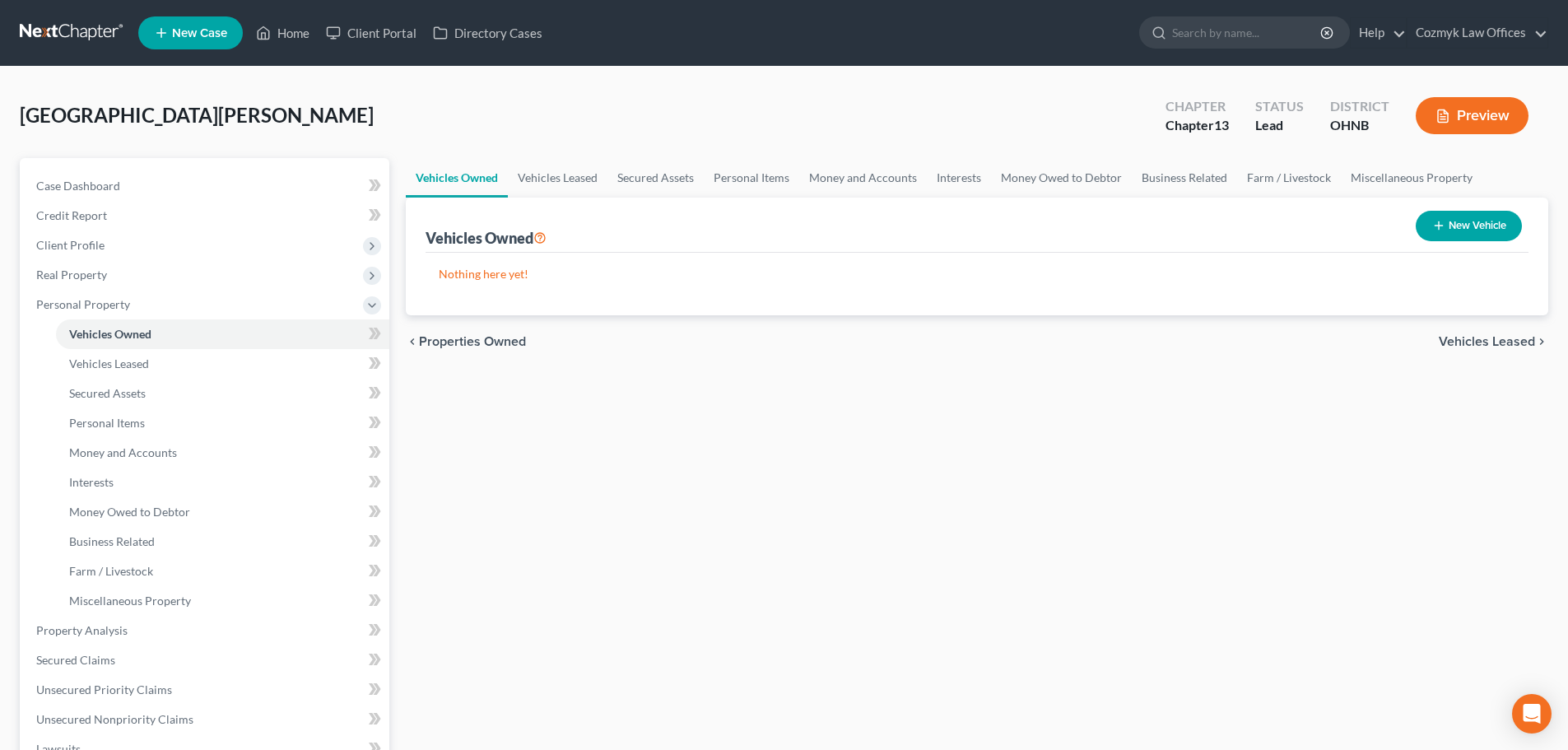
click at [1460, 223] on button "New Vehicle" at bounding box center [1469, 225] width 106 height 30
select select "0"
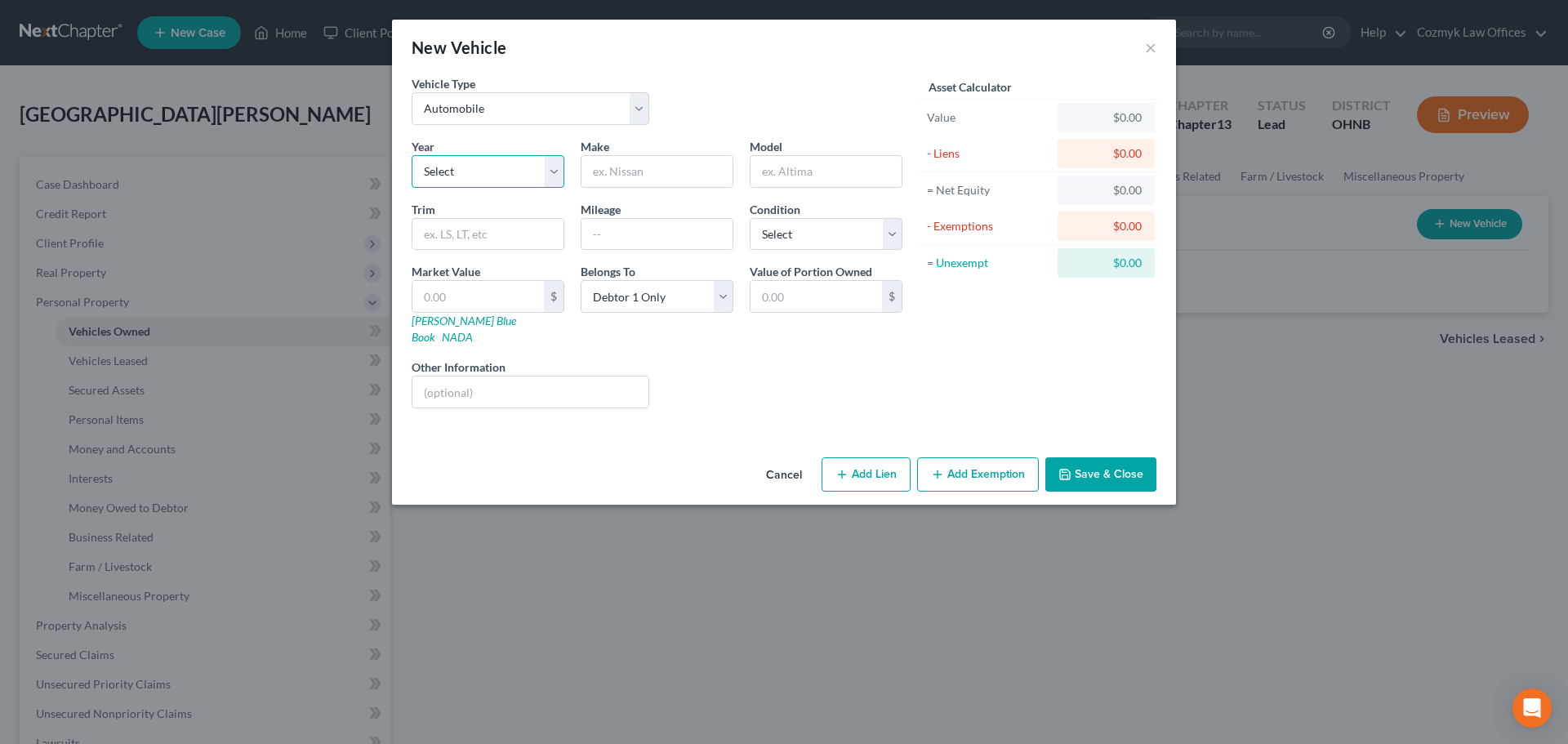
click at [516, 169] on select "Select 2026 2025 2024 2023 2022 2021 2020 2019 2018 2017 2016 2015 2014 2013 20…" at bounding box center [488, 172] width 153 height 33
select select "7"
click at [412, 156] on select "Select 2026 2025 2024 2023 2022 2021 2020 2019 2018 2017 2016 2015 2014 2013 20…" at bounding box center [488, 172] width 153 height 33
type input "Ford"
type input "F150"
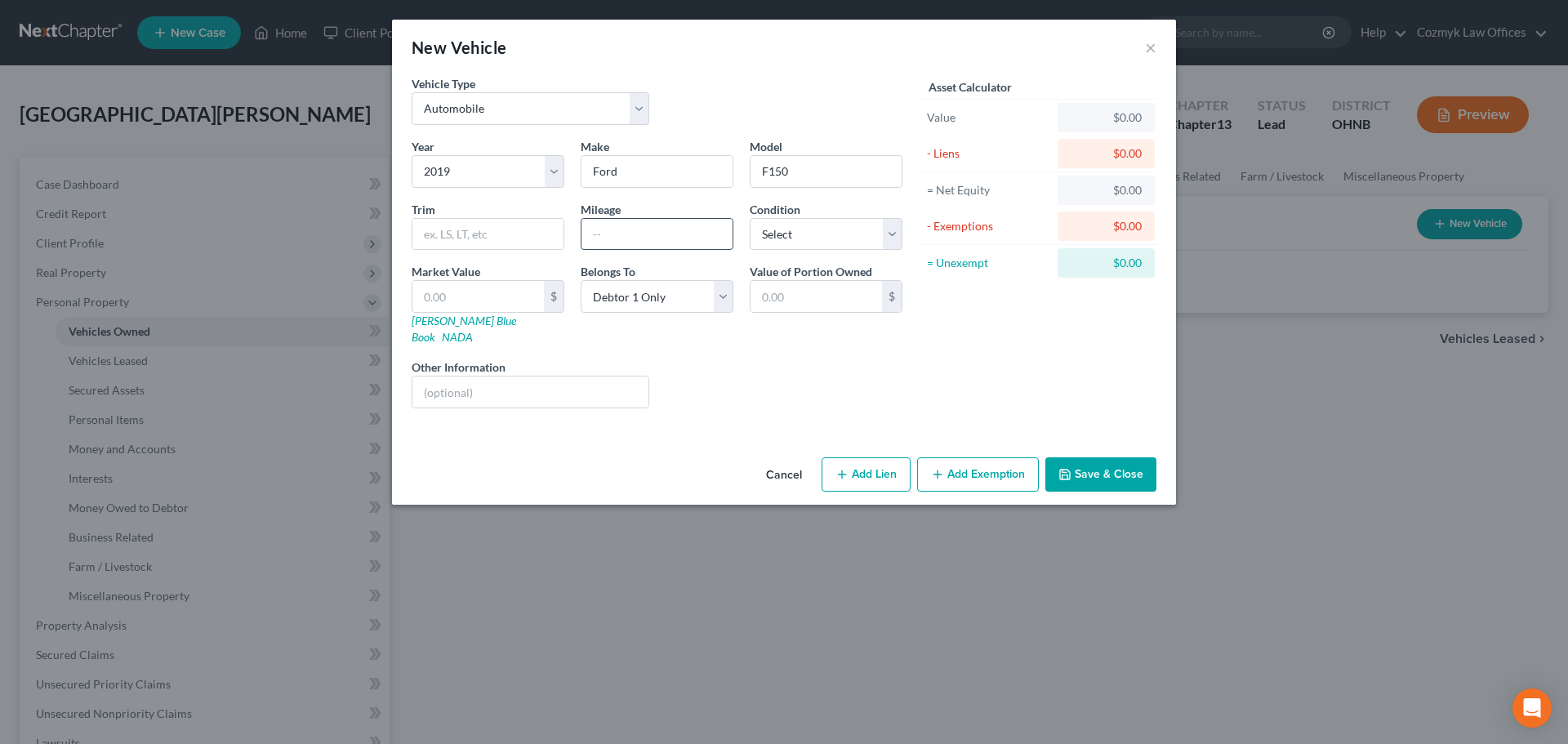
click at [586, 237] on input "text" at bounding box center [657, 235] width 151 height 31
type input "66414"
click at [836, 241] on select "Select Excellent Very Good Good Fair Poor" at bounding box center [826, 235] width 153 height 33
select select "3"
click at [750, 218] on select "Select Excellent Very Good Good Fair Poor" at bounding box center [826, 235] width 153 height 33
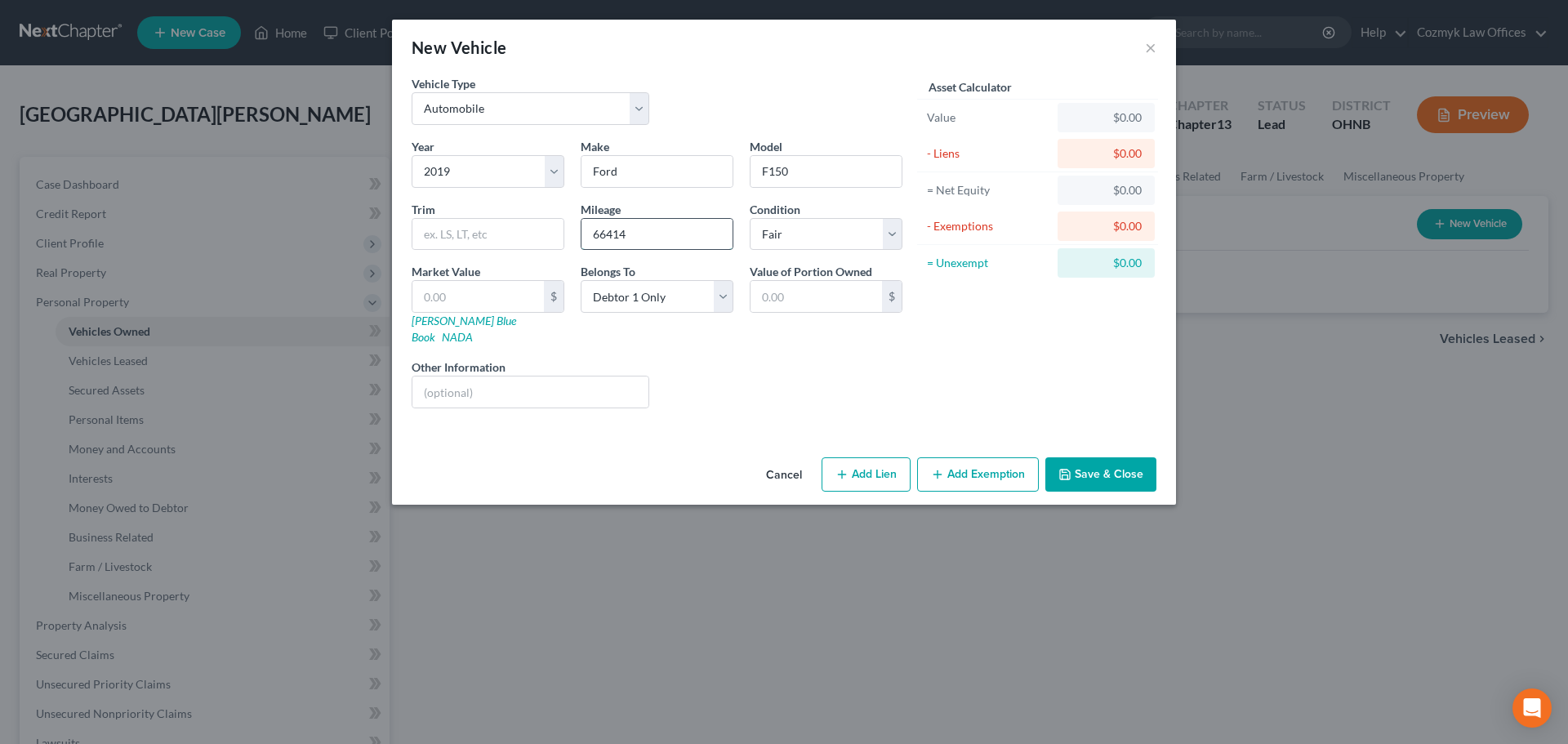
click at [693, 234] on input "66414" at bounding box center [657, 235] width 151 height 31
click at [482, 300] on input "text" at bounding box center [478, 297] width 131 height 31
type input "1"
type input "1.00"
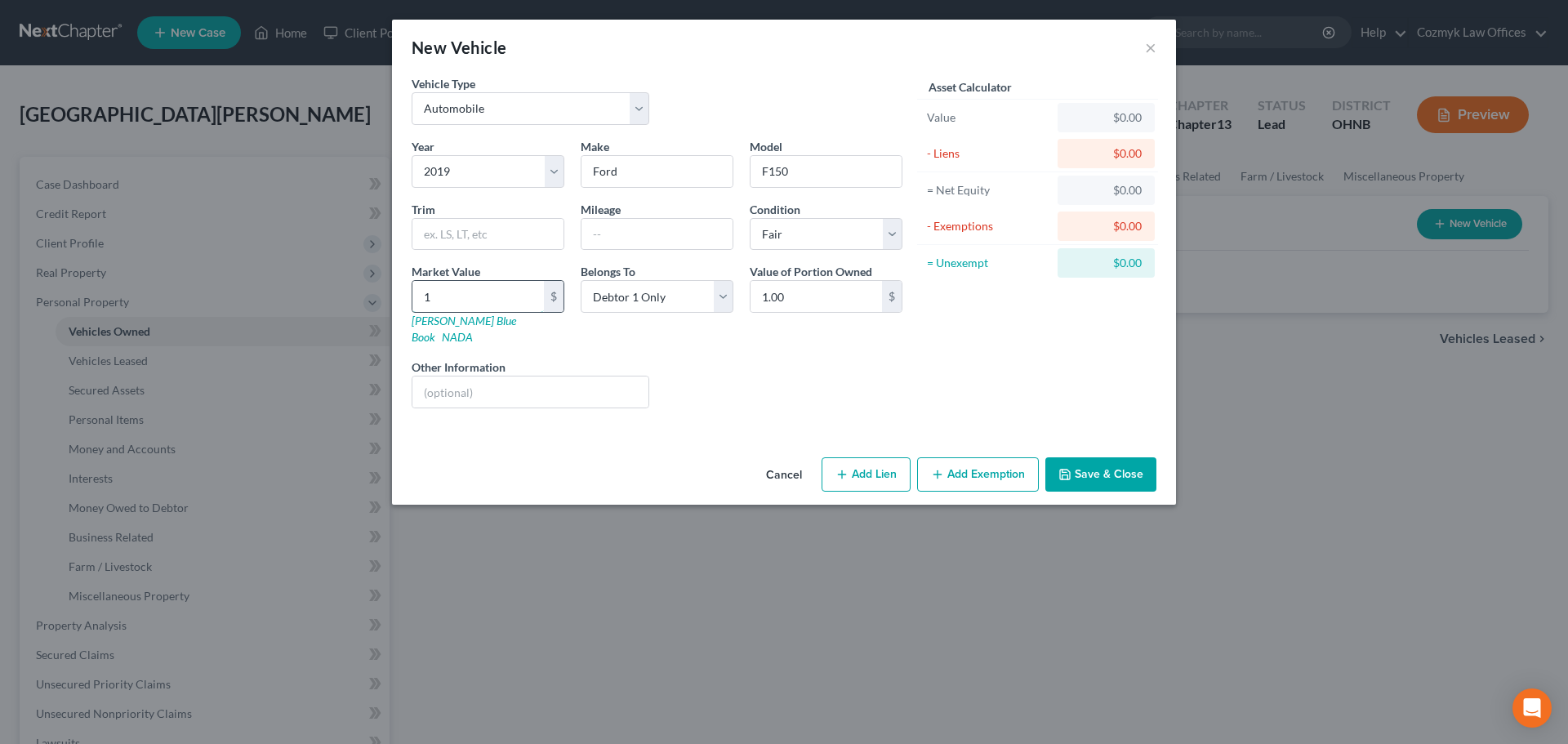
type input "11"
type input "11.00"
type input "110"
type input "110.00"
type input "1105"
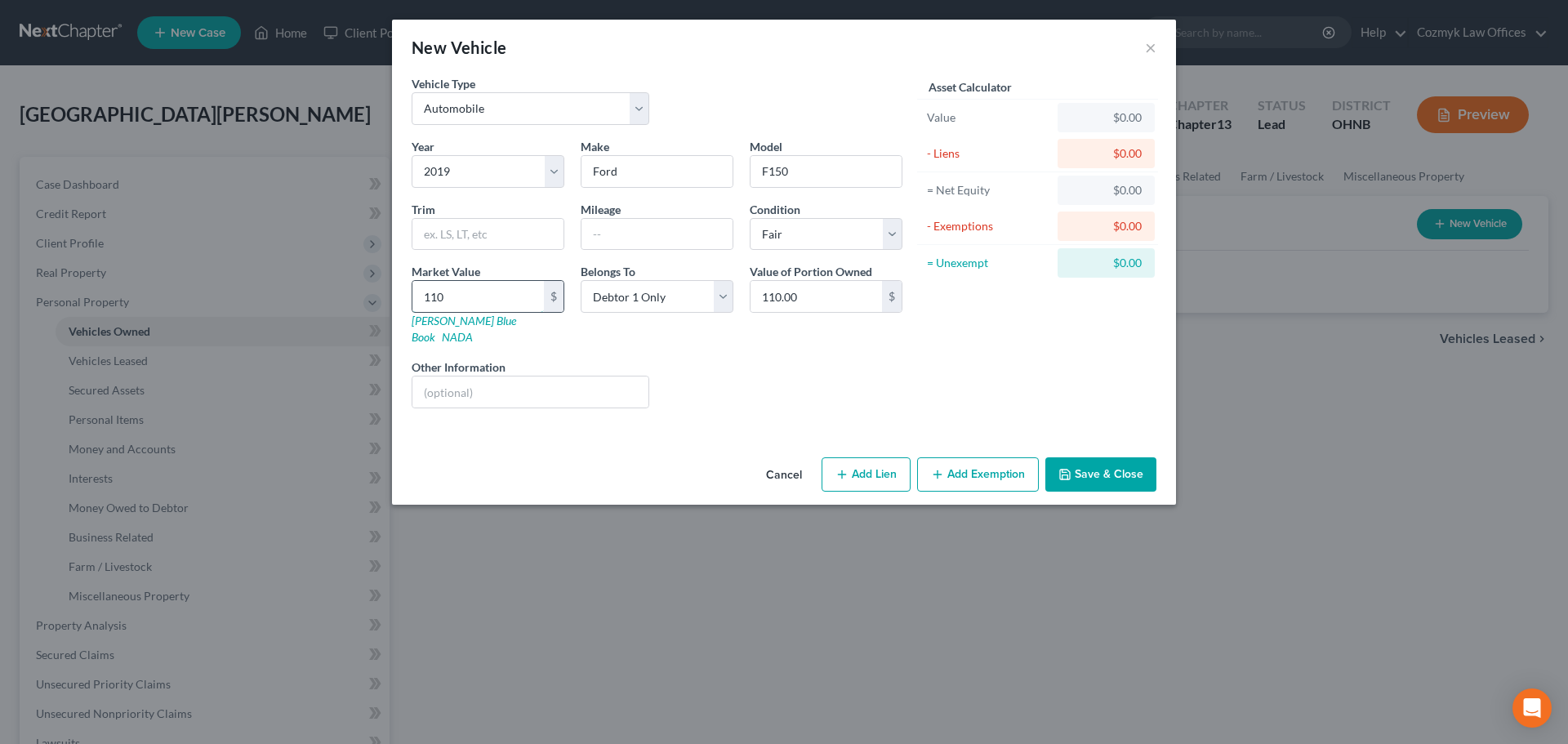
type input "1,105.00"
type input "1,1055"
type input "11,055.00"
type input "11,055"
